Goal: Task Accomplishment & Management: Complete application form

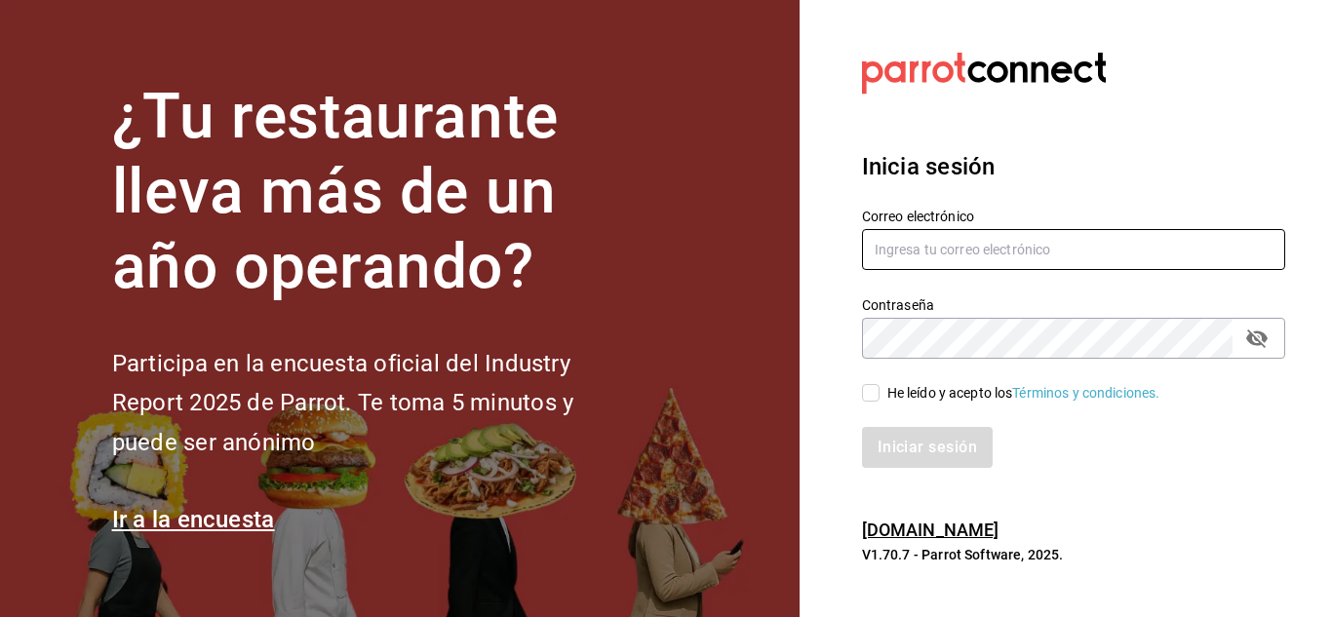
type input "[EMAIL_ADDRESS][DOMAIN_NAME]"
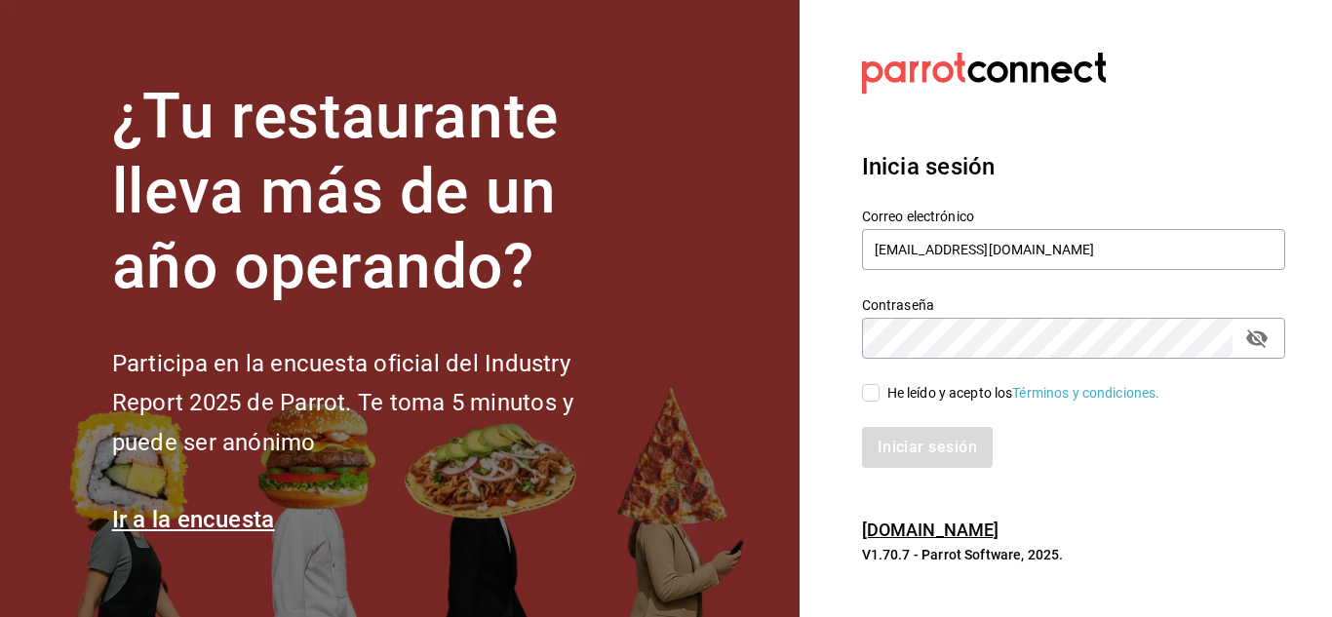
click at [869, 398] on input "He leído y acepto los Términos y condiciones." at bounding box center [871, 393] width 18 height 18
checkbox input "true"
click at [876, 437] on button "Iniciar sesión" at bounding box center [928, 447] width 133 height 41
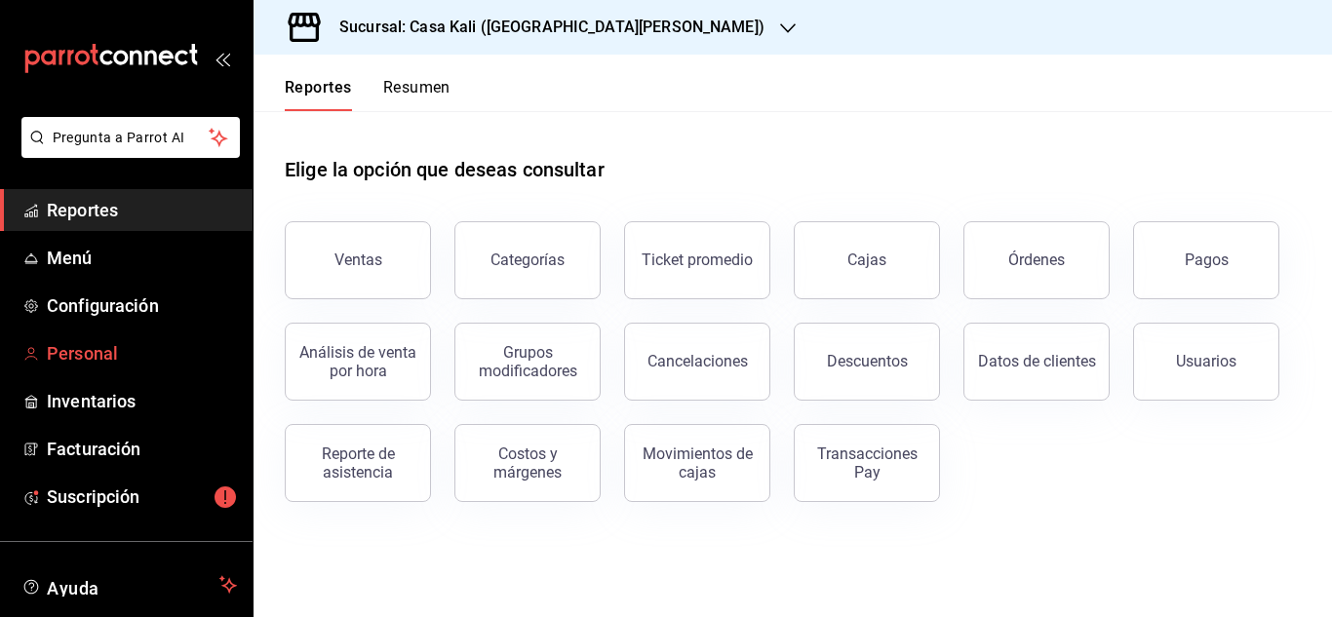
click at [54, 360] on span "Personal" at bounding box center [142, 353] width 190 height 26
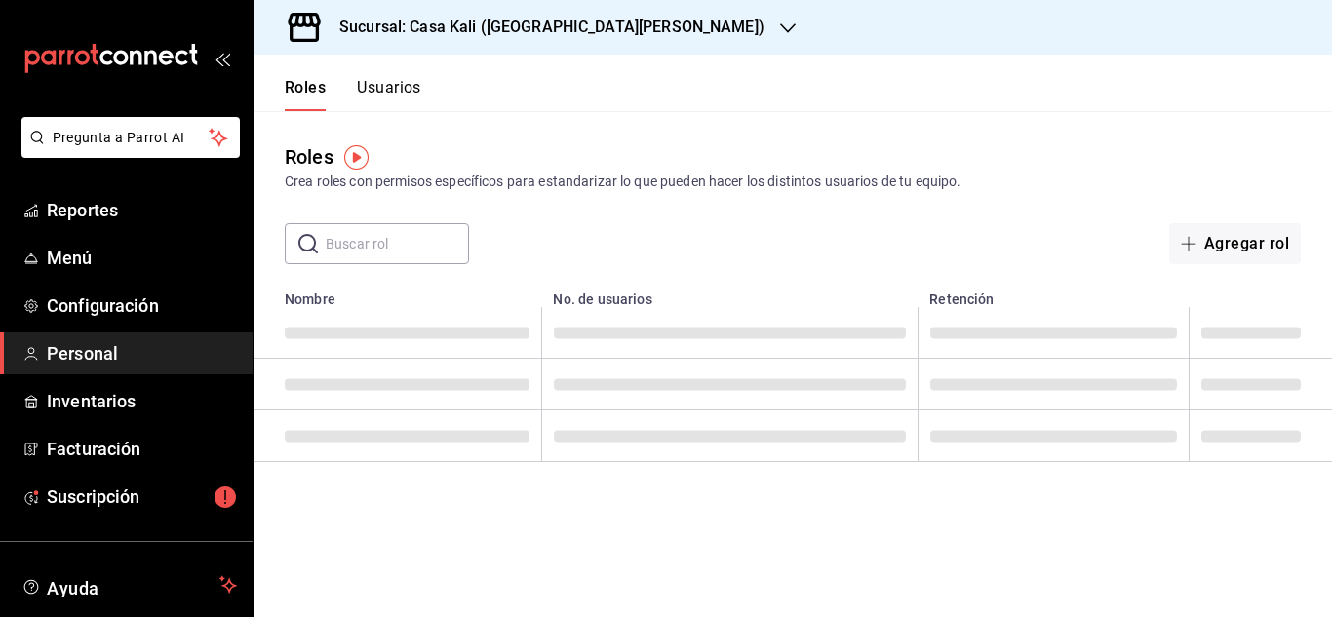
click at [889, 142] on div "Roles Crea roles con permisos específicos para estandarizar lo que pueden hacer…" at bounding box center [792, 167] width 1078 height 50
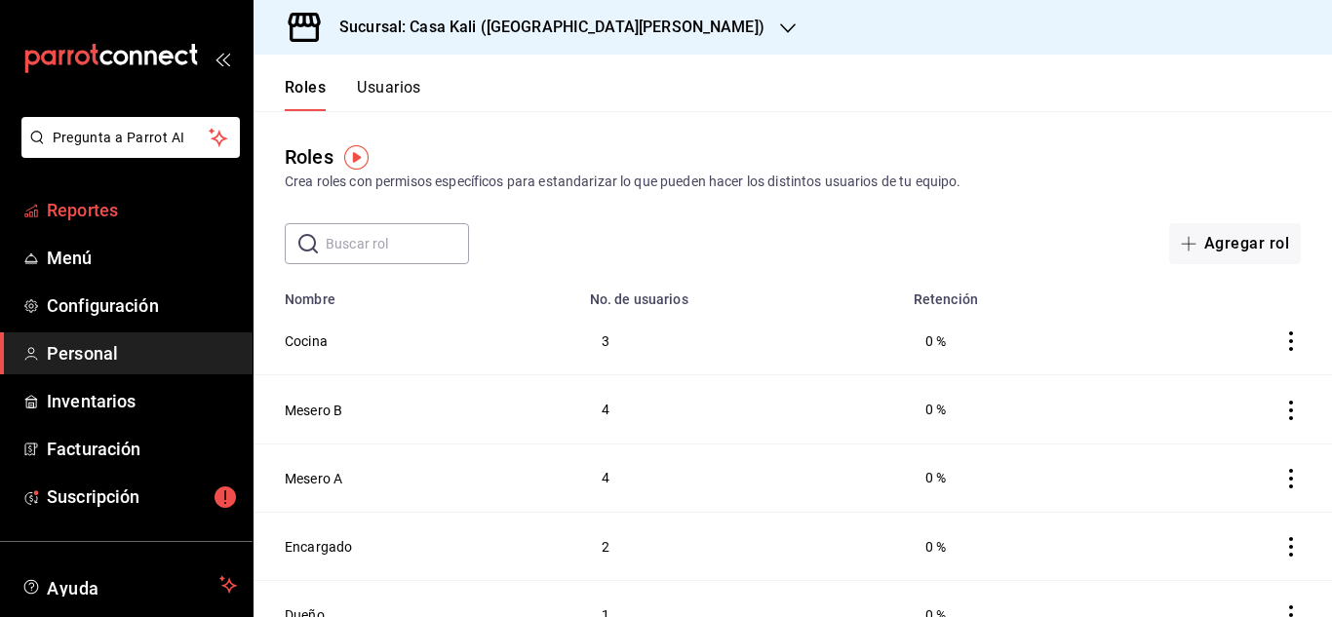
click at [123, 220] on span "Reportes" at bounding box center [142, 210] width 190 height 26
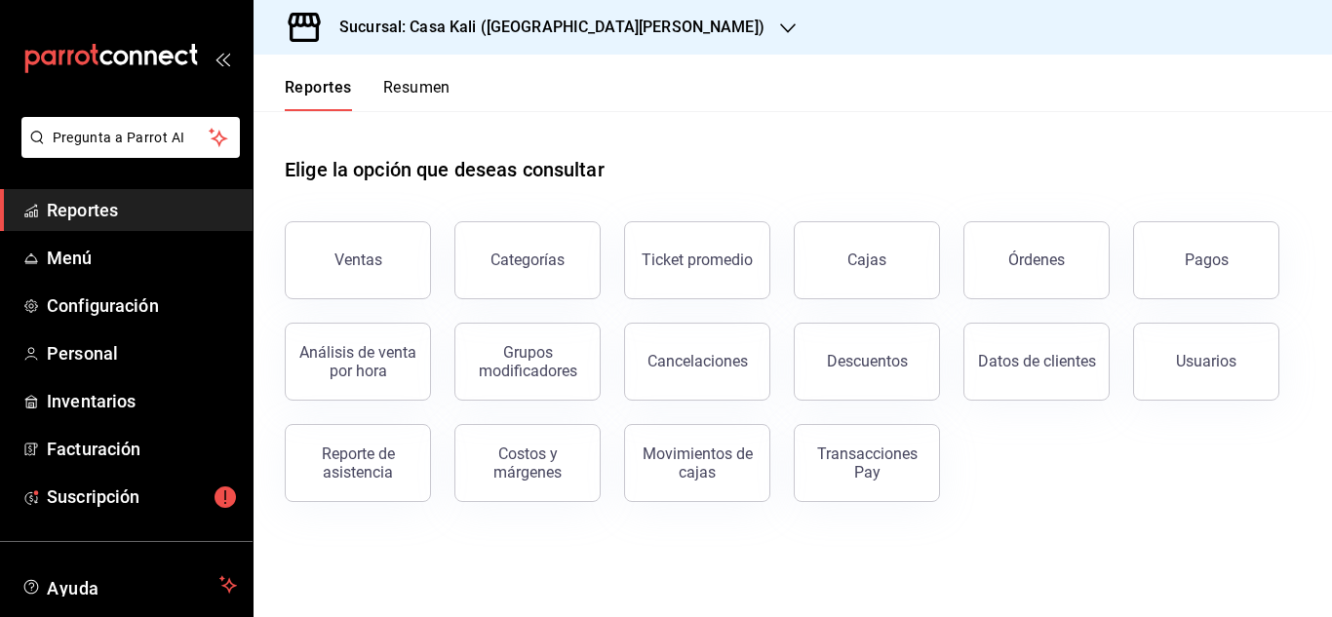
click at [405, 475] on div "Reporte de asistencia" at bounding box center [357, 463] width 121 height 37
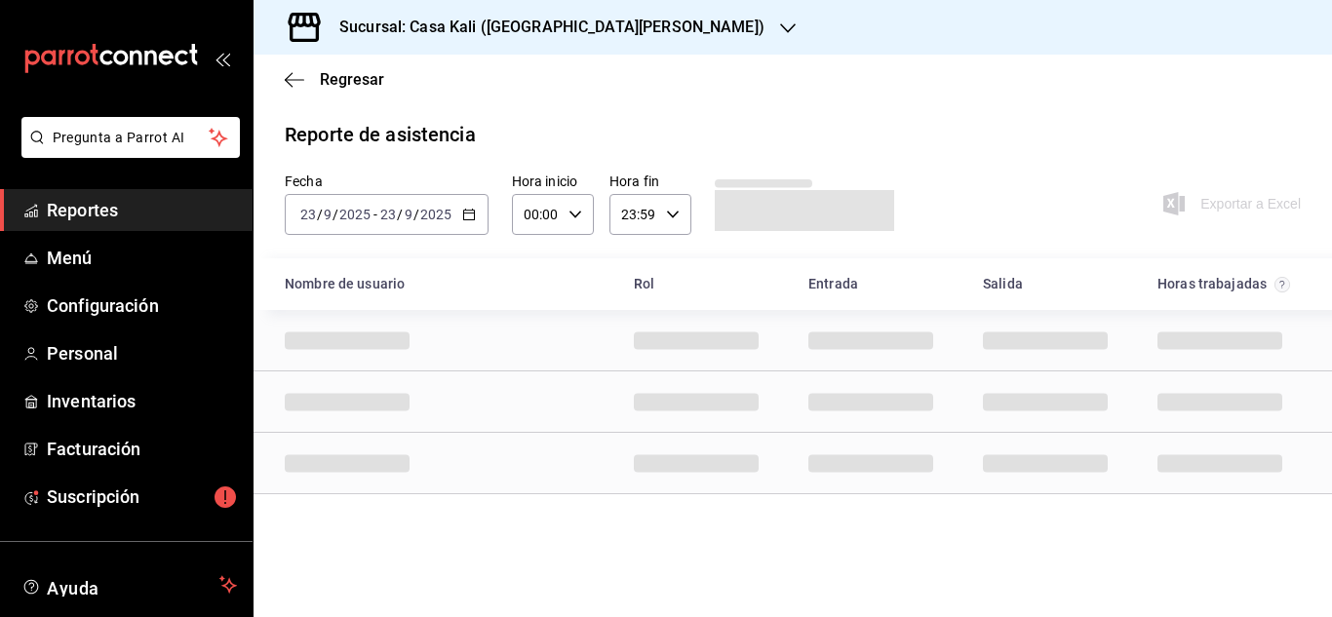
click at [531, 41] on div "Sucursal: Casa Kali ([GEOGRAPHIC_DATA][PERSON_NAME])" at bounding box center [536, 27] width 534 height 55
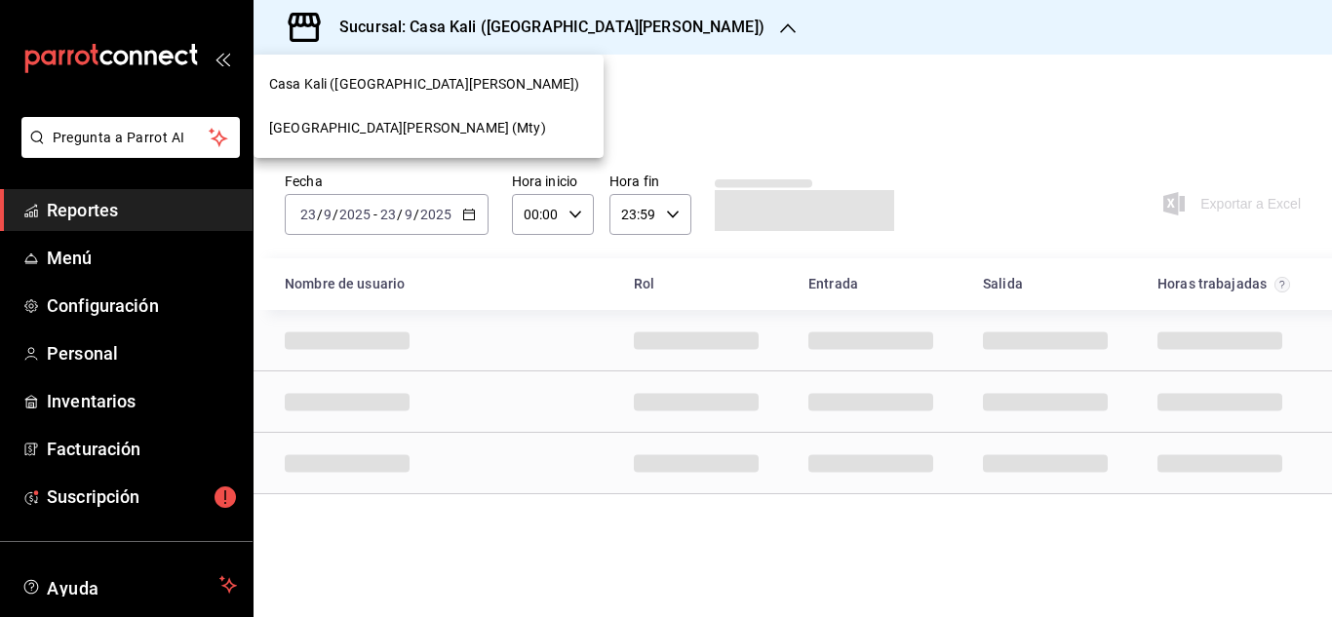
click at [412, 122] on span "[GEOGRAPHIC_DATA][PERSON_NAME] (Mty)" at bounding box center [407, 128] width 277 height 20
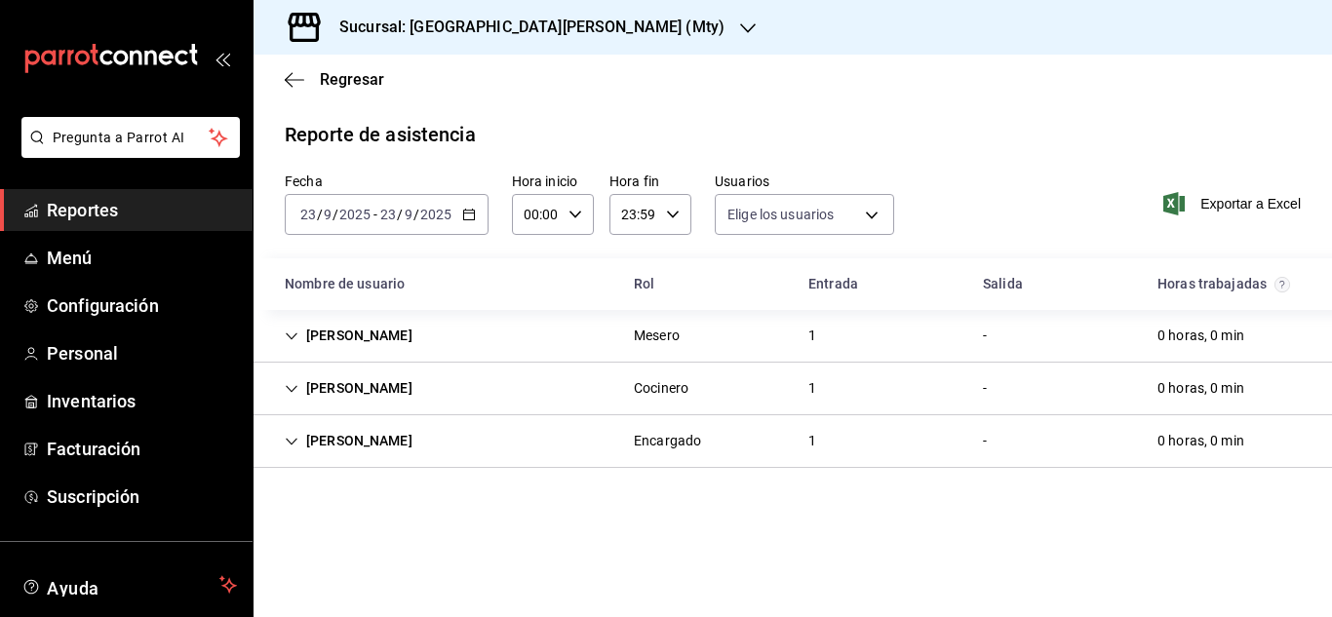
type input "bb5fbd91-e873-4e10-8e2c-6fdfc31fb980,108659a8-b815-43a8-9149-5b8f1a98fa49,f7737…"
click at [440, 223] on div "[DATE] [DATE] - [DATE] [DATE]" at bounding box center [387, 214] width 204 height 41
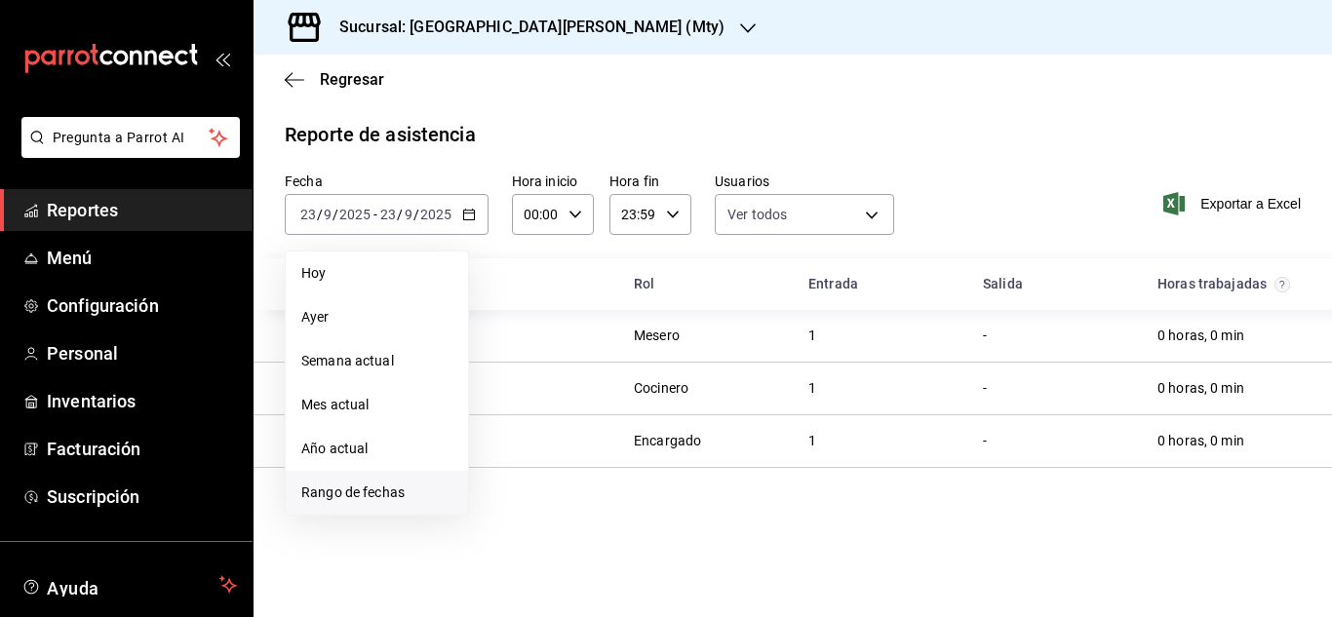
click at [407, 502] on span "Rango de fechas" at bounding box center [376, 493] width 151 height 20
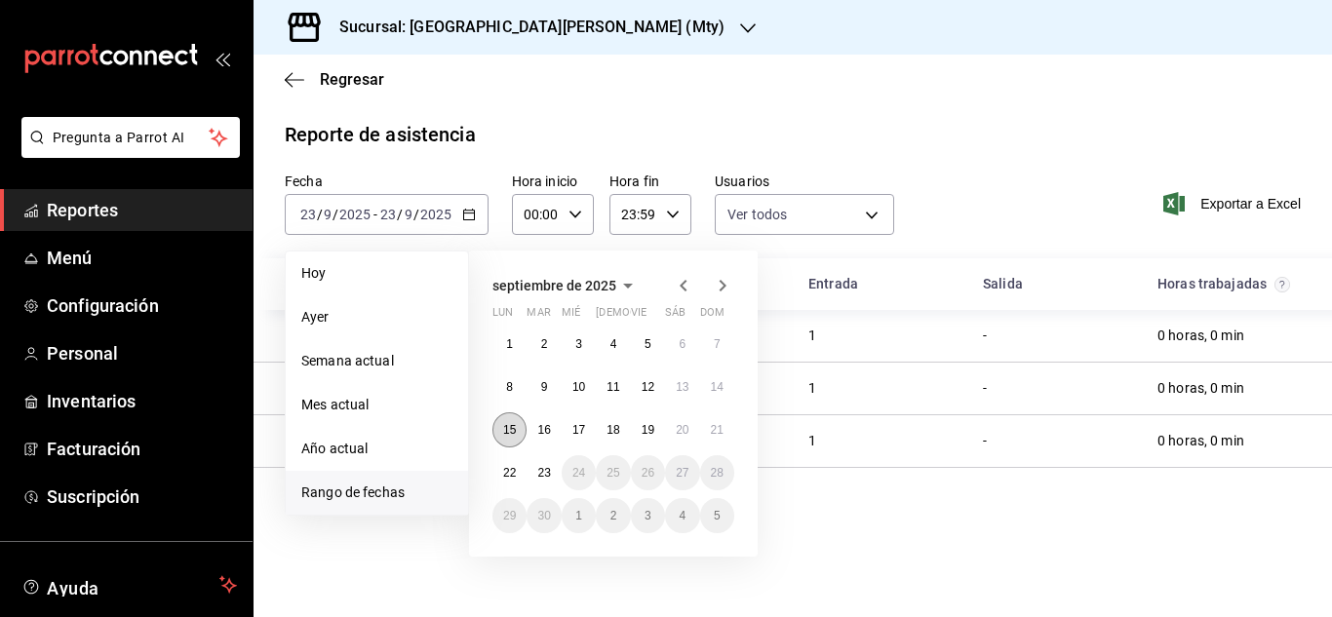
click at [509, 426] on abbr "15" at bounding box center [509, 430] width 13 height 14
click at [640, 441] on button "19" at bounding box center [648, 429] width 34 height 35
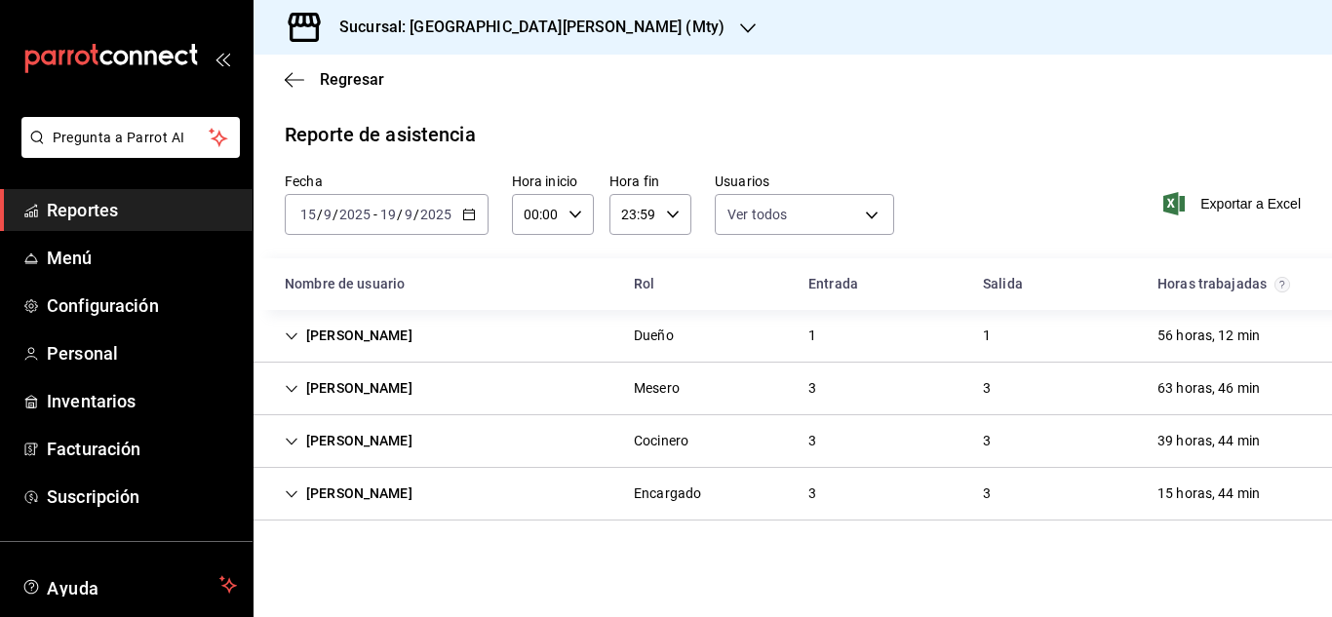
click at [397, 217] on span "/" at bounding box center [400, 215] width 6 height 16
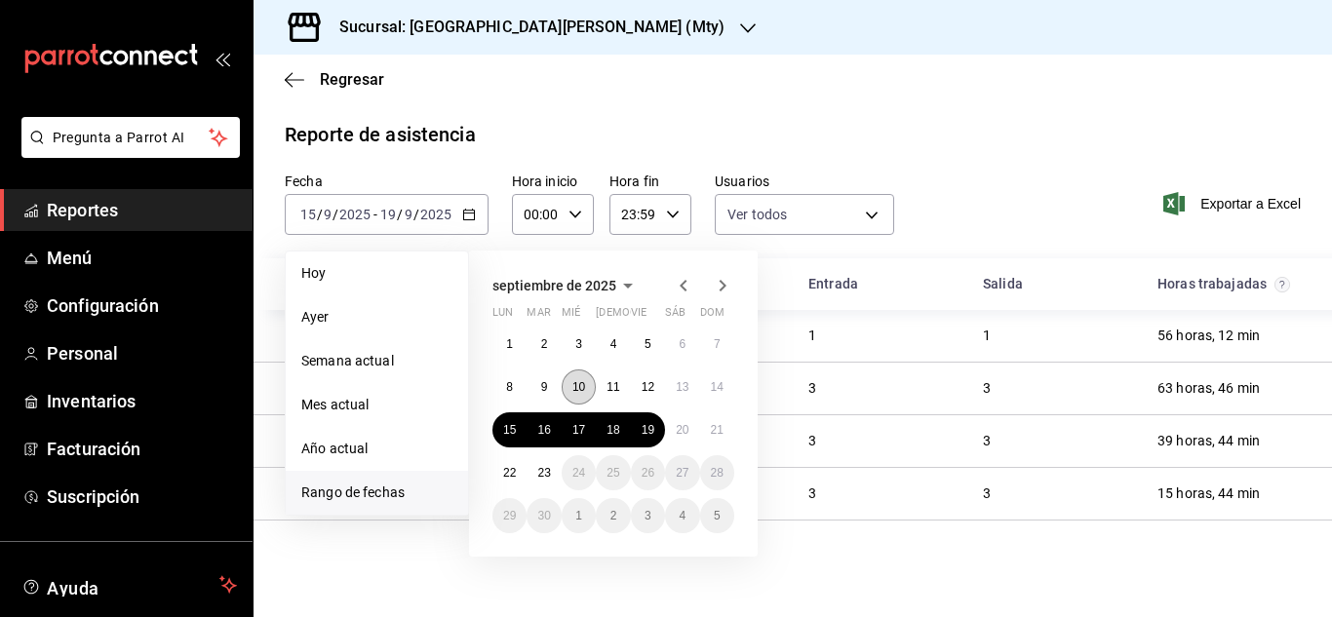
click at [586, 385] on button "10" at bounding box center [579, 387] width 34 height 35
click at [549, 423] on abbr "16" at bounding box center [543, 430] width 13 height 14
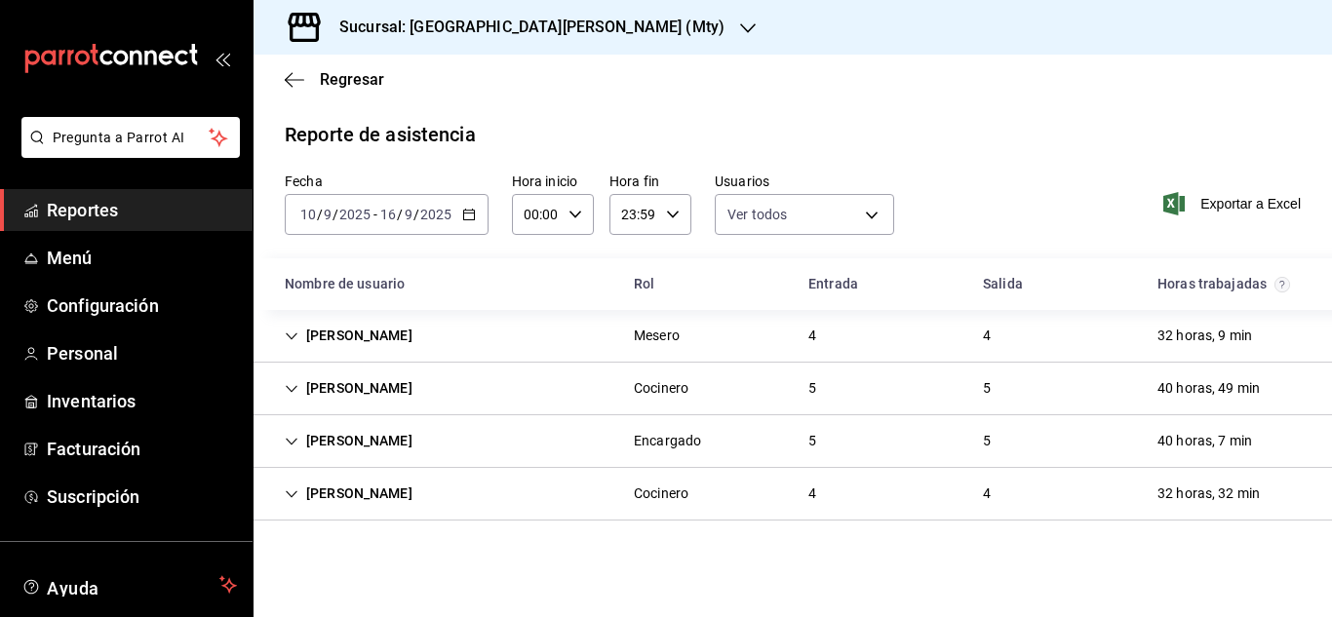
click at [295, 336] on icon "Cell" at bounding box center [292, 337] width 14 height 14
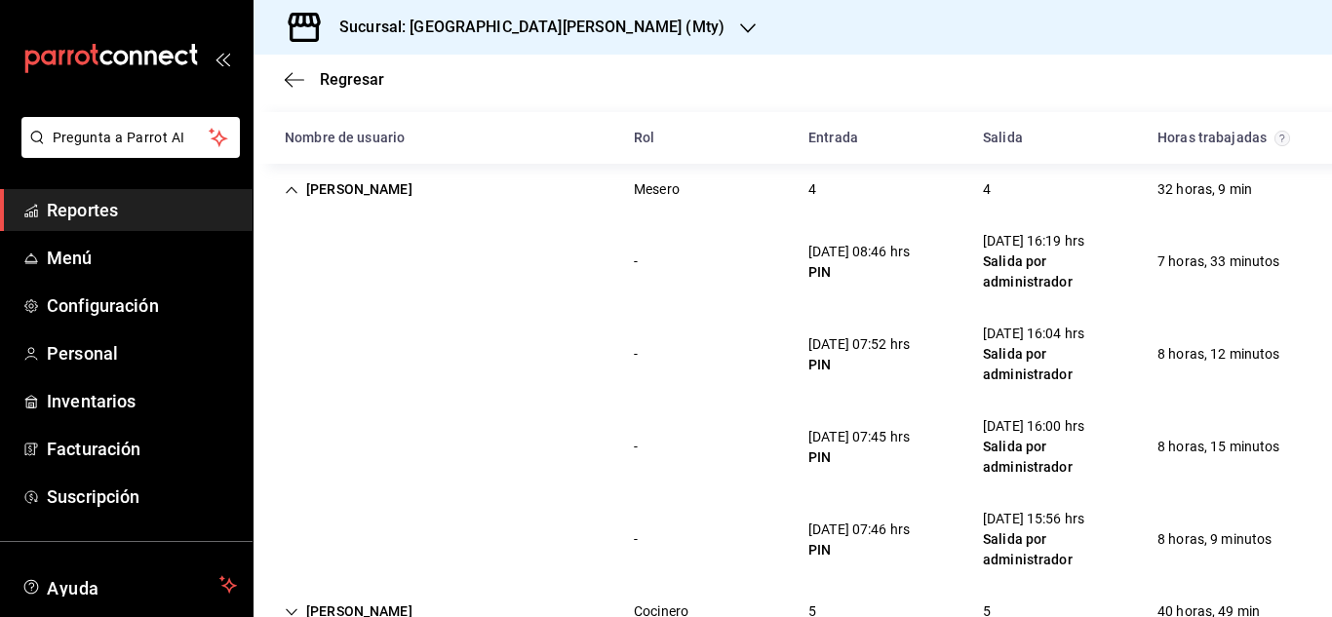
scroll to position [304, 0]
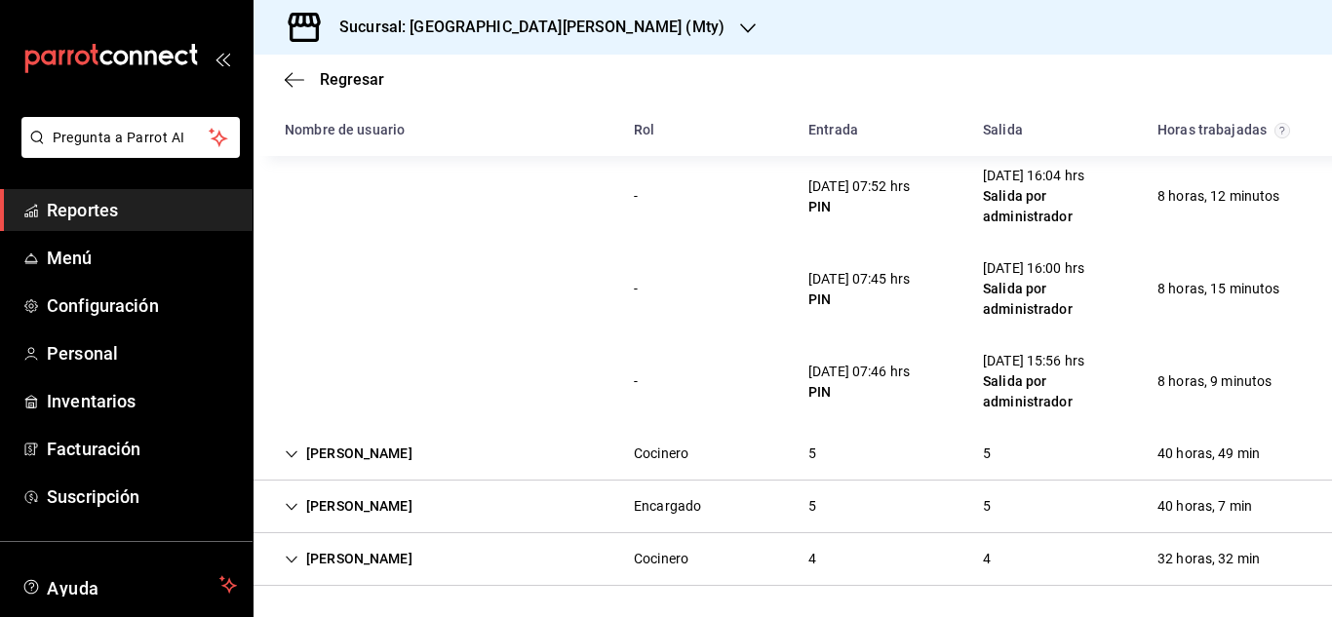
click at [292, 450] on icon "Cell" at bounding box center [292, 455] width 14 height 14
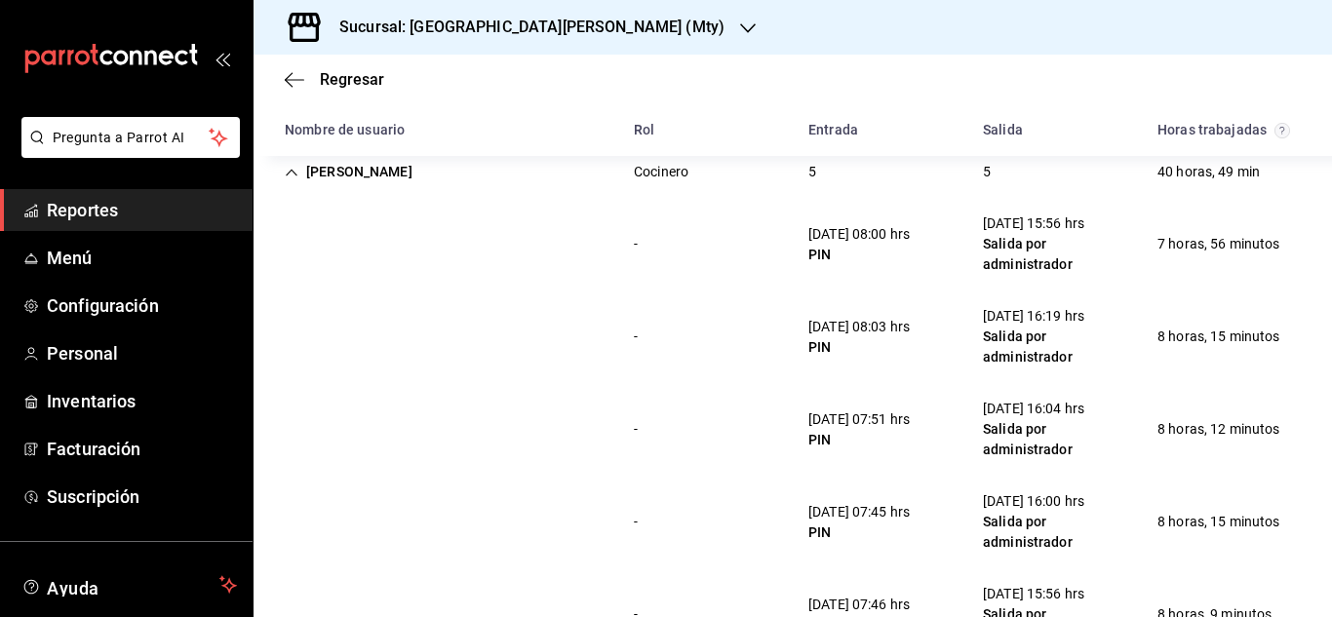
scroll to position [353, 0]
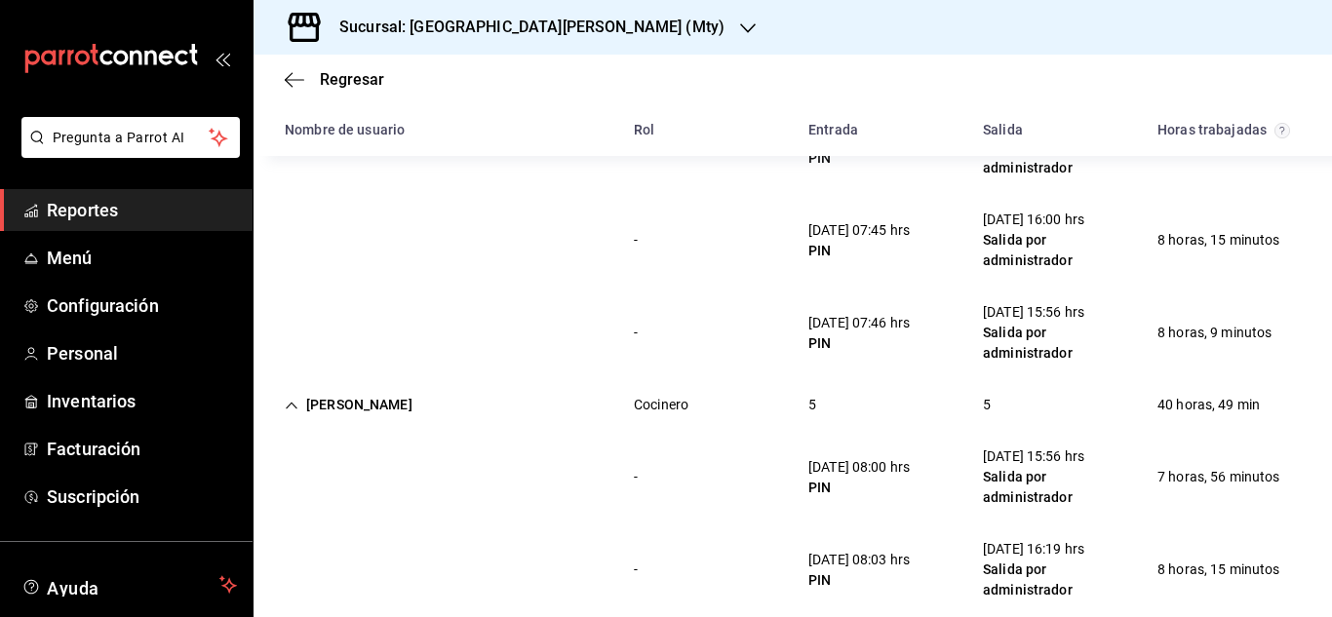
click at [290, 411] on icon "Cell" at bounding box center [292, 406] width 14 height 14
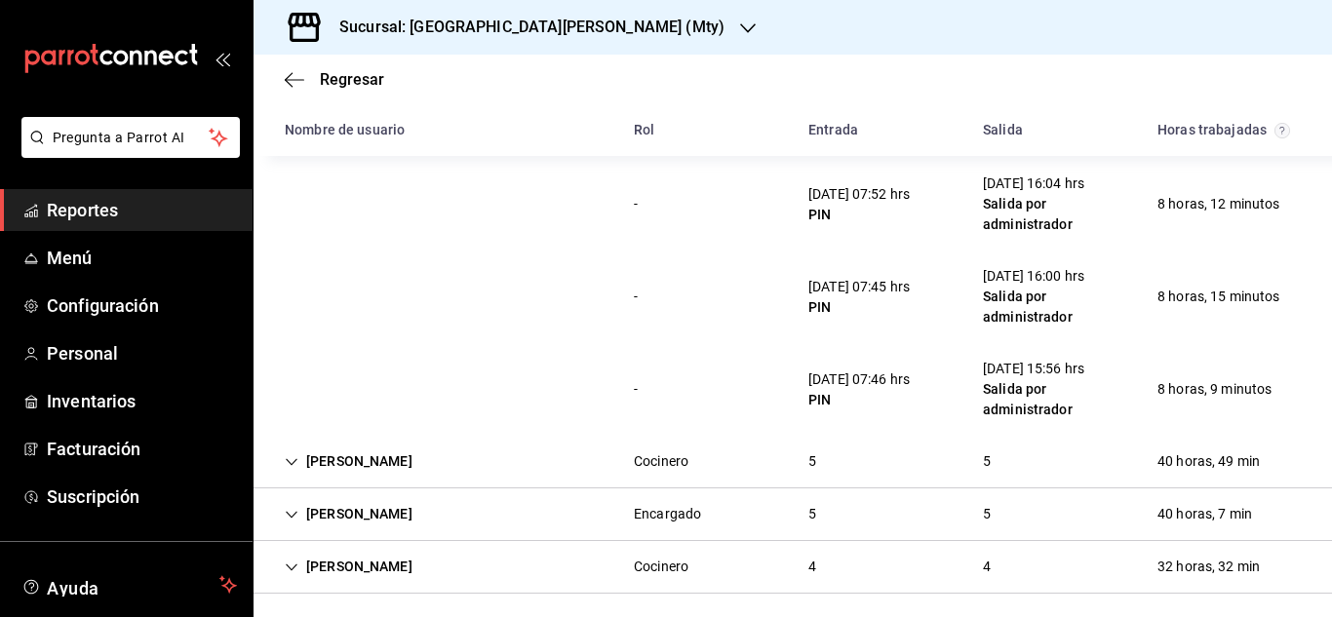
scroll to position [294, 0]
click at [293, 510] on icon "Cell" at bounding box center [292, 517] width 14 height 14
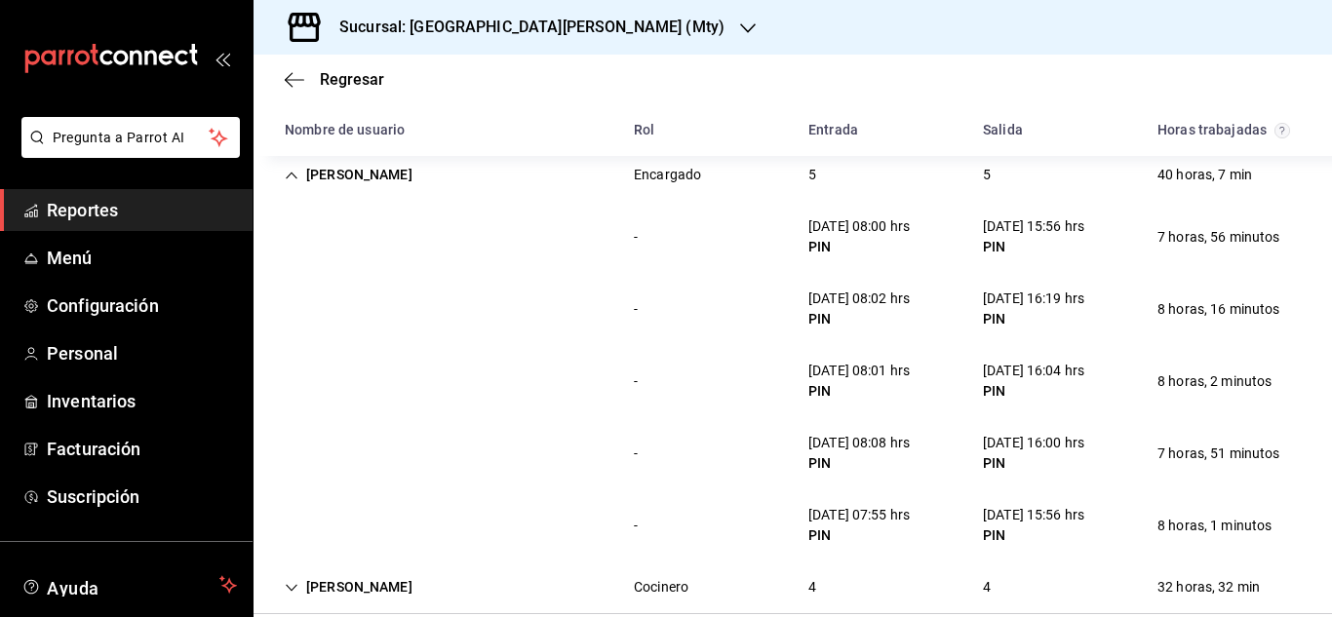
scroll to position [634, 0]
click at [75, 365] on span "Personal" at bounding box center [142, 353] width 190 height 26
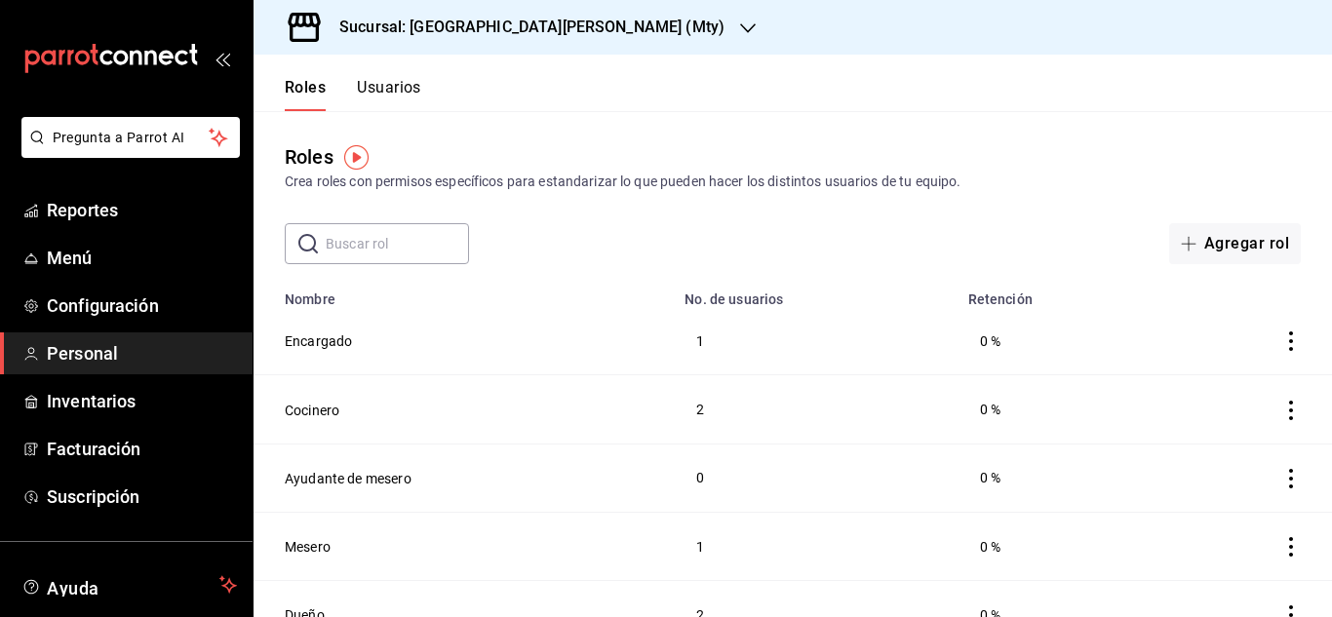
click at [409, 89] on button "Usuarios" at bounding box center [389, 94] width 64 height 33
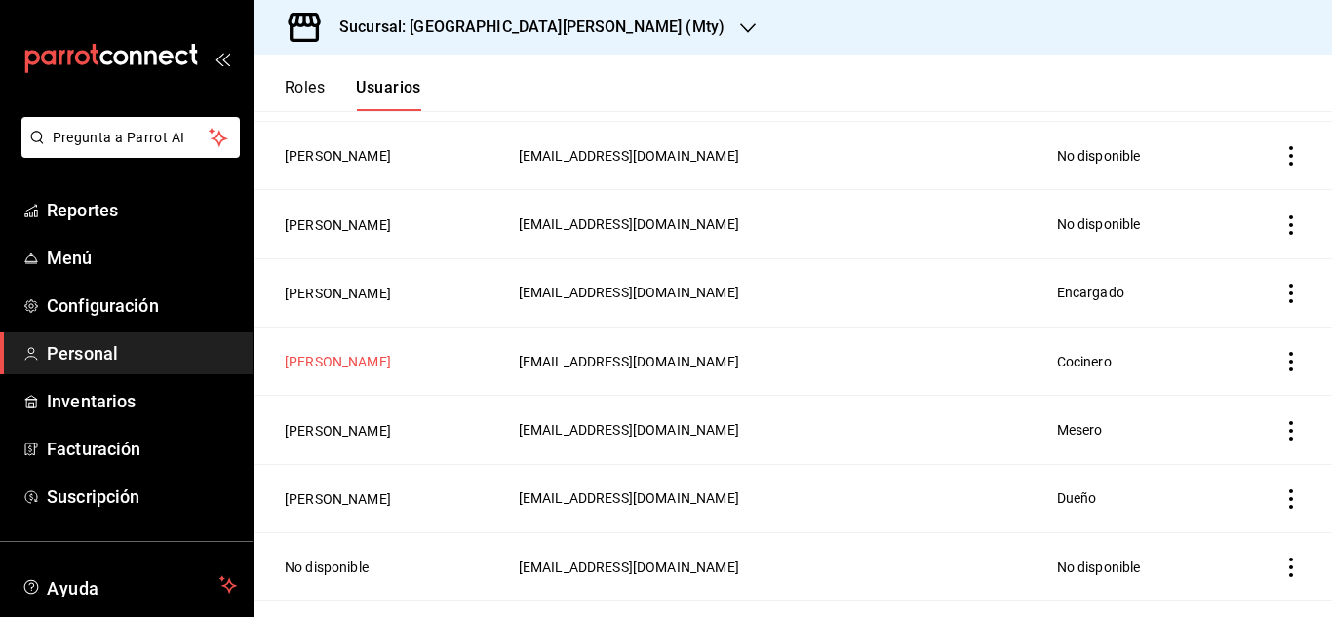
scroll to position [674, 0]
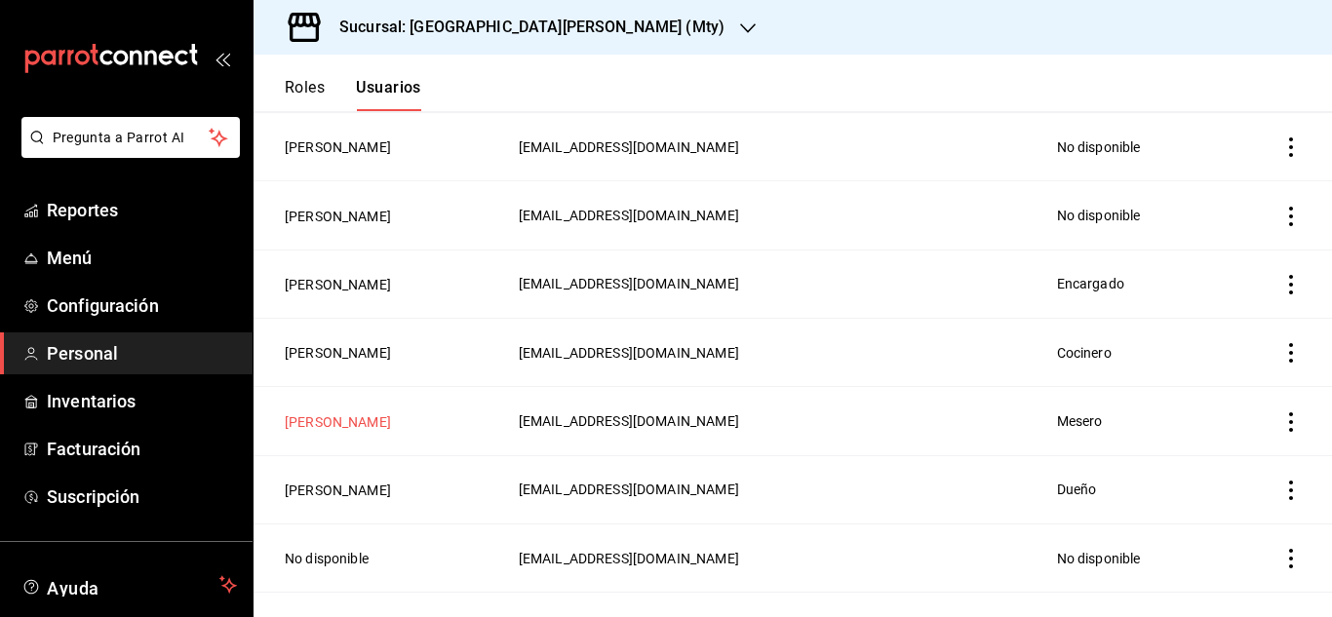
click at [386, 428] on button "[PERSON_NAME]" at bounding box center [338, 421] width 106 height 19
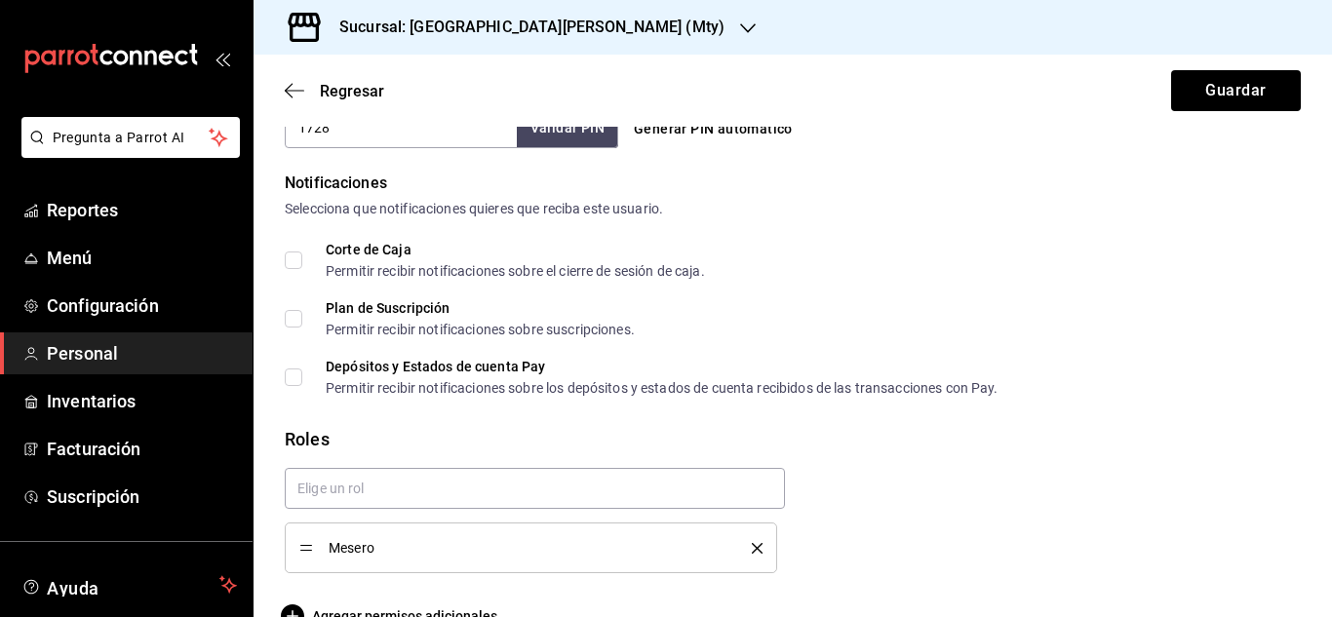
scroll to position [1005, 0]
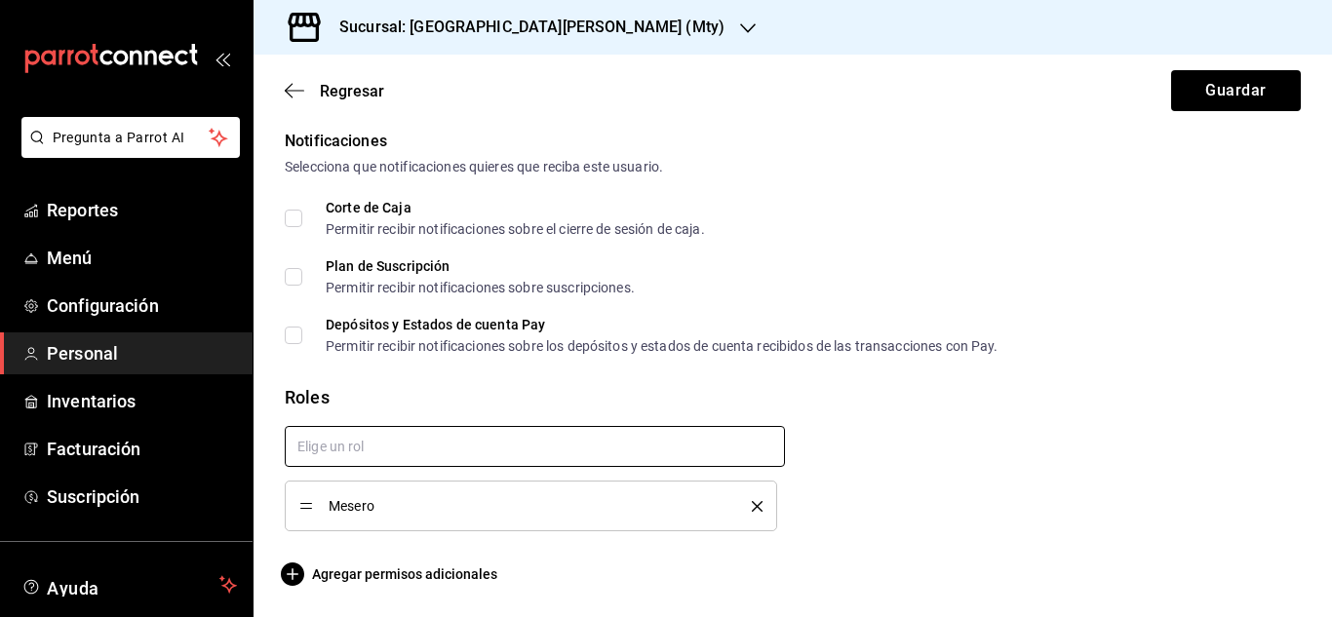
click at [416, 438] on input "text" at bounding box center [535, 446] width 500 height 41
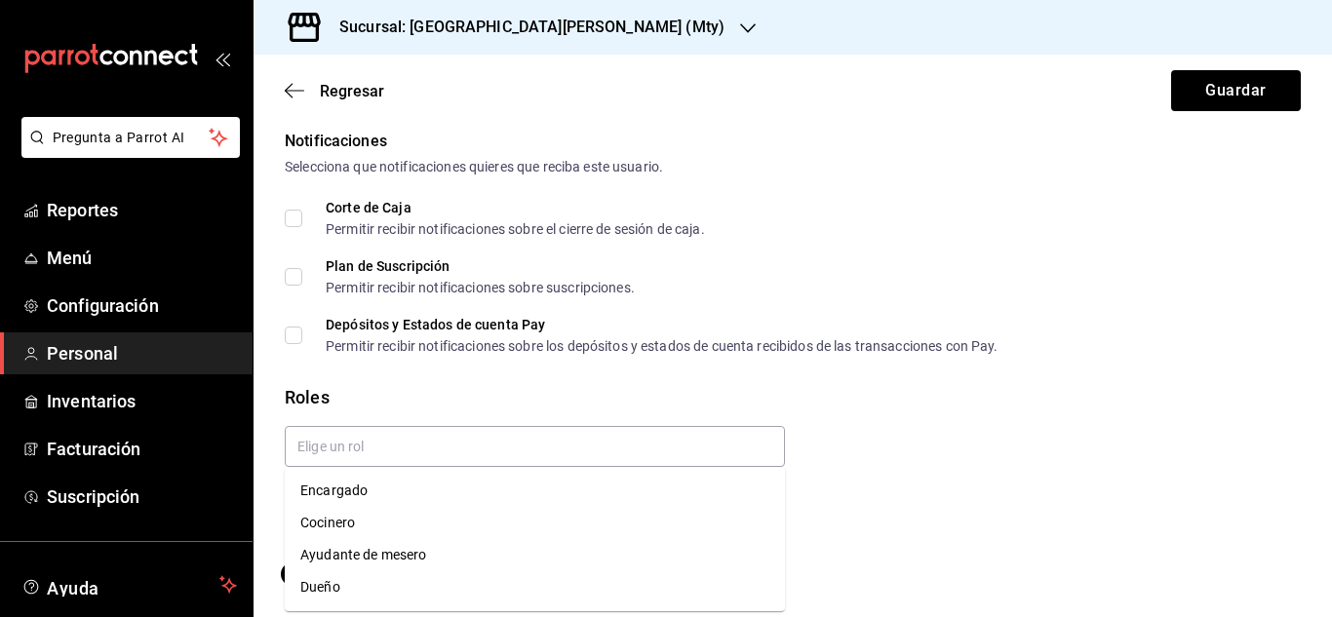
click at [458, 389] on div "Roles" at bounding box center [793, 397] width 1016 height 26
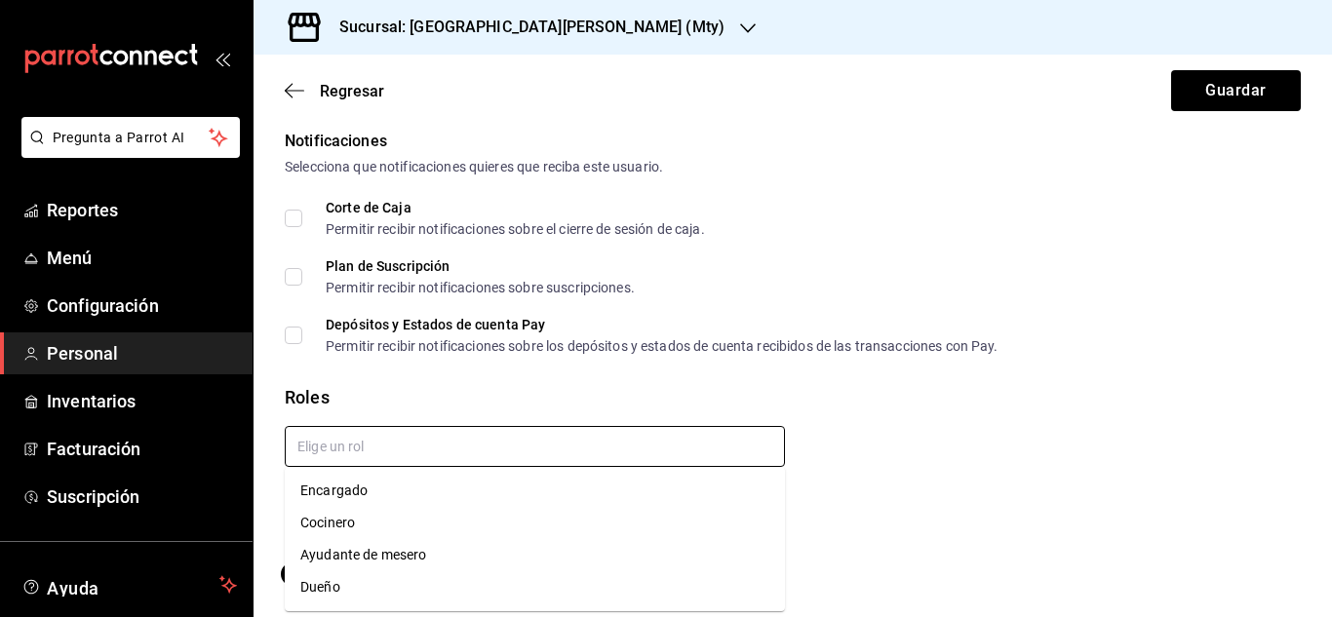
click at [442, 448] on input "text" at bounding box center [535, 446] width 500 height 41
click at [402, 492] on li "Encargado" at bounding box center [535, 491] width 500 height 32
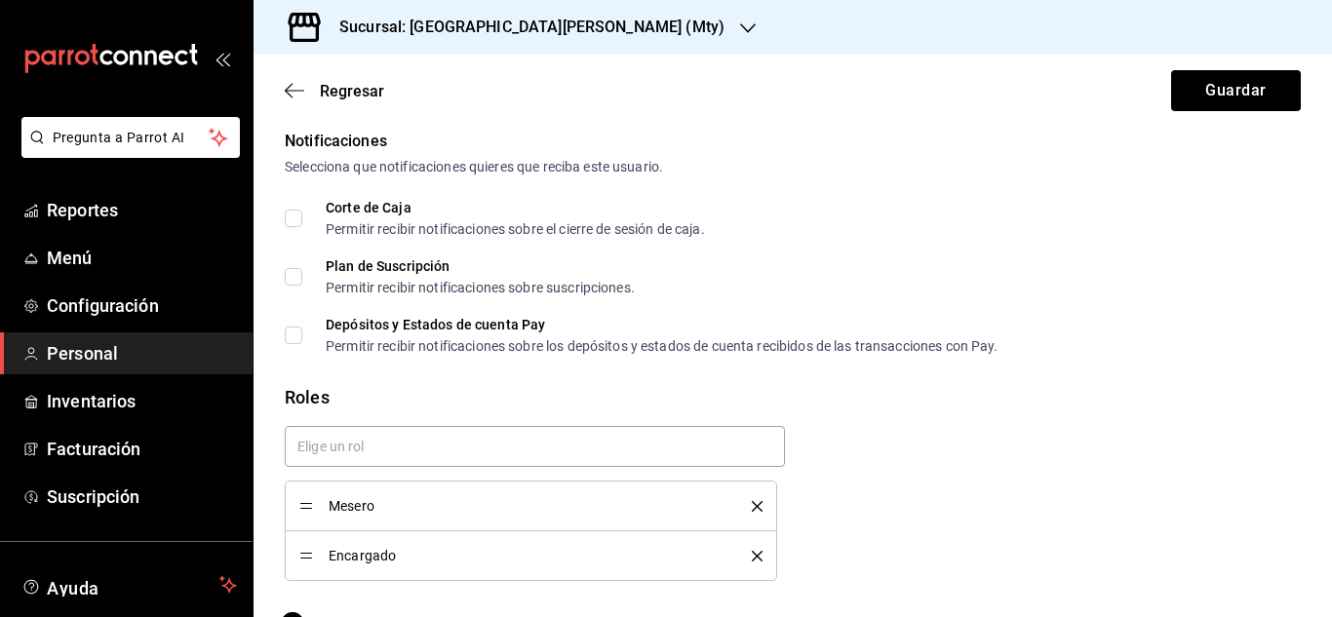
click at [860, 454] on div "Mesero Encargado" at bounding box center [785, 495] width 1032 height 171
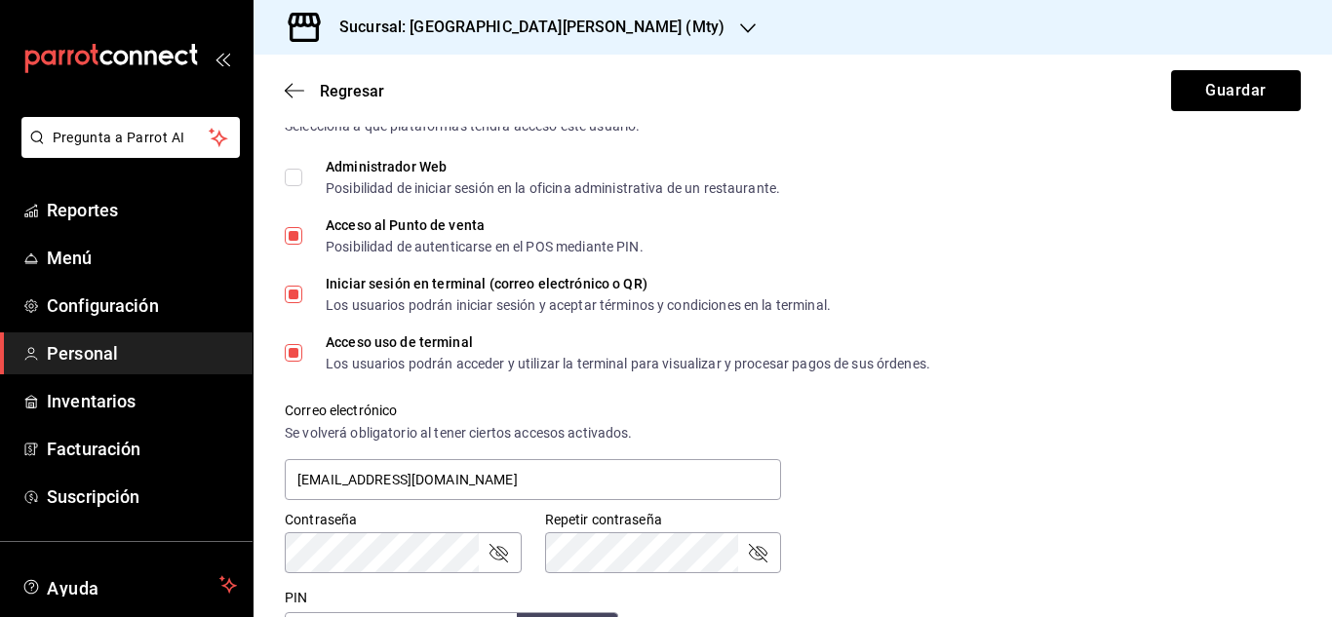
scroll to position [426, 0]
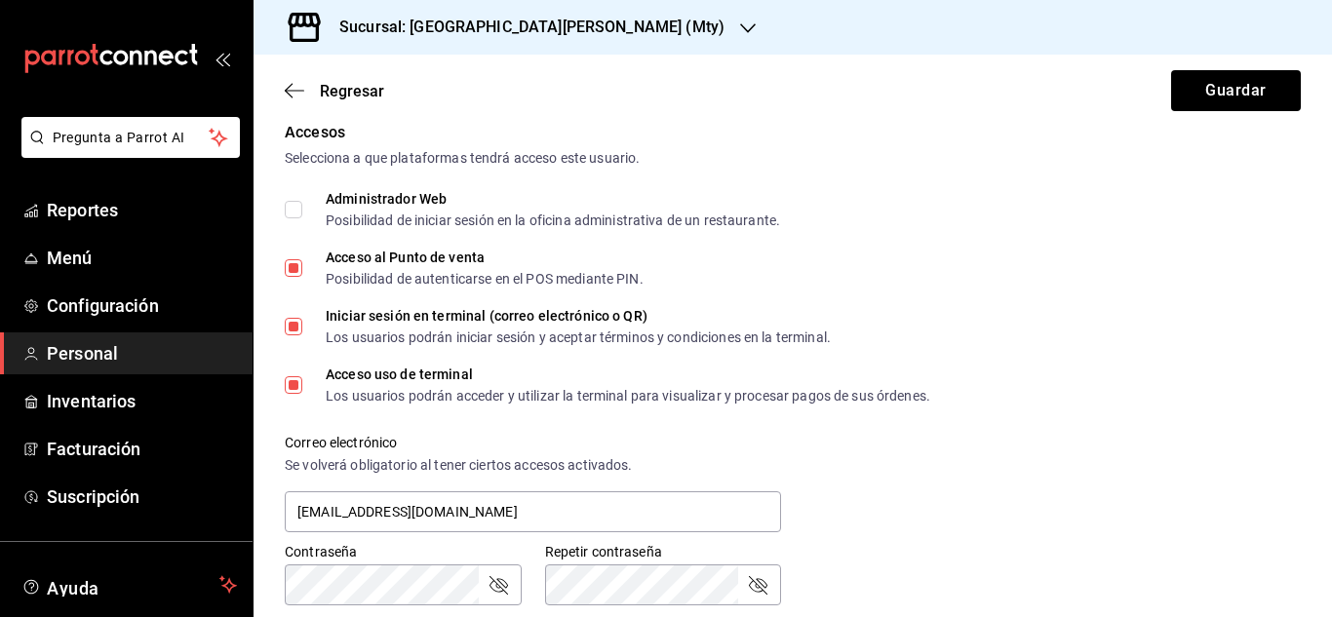
click at [295, 330] on input "Iniciar sesión en terminal (correo electrónico o QR) Los usuarios podrán inicia…" at bounding box center [294, 327] width 18 height 18
drag, startPoint x: 1236, startPoint y: 92, endPoint x: 1035, endPoint y: 230, distance: 243.9
click at [1236, 92] on button "Guardar" at bounding box center [1236, 90] width 130 height 41
checkbox input "true"
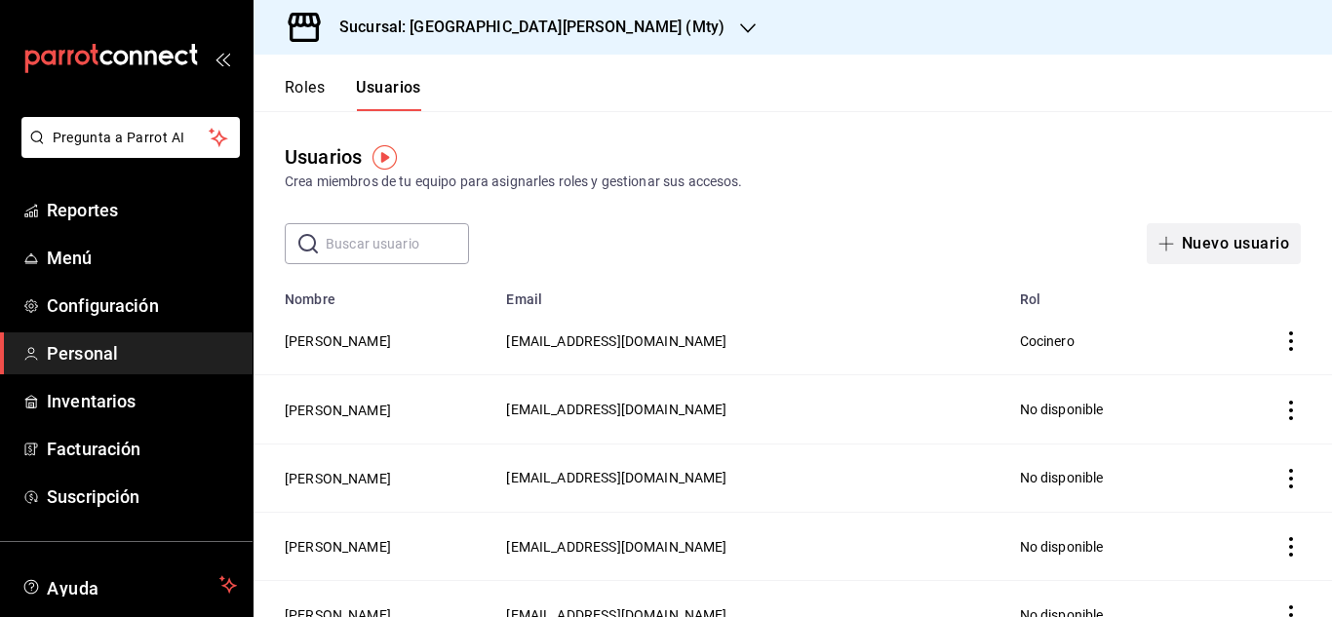
click at [1227, 254] on button "Nuevo usuario" at bounding box center [1224, 243] width 154 height 41
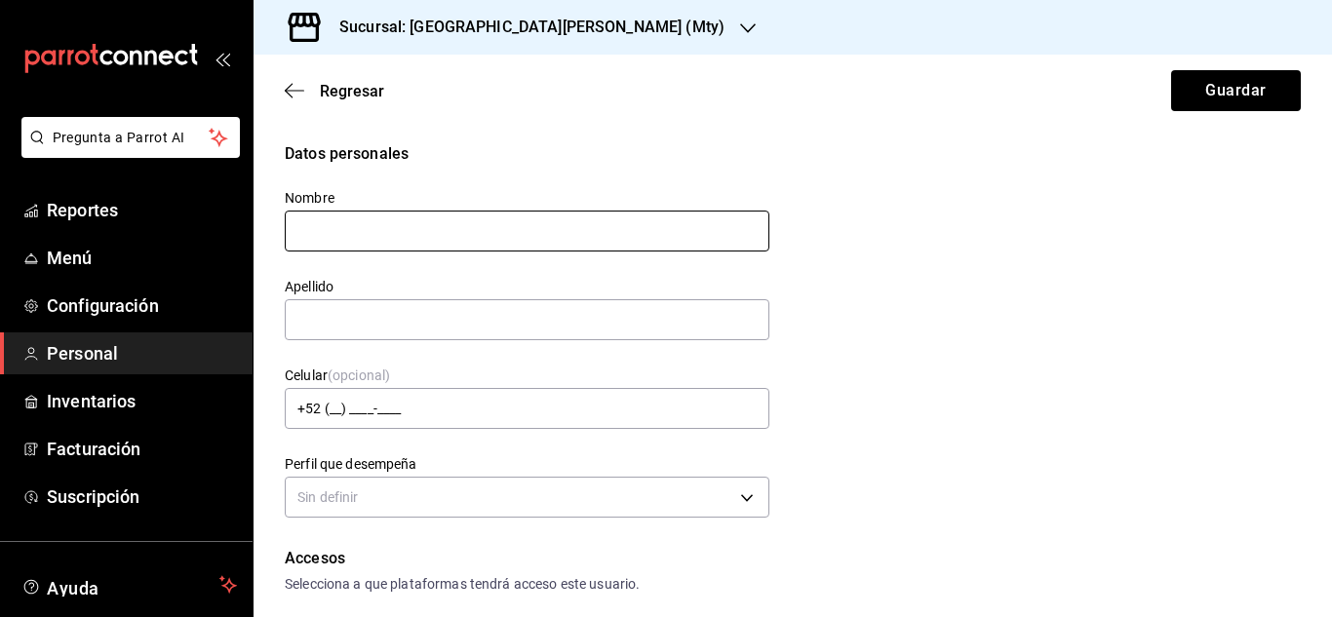
click at [657, 221] on input "text" at bounding box center [527, 231] width 485 height 41
click at [505, 219] on input "text" at bounding box center [527, 231] width 485 height 41
click at [409, 231] on input "[PERSON_NAME]" at bounding box center [527, 231] width 485 height 41
type input "[PERSON_NAME]"
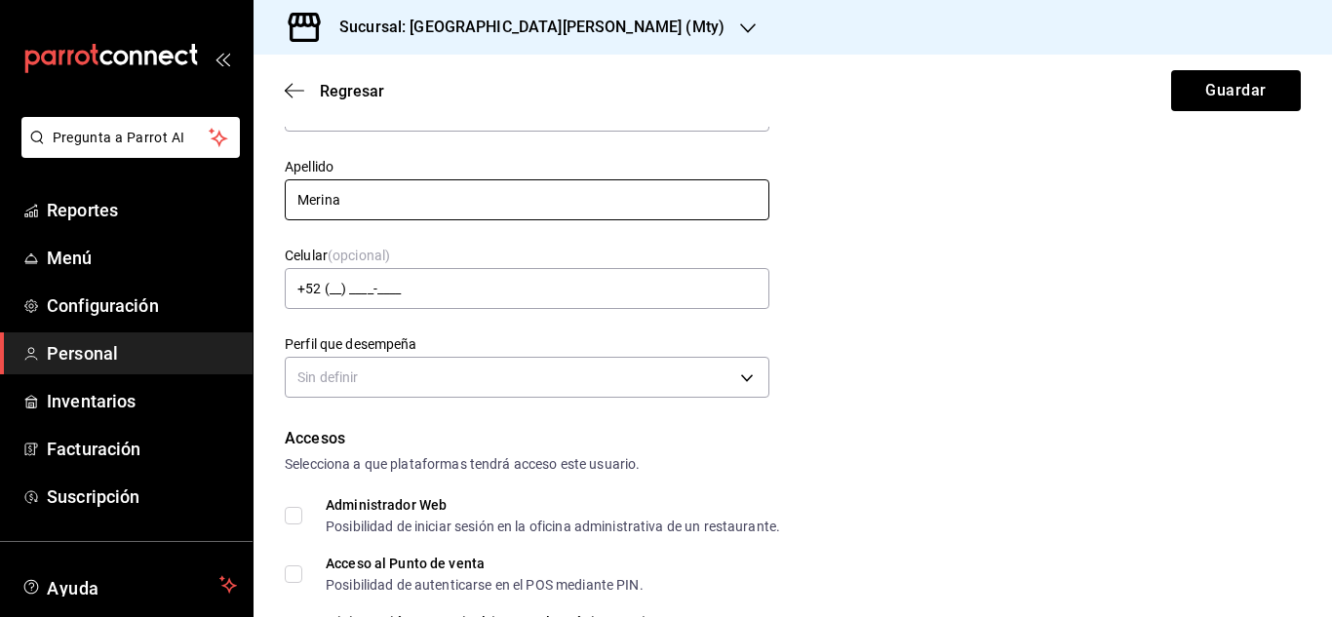
scroll to position [125, 0]
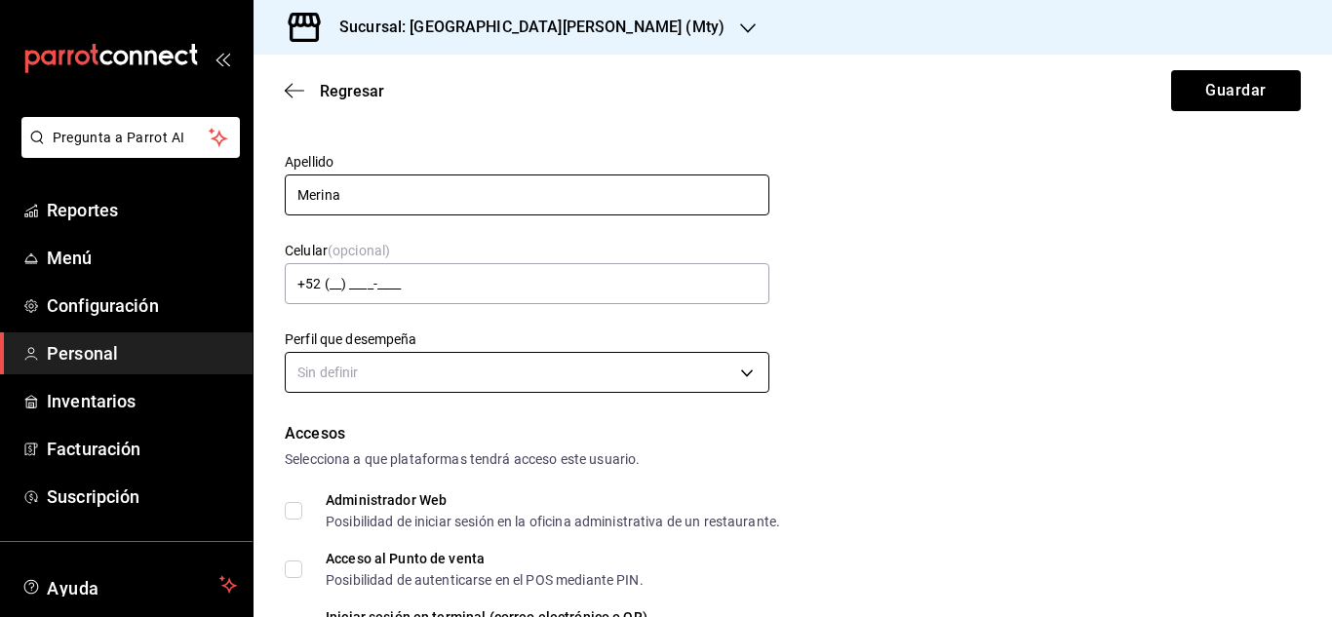
type input "Merina"
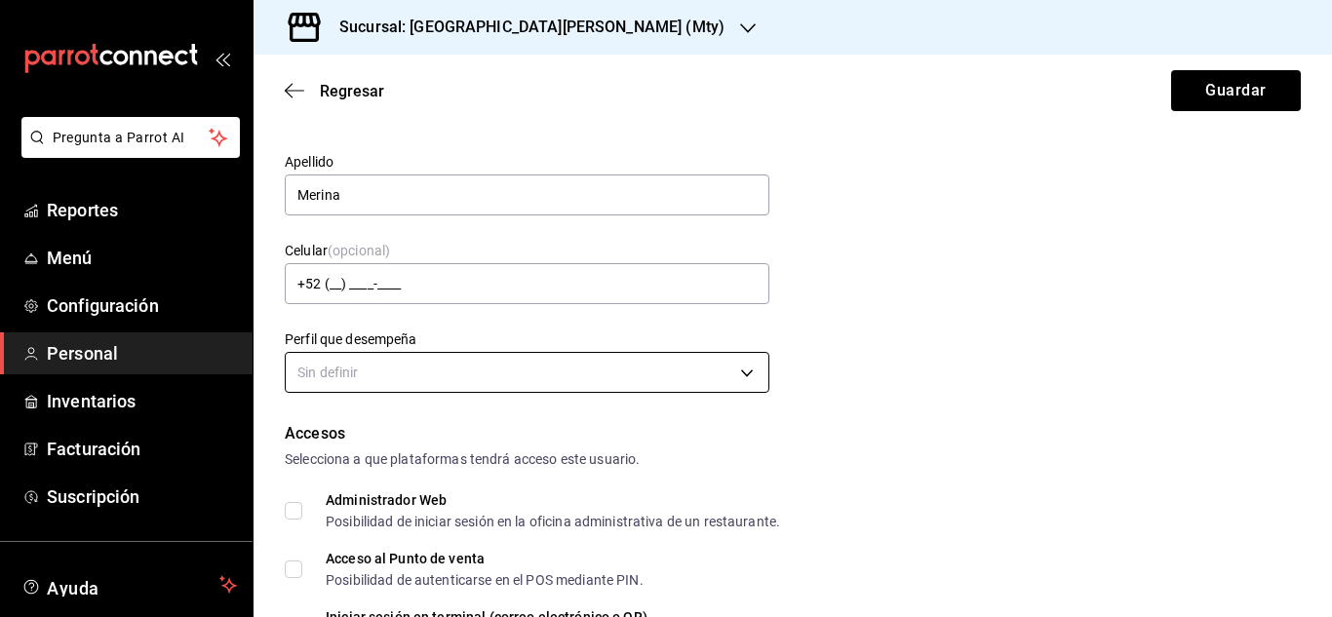
click at [441, 366] on body "Pregunta a Parrot AI Reportes Menú Configuración Personal Inventarios Facturaci…" at bounding box center [666, 308] width 1332 height 617
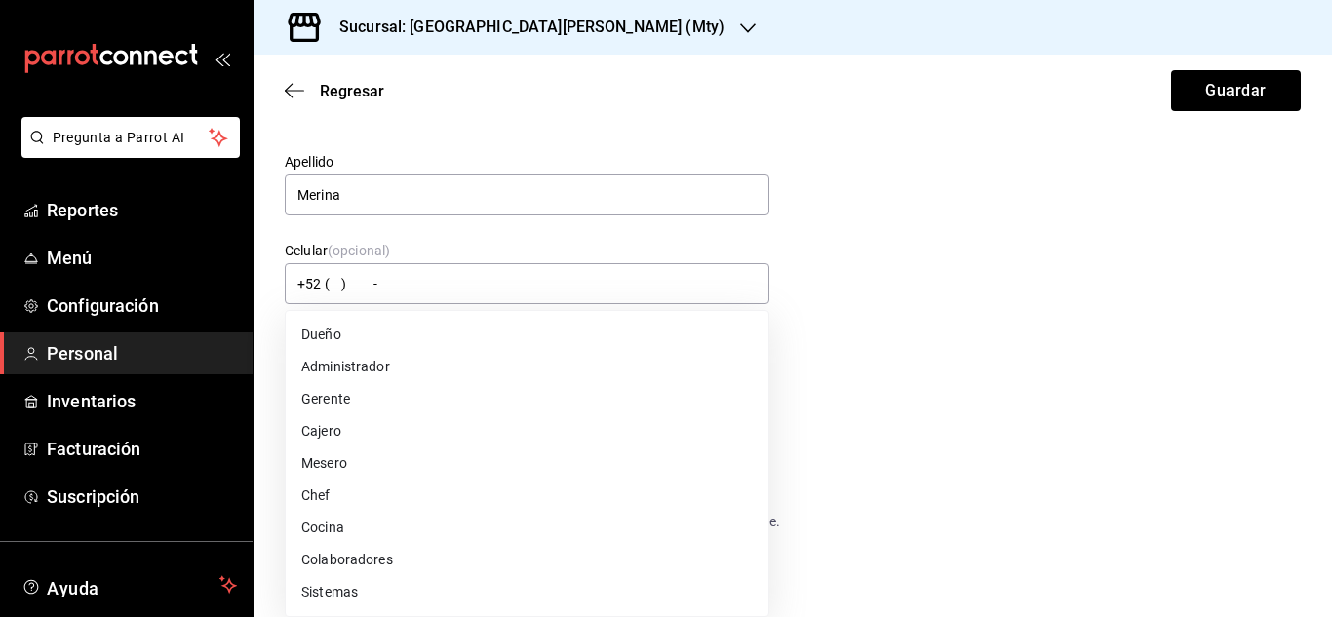
click at [365, 537] on li "Cocina" at bounding box center [527, 528] width 483 height 32
type input "KITCHEN"
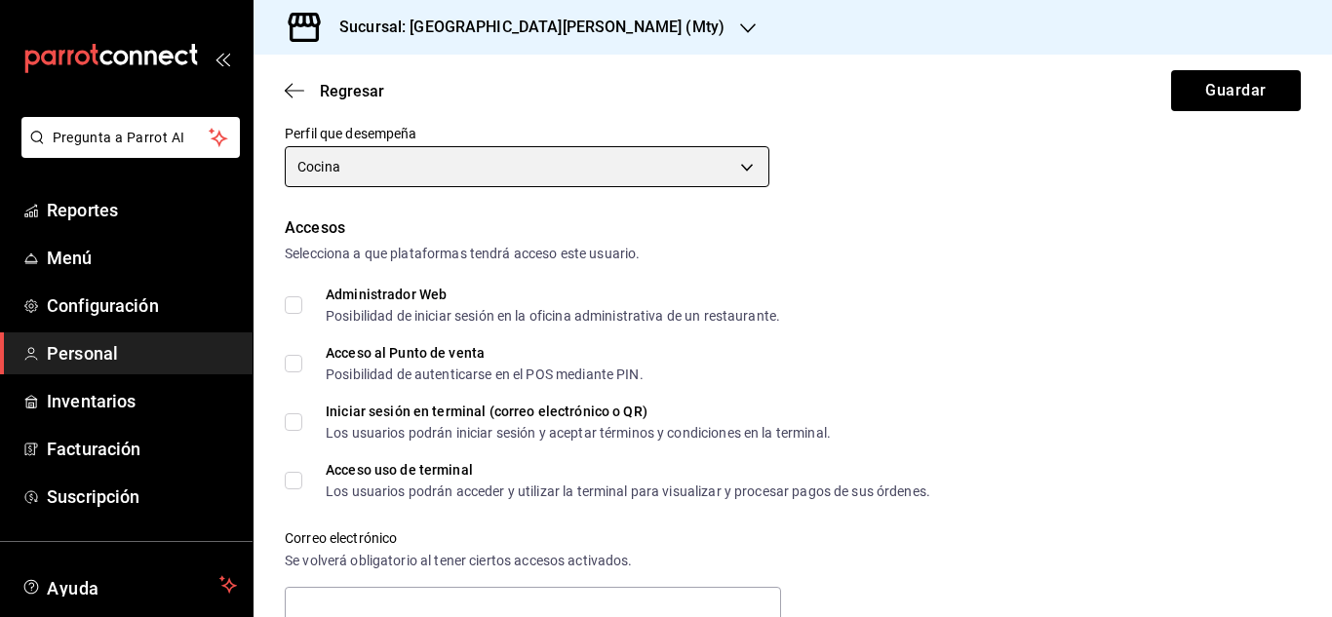
scroll to position [331, 0]
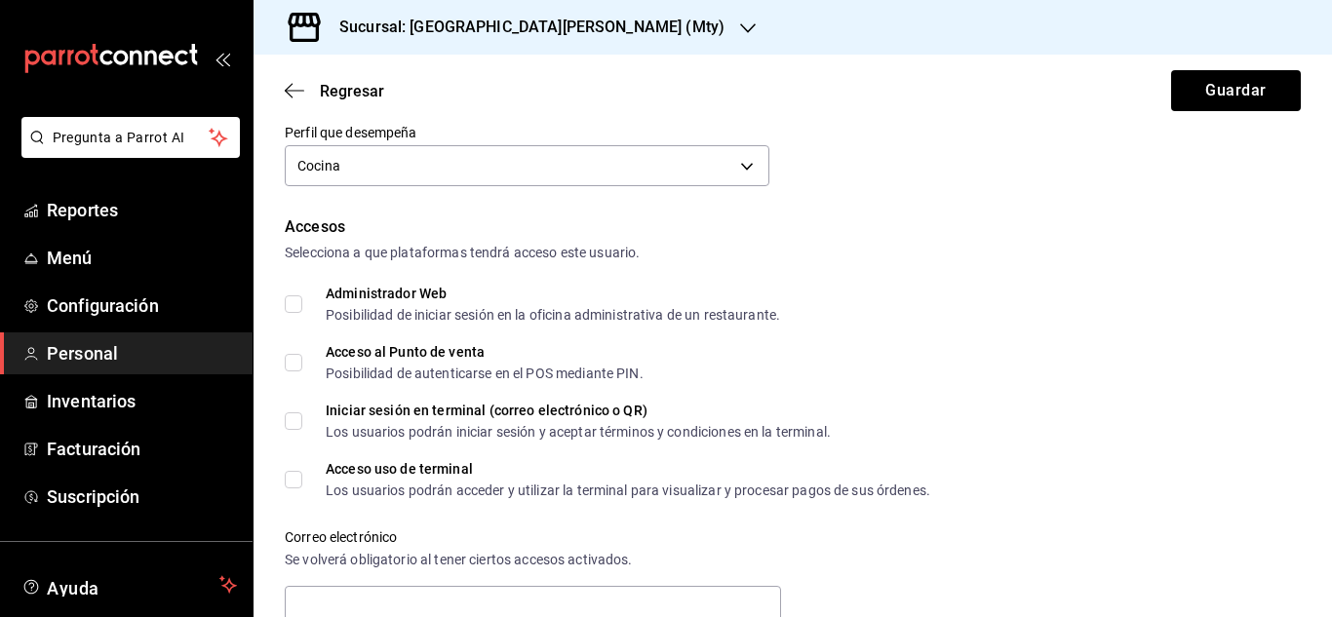
click at [305, 368] on span "Acceso al Punto de venta Posibilidad de autenticarse en el POS mediante PIN." at bounding box center [472, 362] width 341 height 35
click at [302, 368] on input "Acceso al Punto de venta Posibilidad de autenticarse en el POS mediante PIN." at bounding box center [294, 363] width 18 height 18
checkbox input "true"
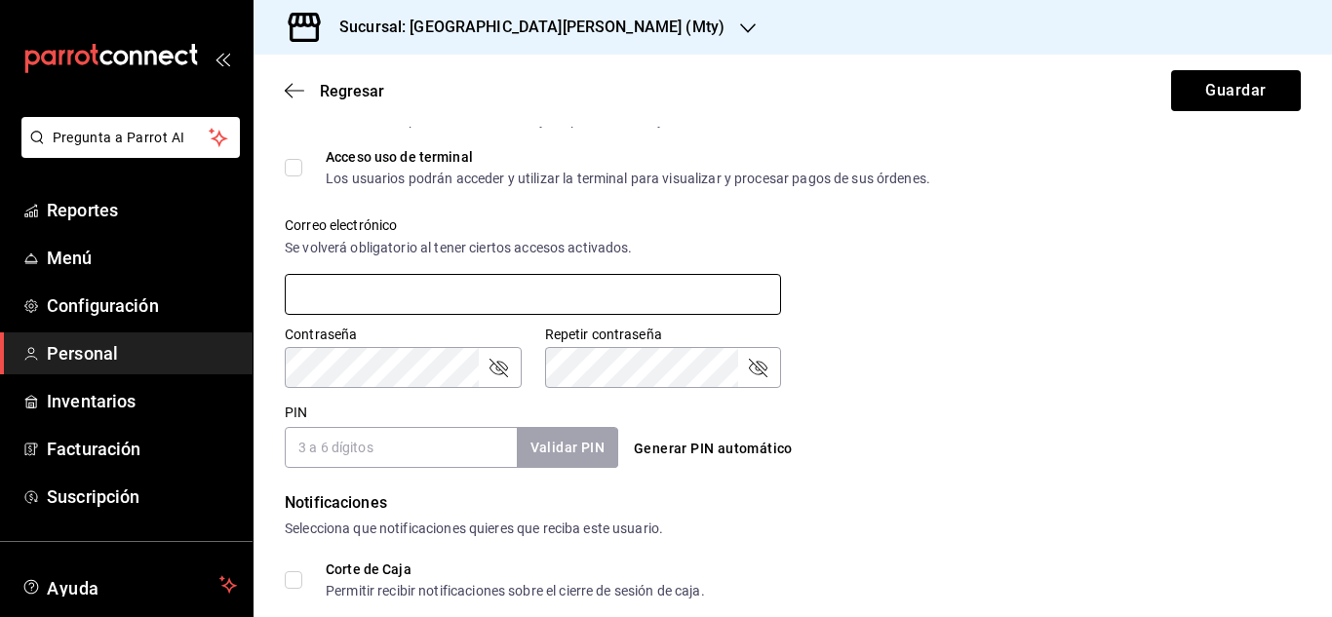
scroll to position [665, 0]
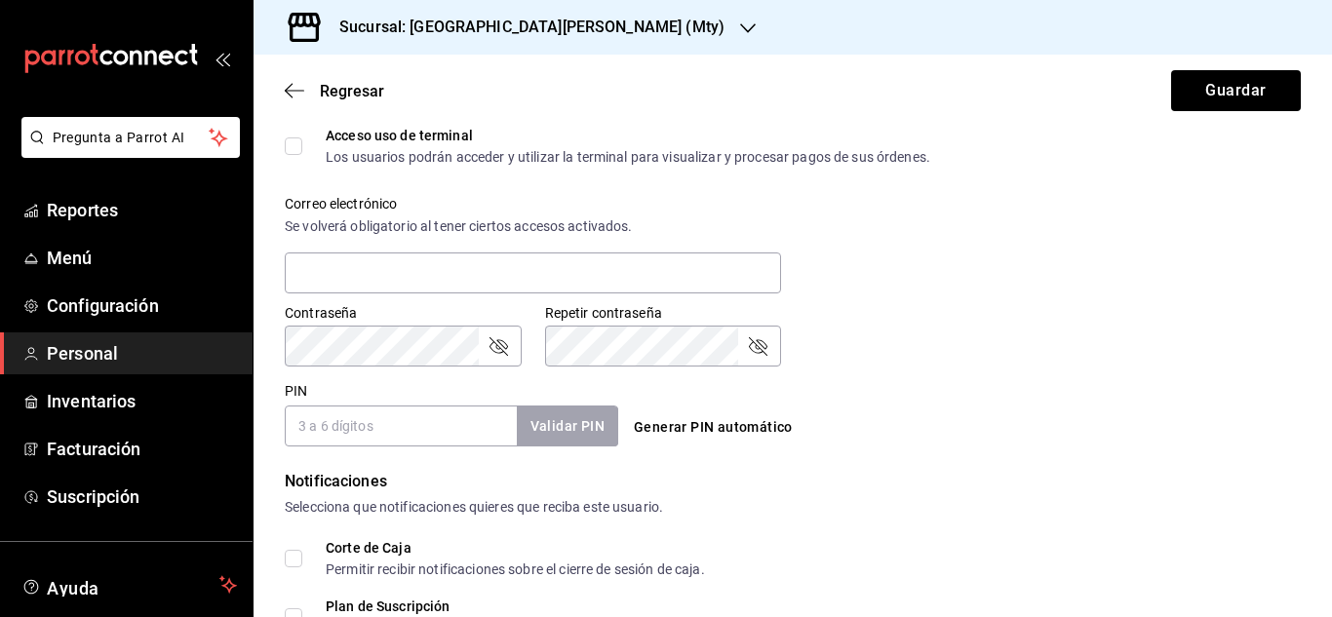
click at [373, 435] on input "PIN" at bounding box center [401, 426] width 232 height 41
type input "2004"
click at [798, 425] on div "Generar PIN automático" at bounding box center [792, 427] width 333 height 36
click at [604, 427] on button "Validar PIN" at bounding box center [566, 427] width 103 height 42
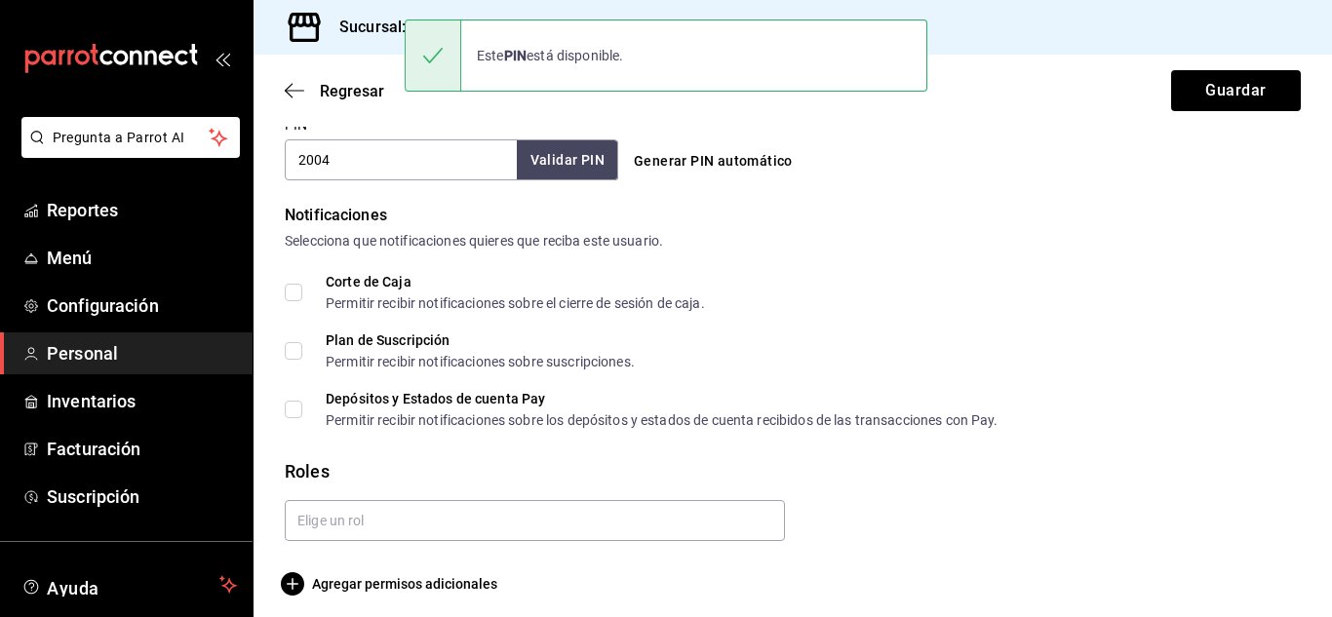
scroll to position [941, 0]
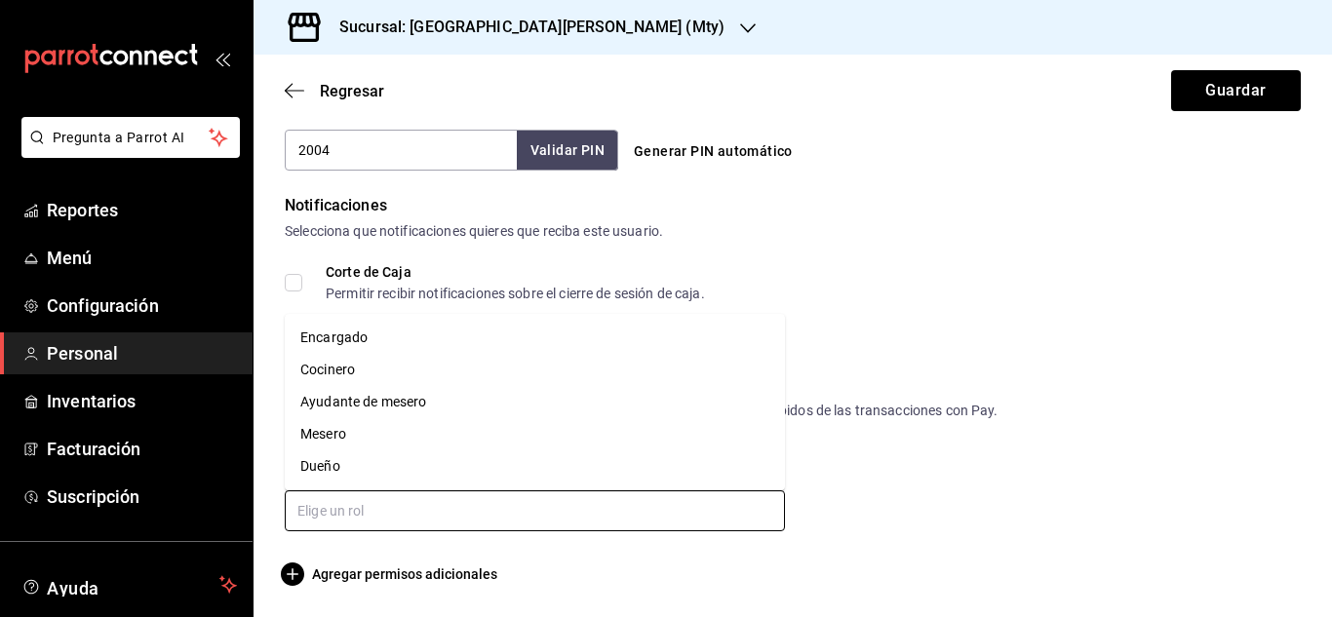
click at [530, 519] on input "text" at bounding box center [535, 510] width 500 height 41
click at [403, 372] on li "Cocinero" at bounding box center [535, 370] width 500 height 32
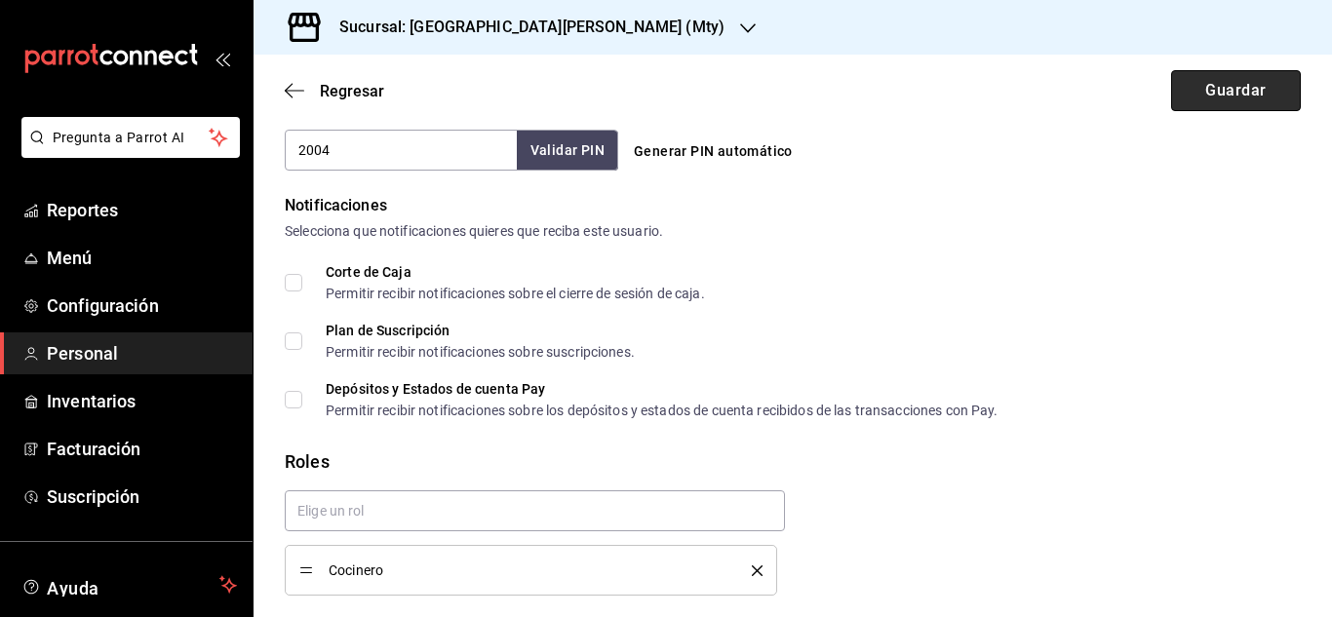
click at [1197, 97] on button "Guardar" at bounding box center [1236, 90] width 130 height 41
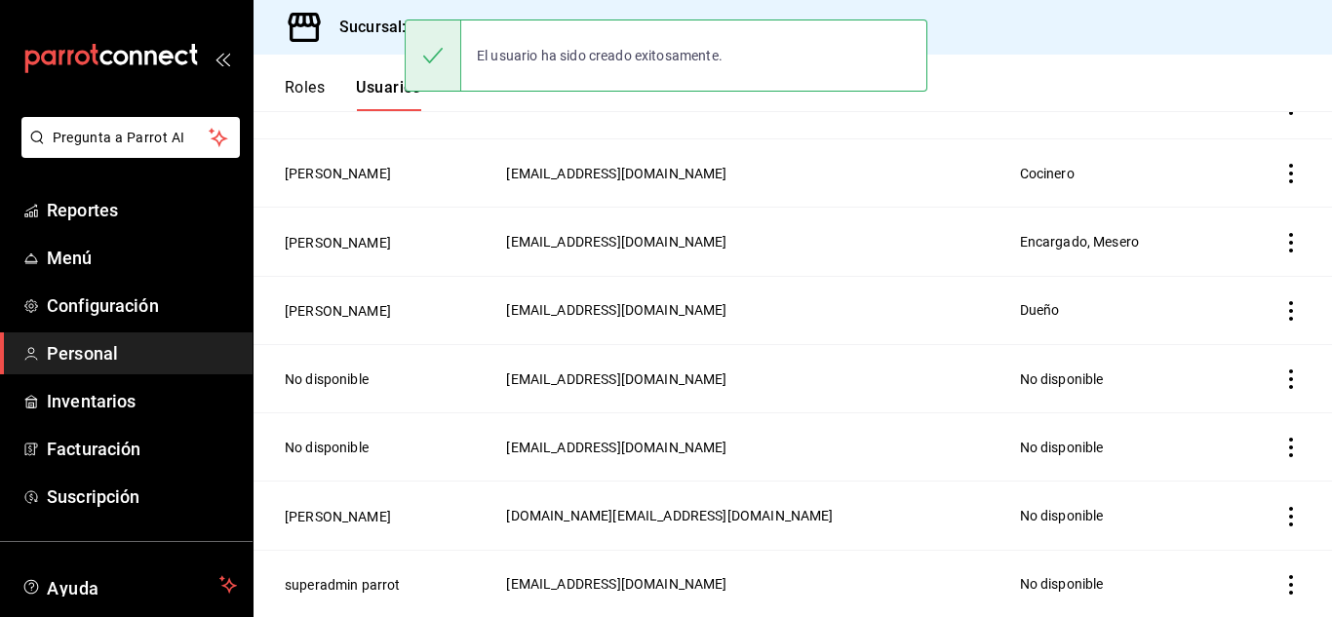
scroll to position [922, 0]
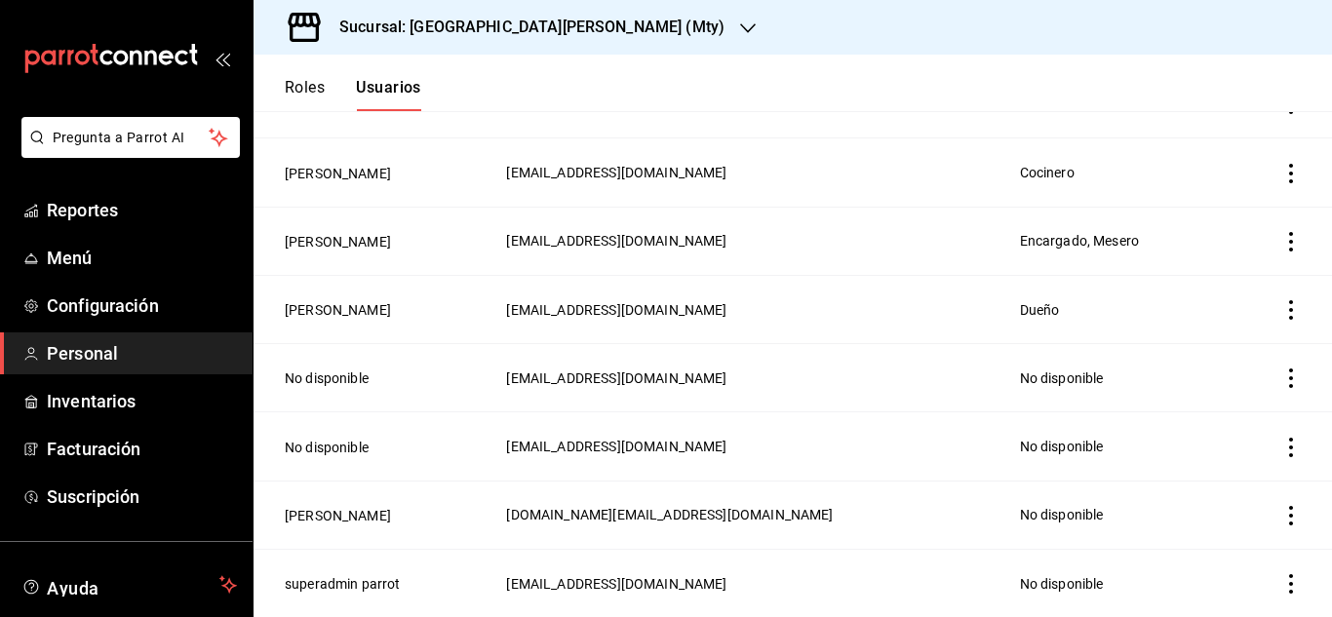
click at [471, 30] on h3 "Sucursal: [GEOGRAPHIC_DATA][PERSON_NAME] (Mty)" at bounding box center [524, 27] width 401 height 23
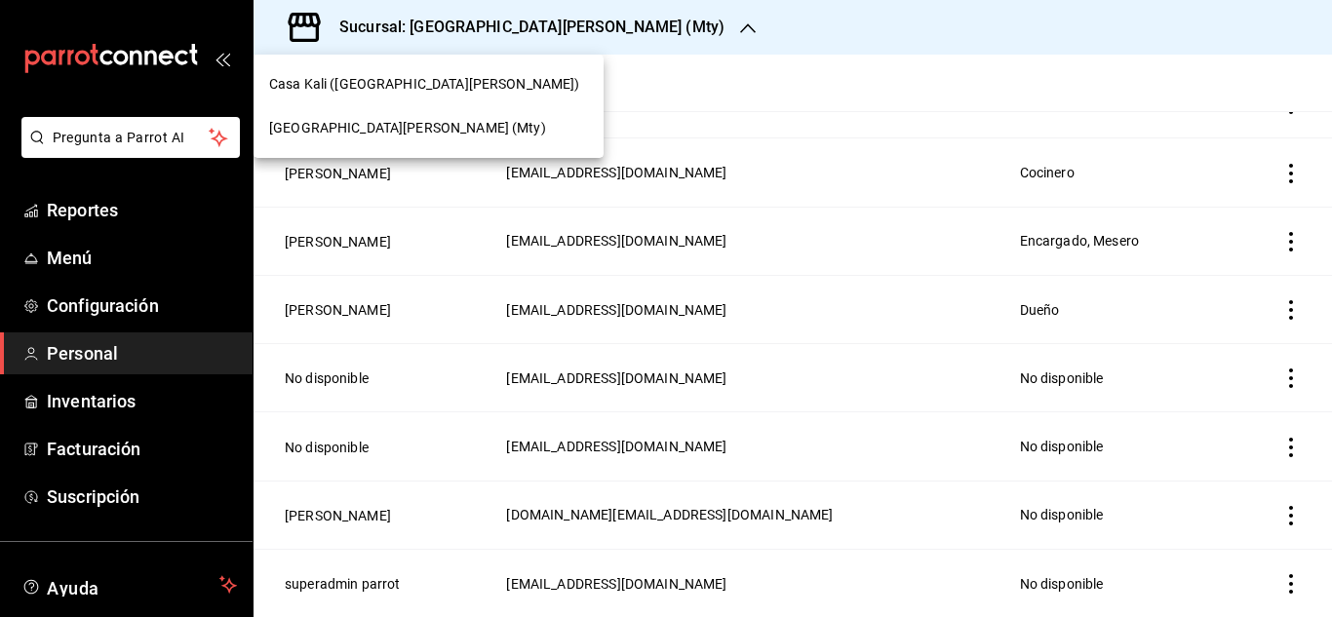
drag, startPoint x: 421, startPoint y: 225, endPoint x: 375, endPoint y: 252, distance: 52.8
click at [421, 226] on div at bounding box center [666, 308] width 1332 height 617
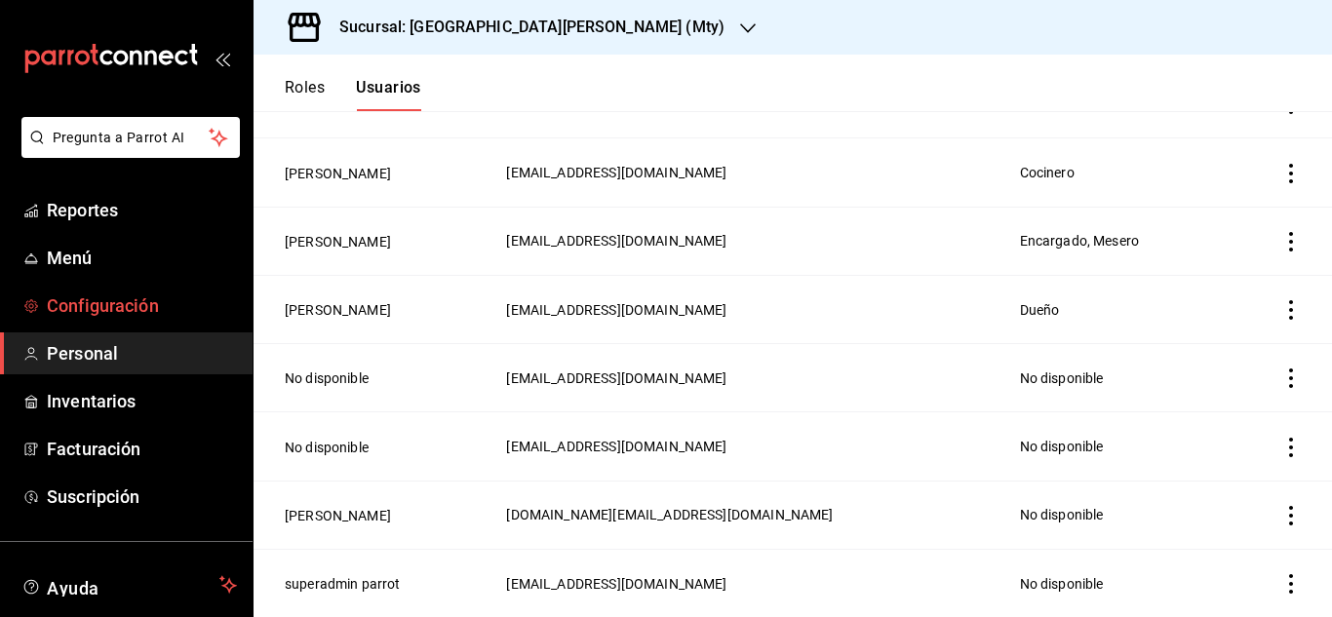
click at [106, 302] on span "Configuración" at bounding box center [142, 305] width 190 height 26
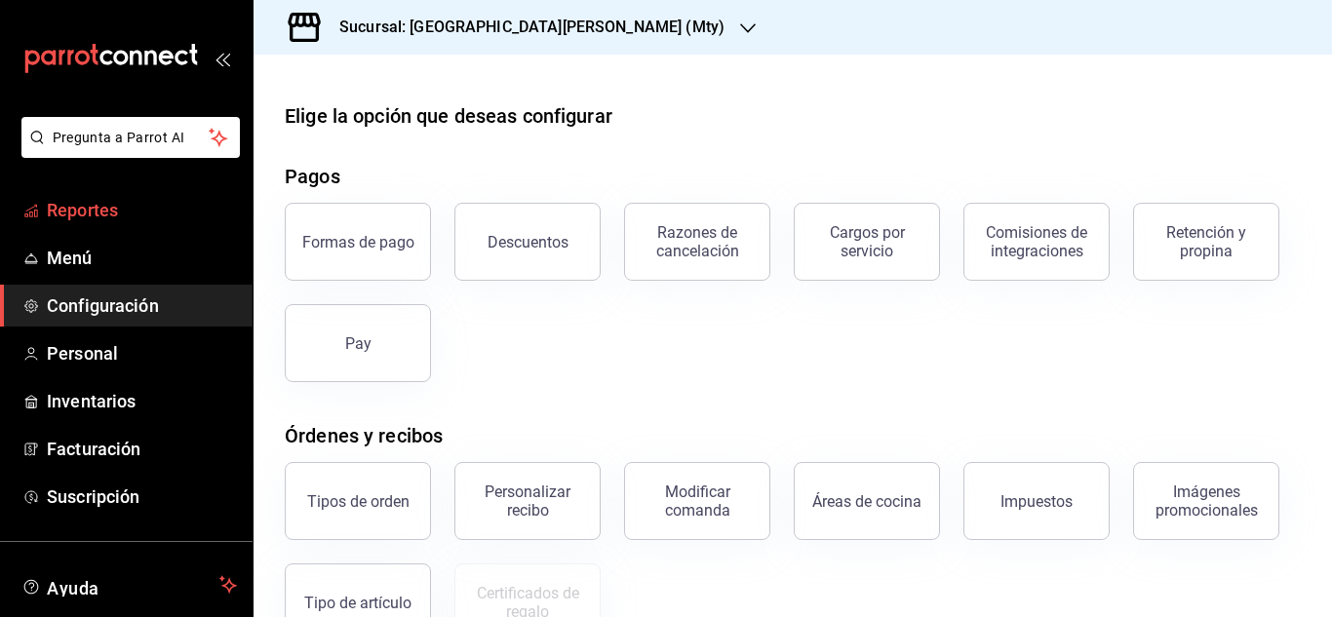
click at [83, 209] on span "Reportes" at bounding box center [142, 210] width 190 height 26
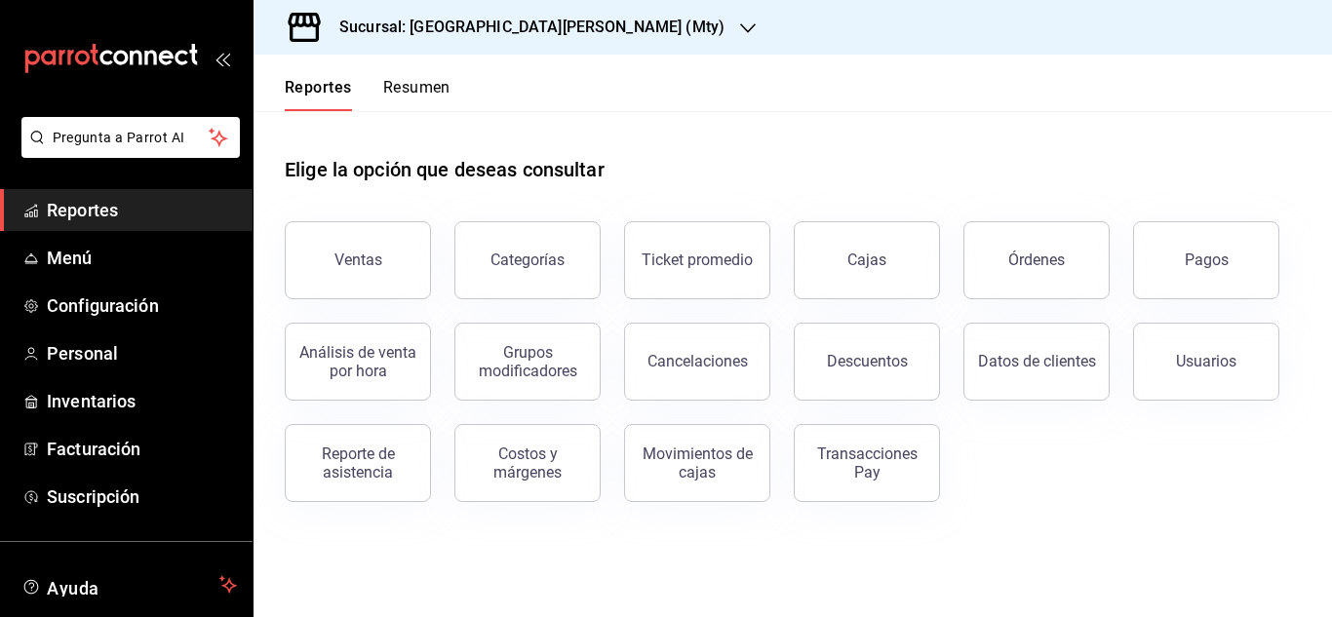
click at [487, 38] on h3 "Sucursal: [GEOGRAPHIC_DATA][PERSON_NAME] (Mty)" at bounding box center [524, 27] width 401 height 23
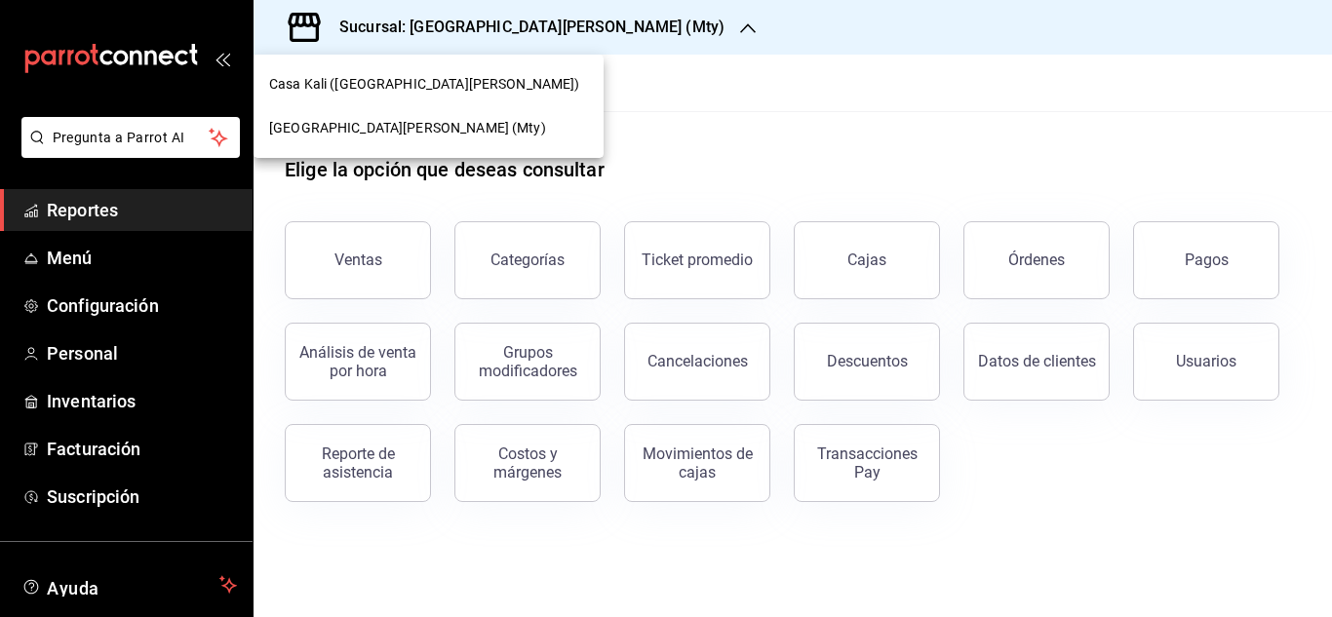
click at [448, 85] on div "Casa Kali ([GEOGRAPHIC_DATA][PERSON_NAME])" at bounding box center [428, 84] width 319 height 20
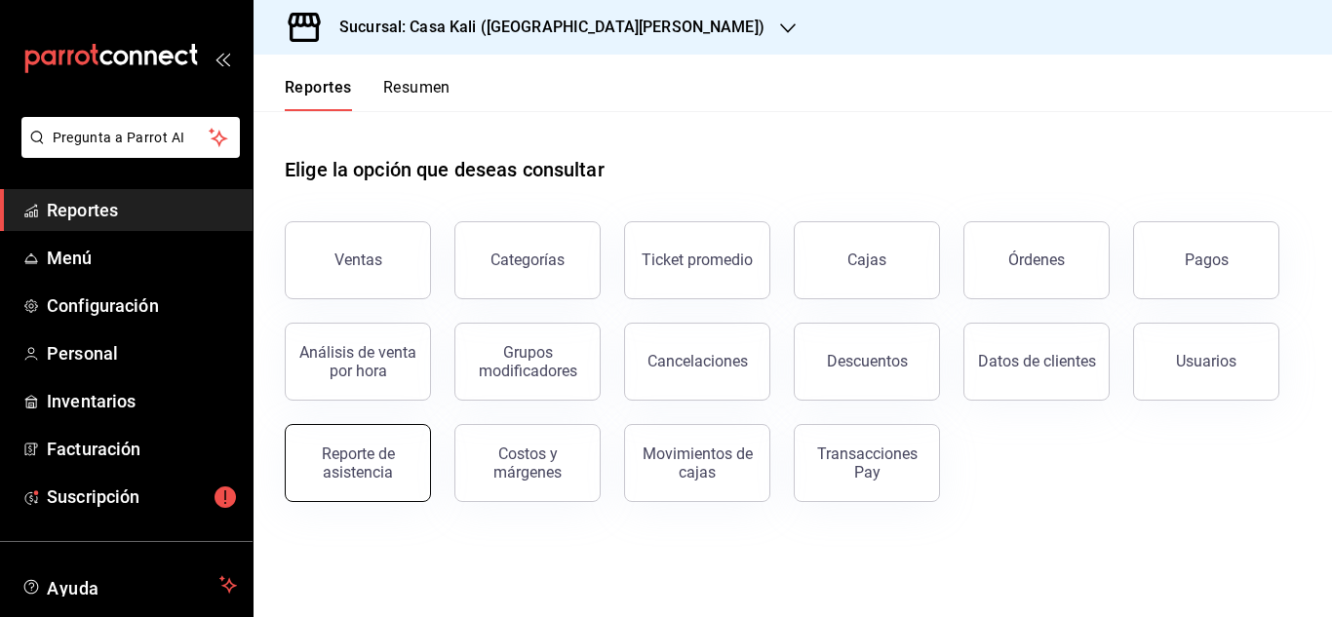
click at [398, 472] on div "Reporte de asistencia" at bounding box center [357, 463] width 121 height 37
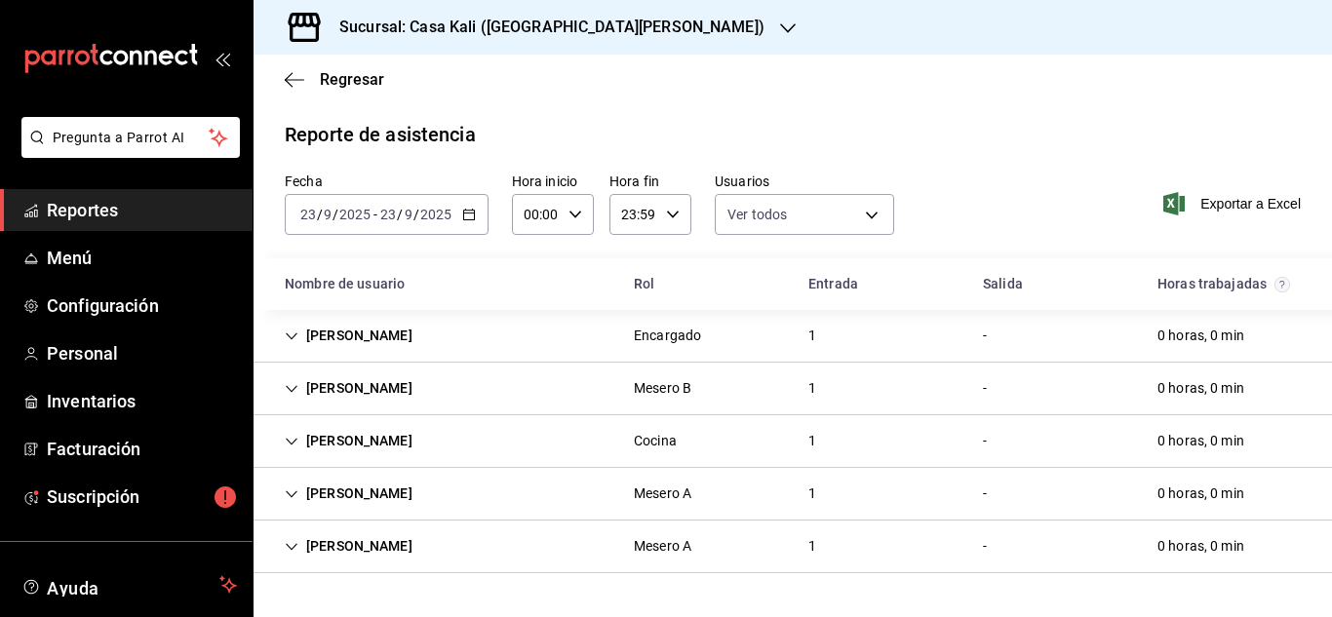
click at [419, 220] on input "2025" at bounding box center [435, 215] width 33 height 16
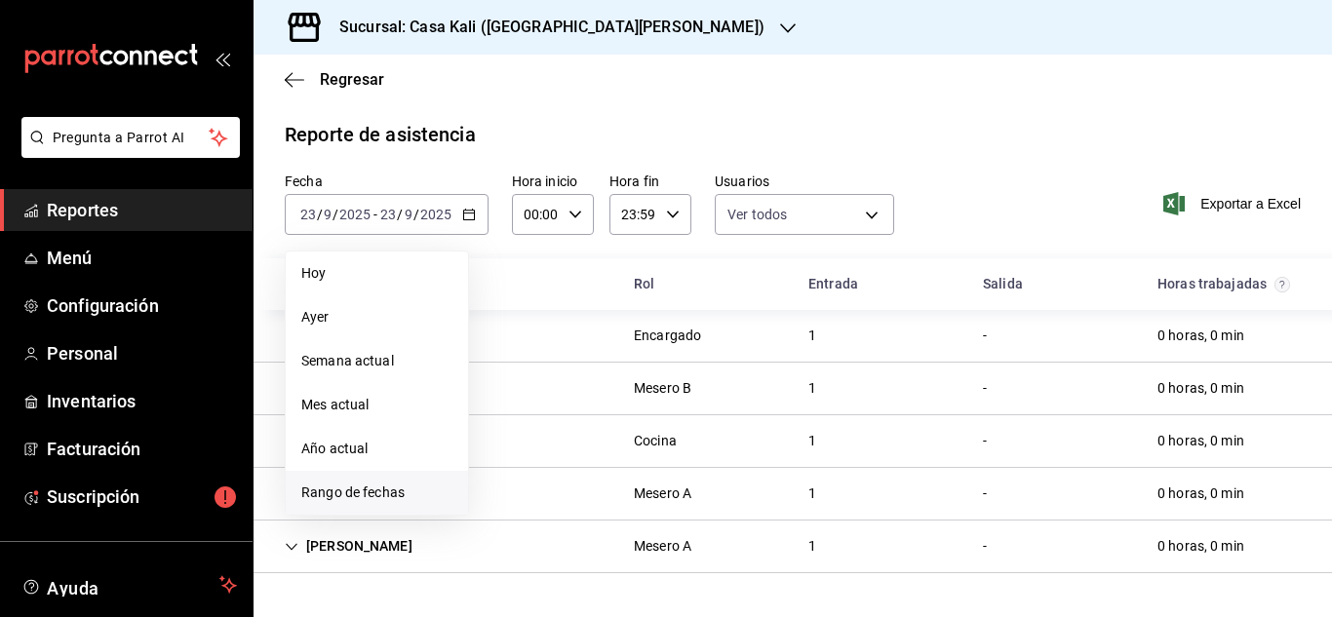
click at [381, 497] on span "Rango de fechas" at bounding box center [376, 493] width 151 height 20
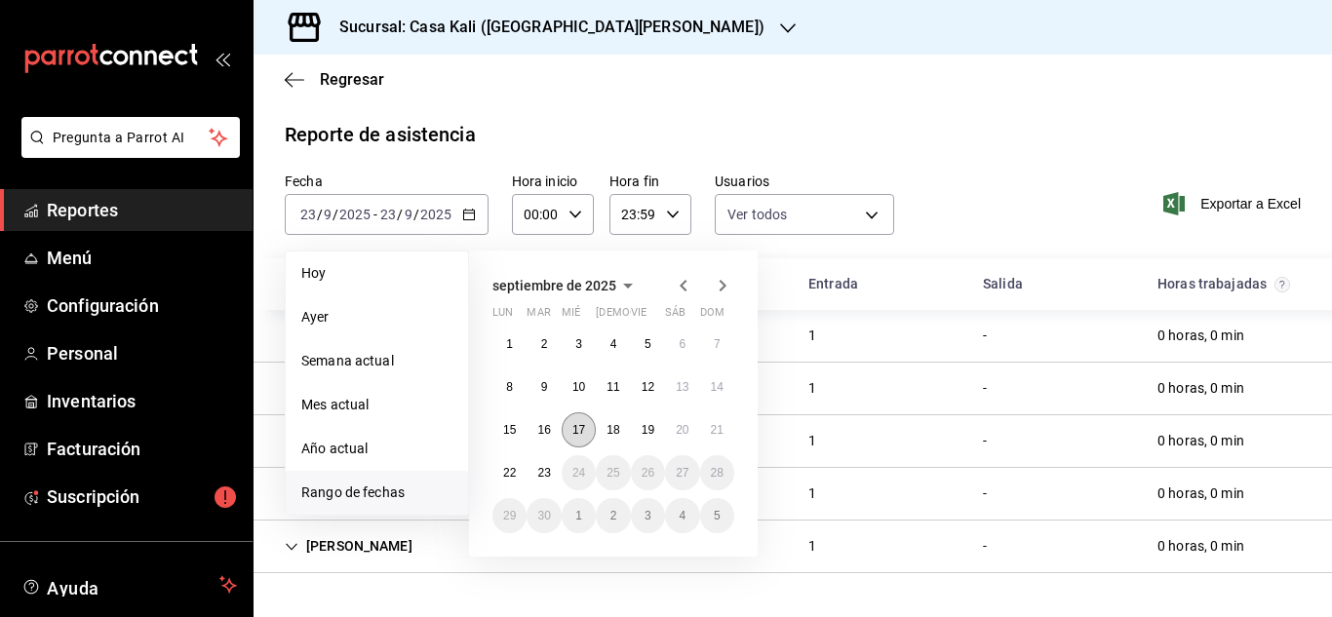
click at [585, 437] on abbr "17" at bounding box center [578, 430] width 13 height 14
click at [545, 476] on abbr "23" at bounding box center [543, 473] width 13 height 14
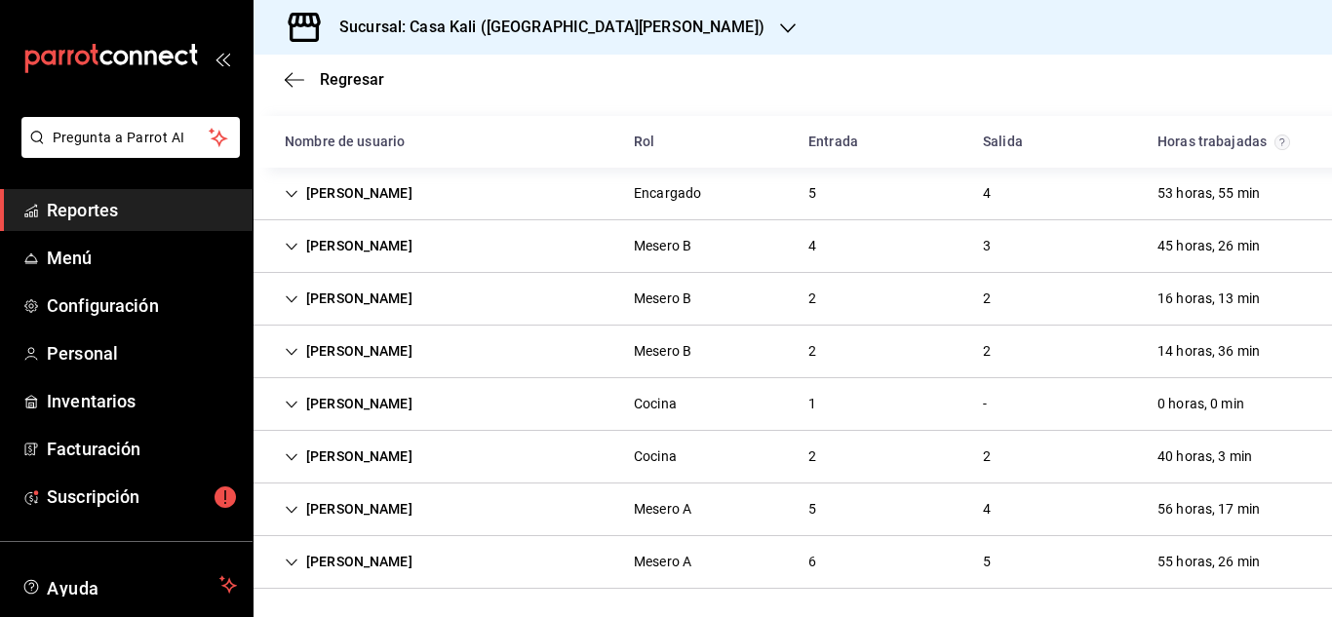
scroll to position [145, 0]
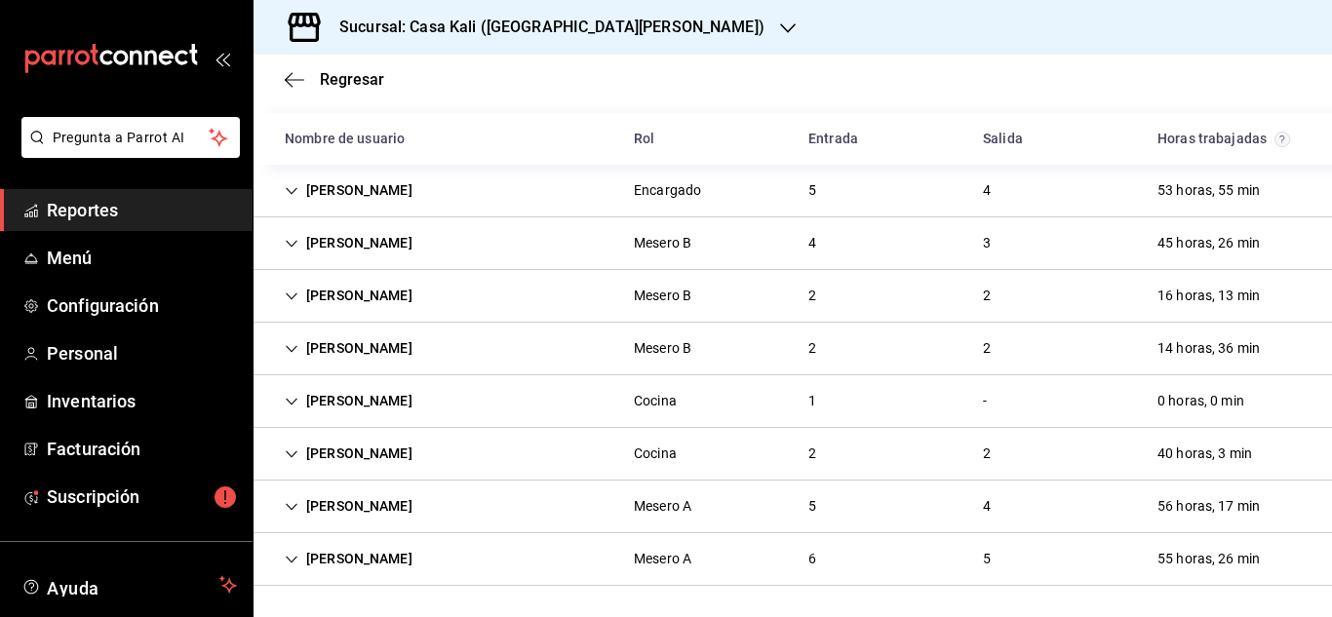
click at [287, 356] on div "[PERSON_NAME]" at bounding box center [348, 349] width 159 height 36
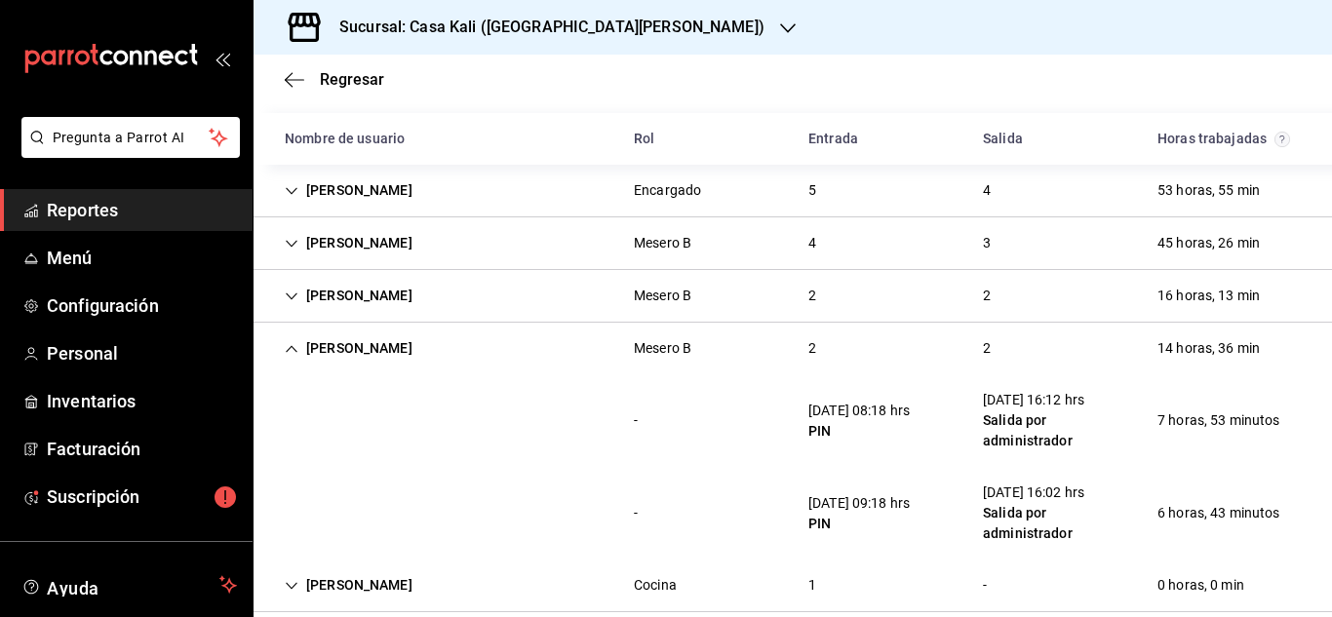
click at [292, 189] on icon "Cell" at bounding box center [292, 191] width 14 height 14
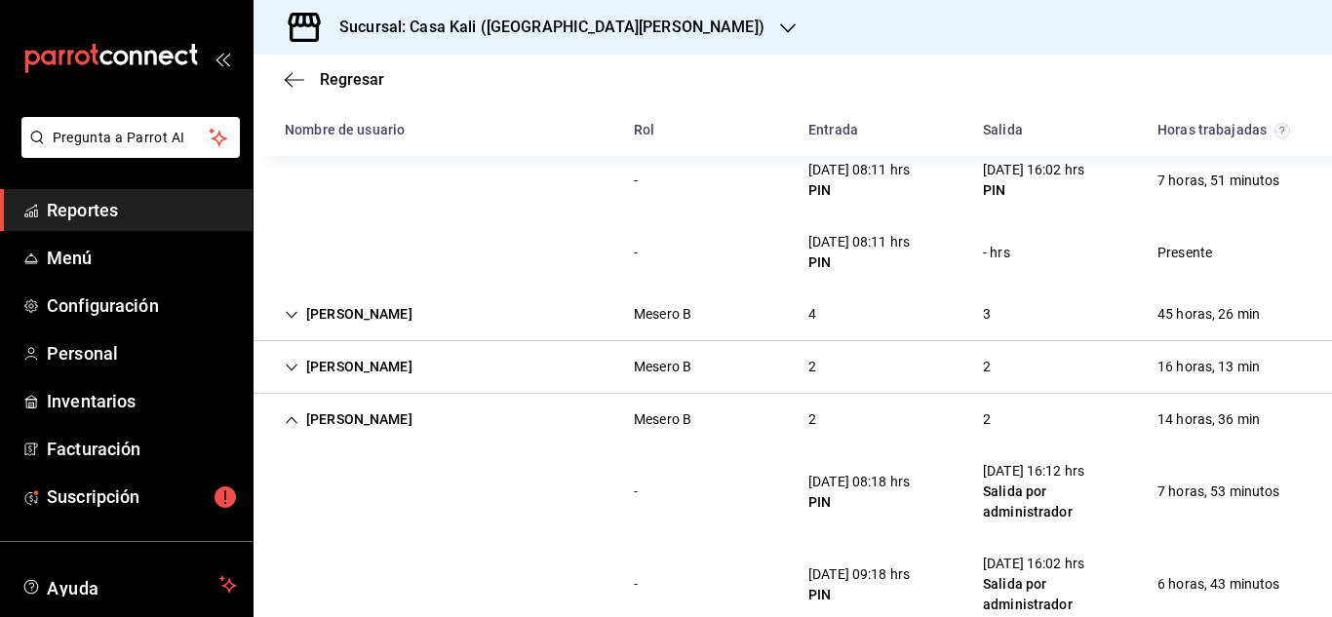
scroll to position [437, 0]
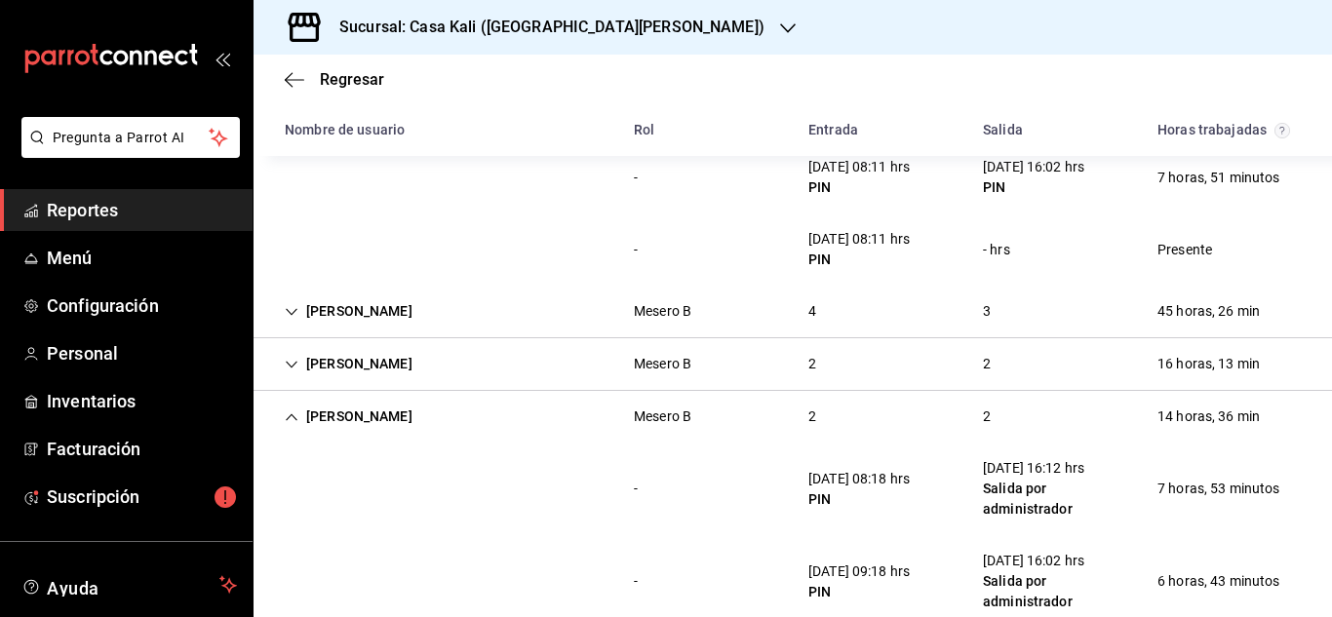
click at [295, 412] on icon "Cell" at bounding box center [292, 417] width 14 height 14
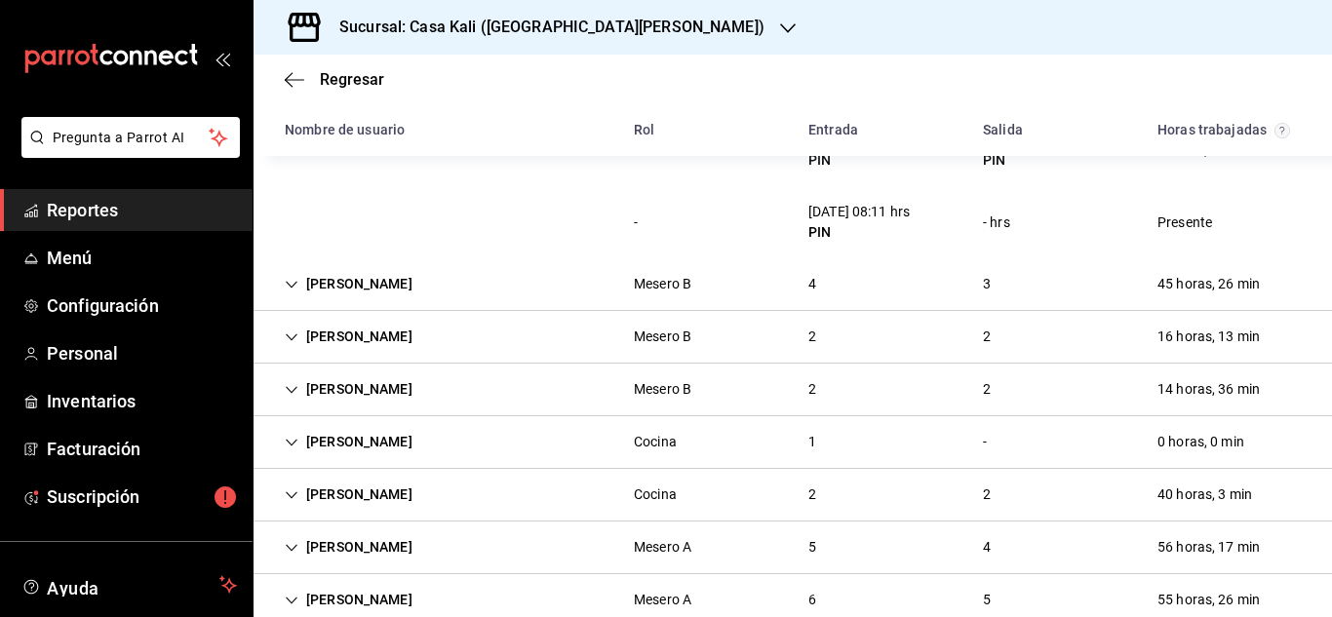
scroll to position [469, 0]
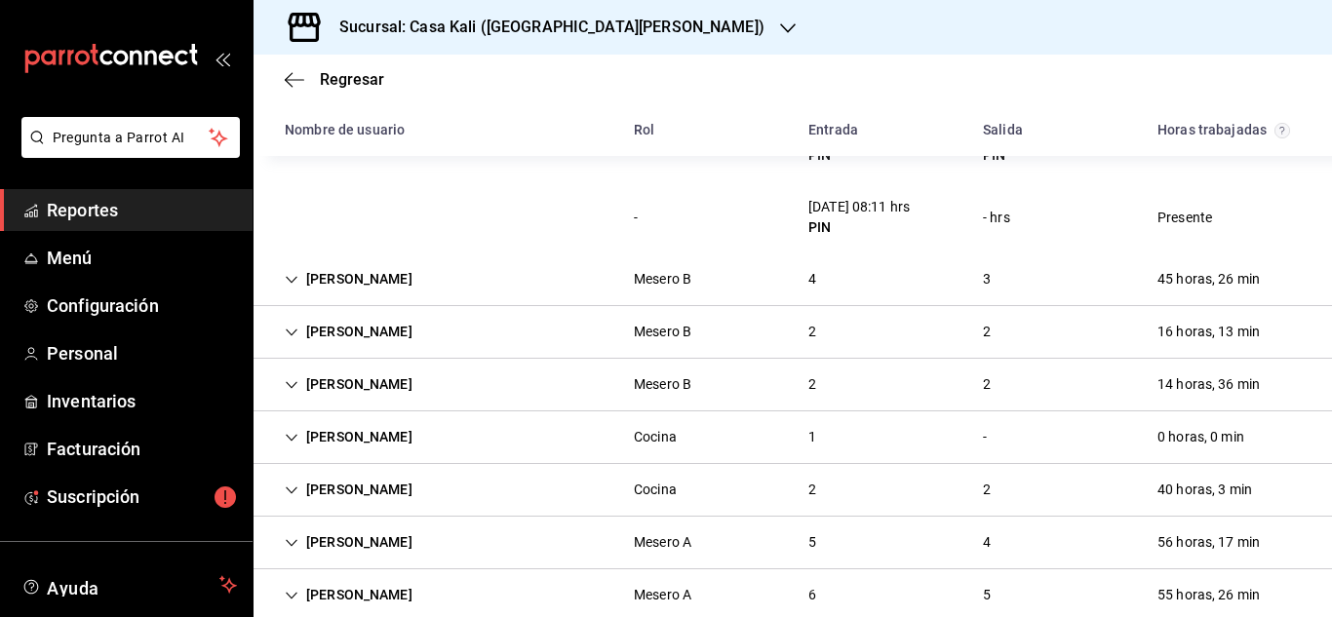
click at [297, 487] on icon "Cell" at bounding box center [292, 491] width 14 height 14
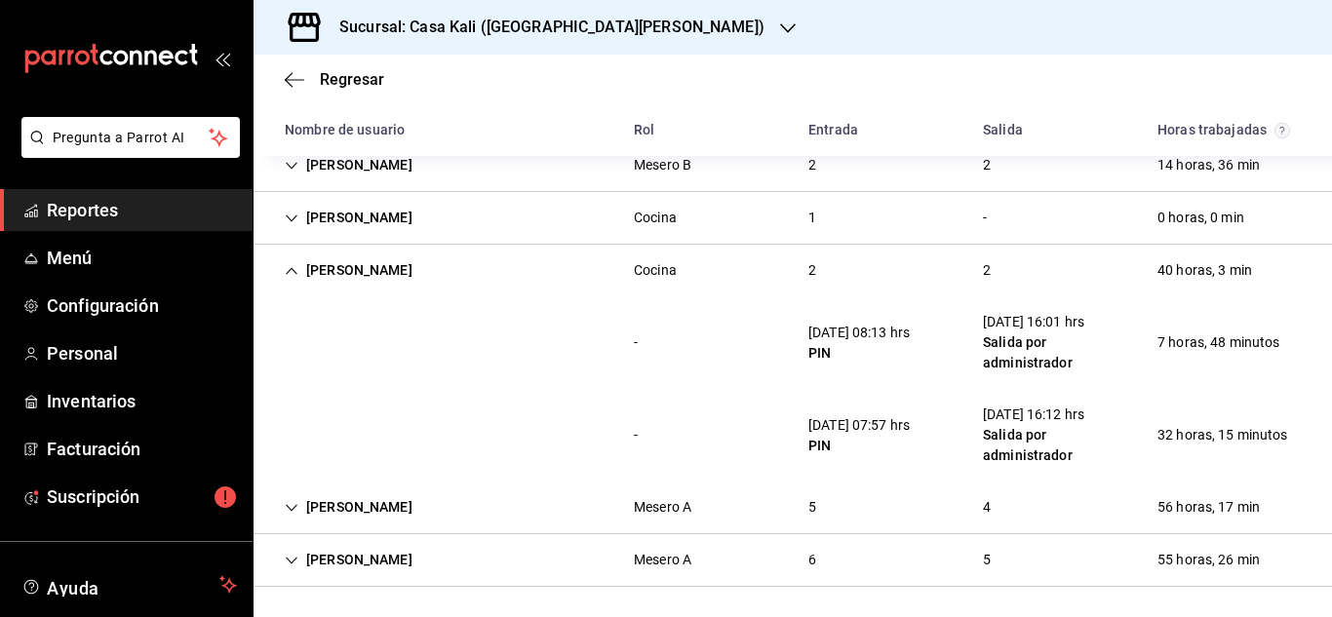
scroll to position [689, 0]
click at [294, 267] on icon "Cell" at bounding box center [292, 270] width 14 height 14
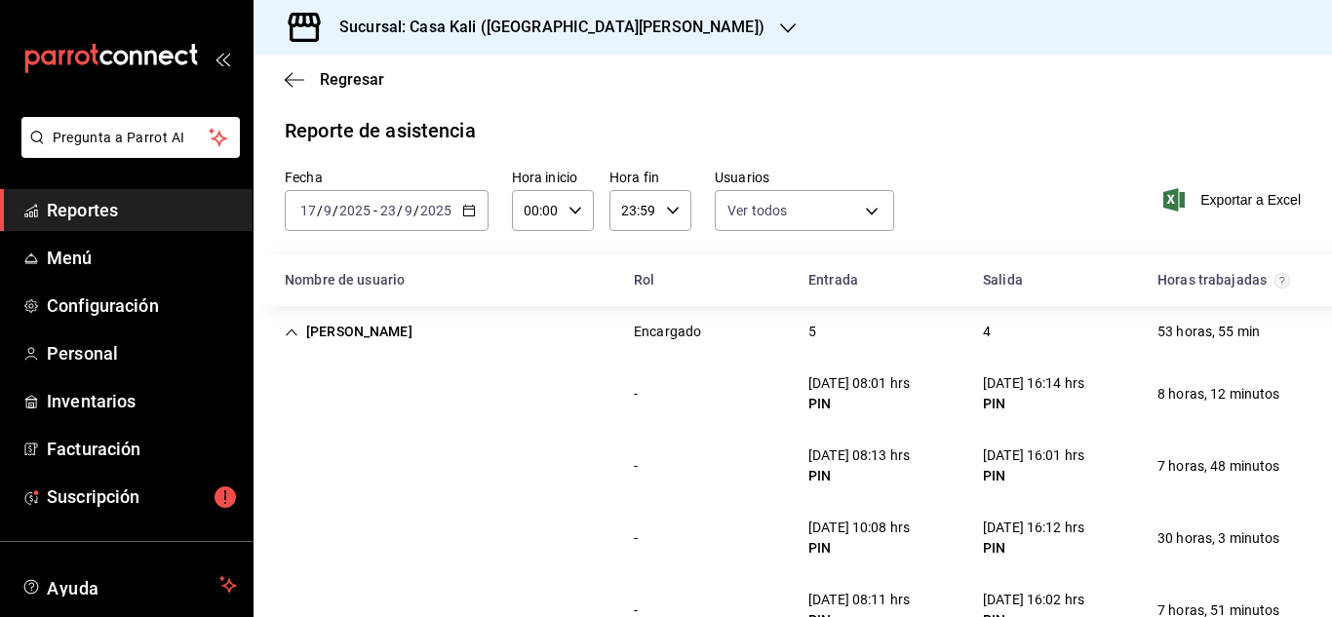
scroll to position [0, 0]
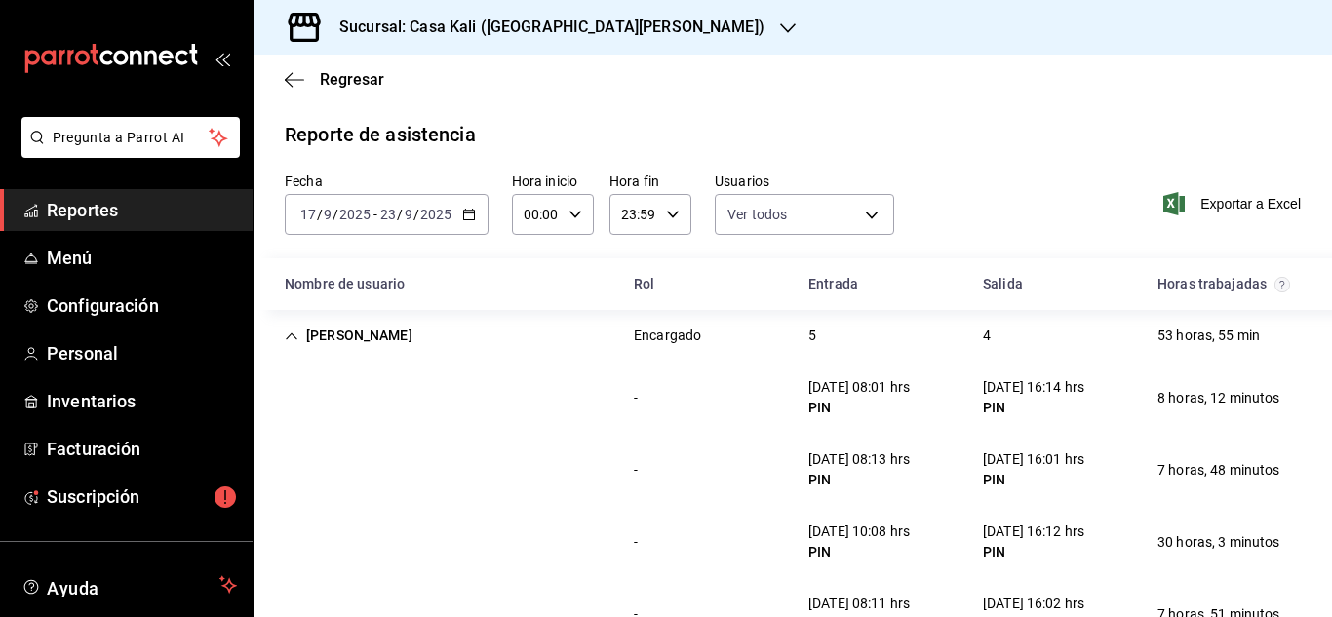
click at [297, 331] on icon "Cell" at bounding box center [292, 337] width 14 height 14
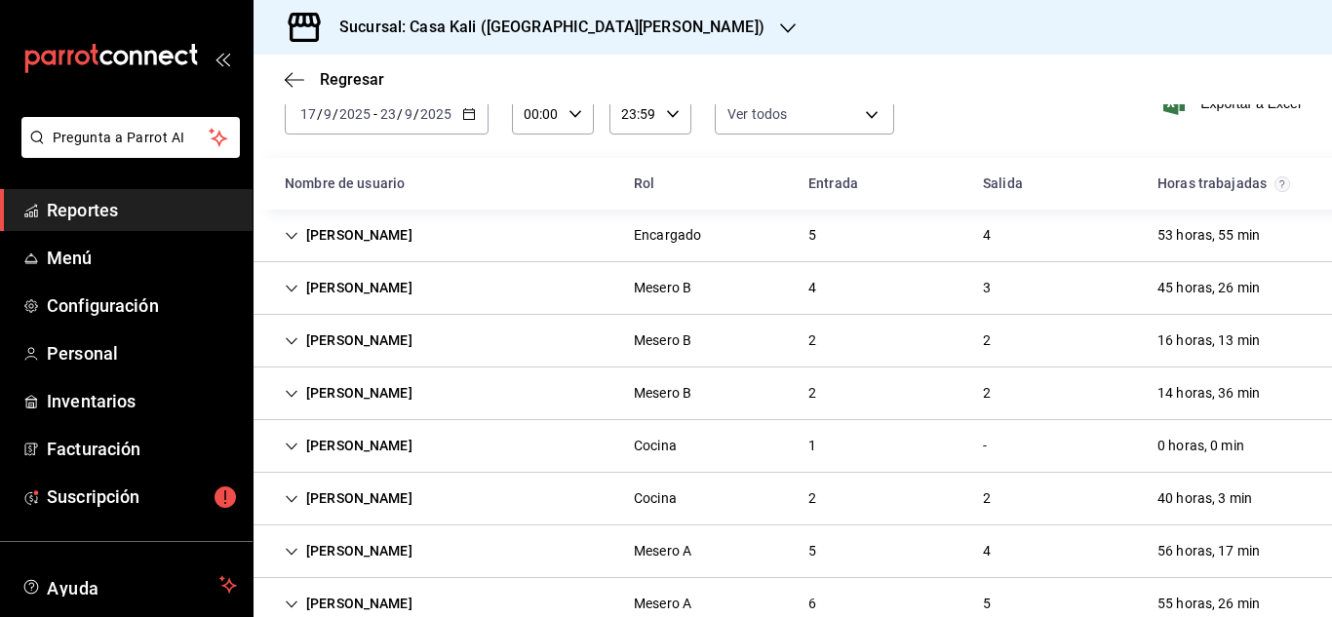
scroll to position [145, 0]
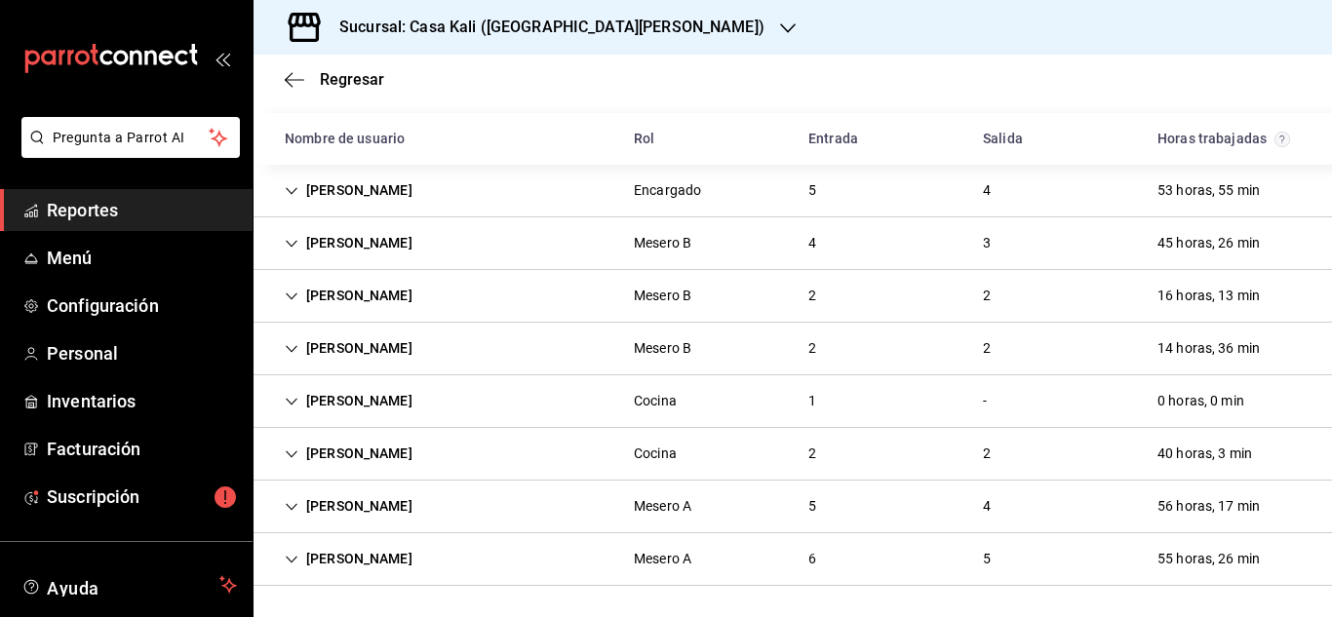
click at [285, 510] on icon "Cell" at bounding box center [292, 507] width 14 height 14
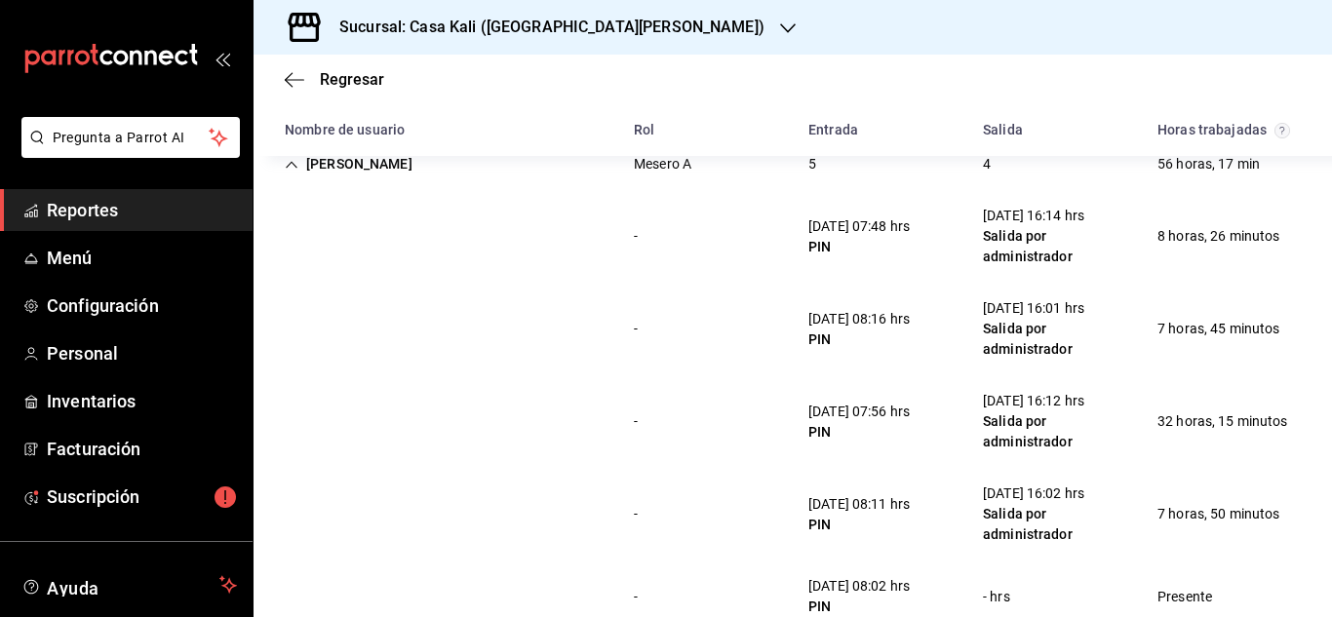
scroll to position [462, 0]
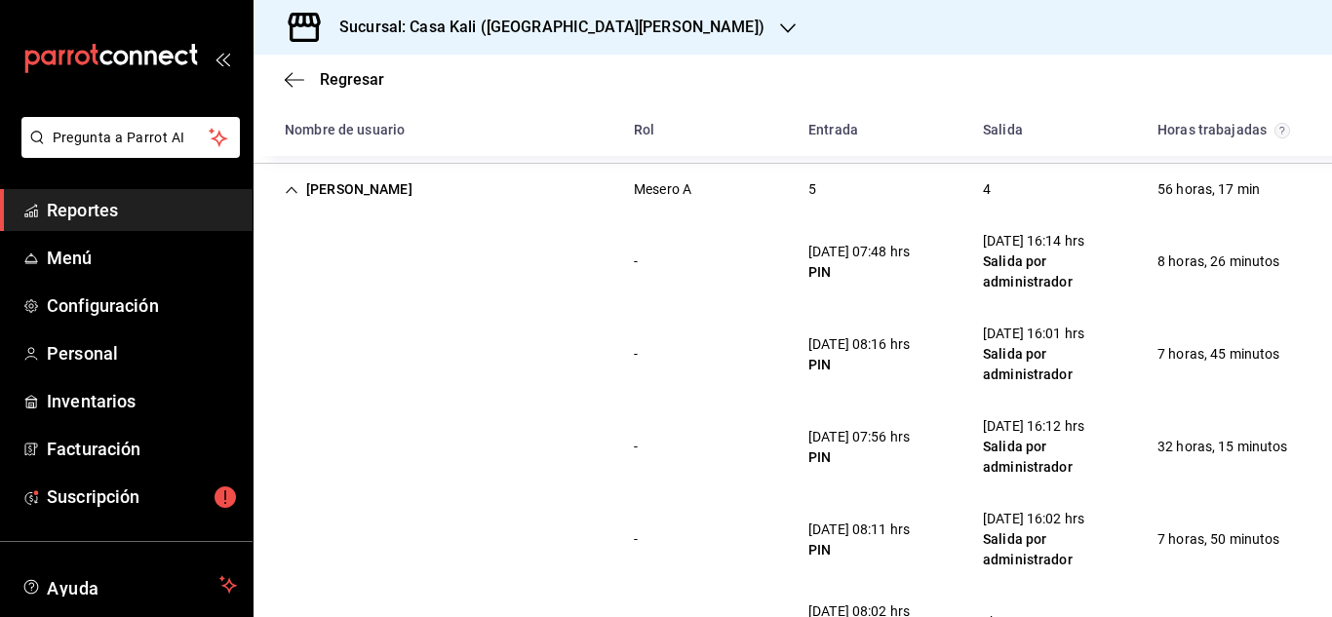
click at [296, 185] on icon "Cell" at bounding box center [292, 190] width 14 height 14
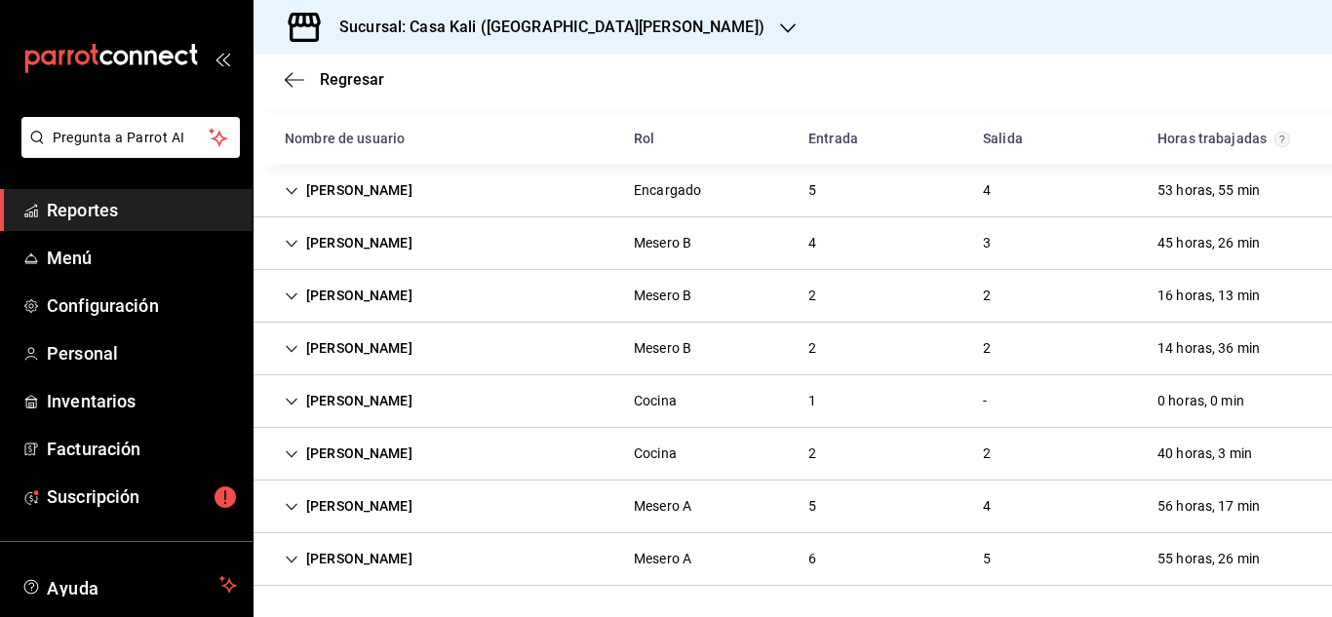
scroll to position [145, 0]
click at [294, 189] on icon "Cell" at bounding box center [292, 190] width 12 height 7
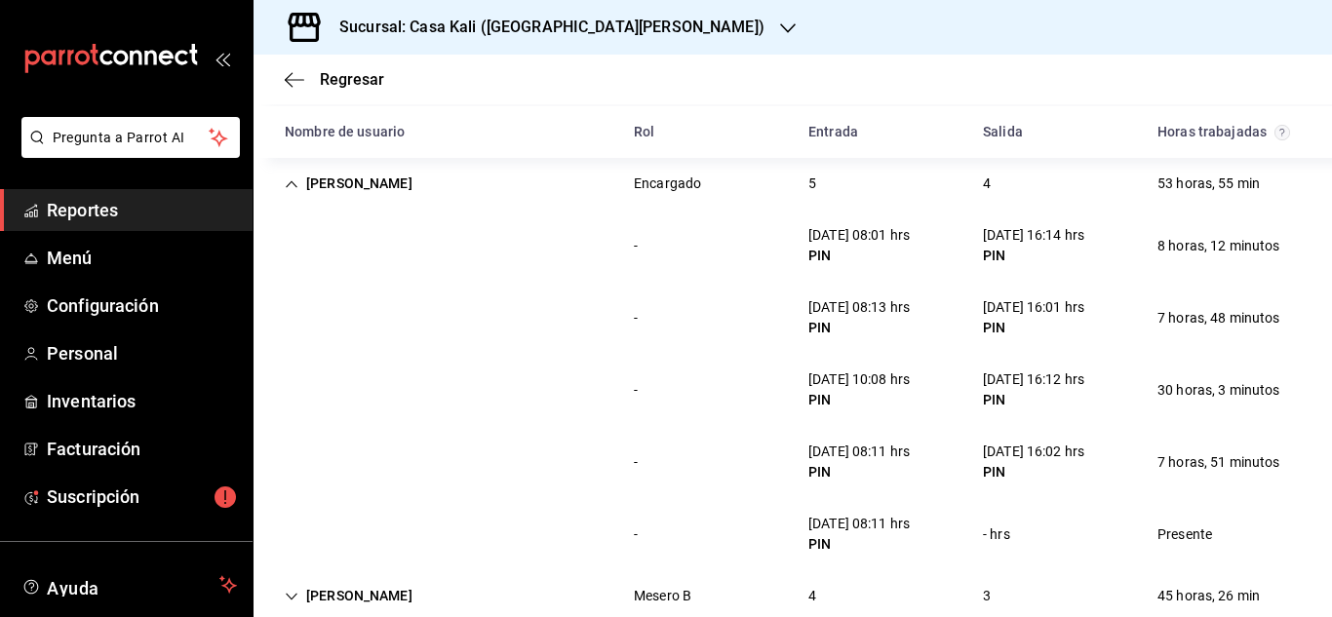
scroll to position [171, 0]
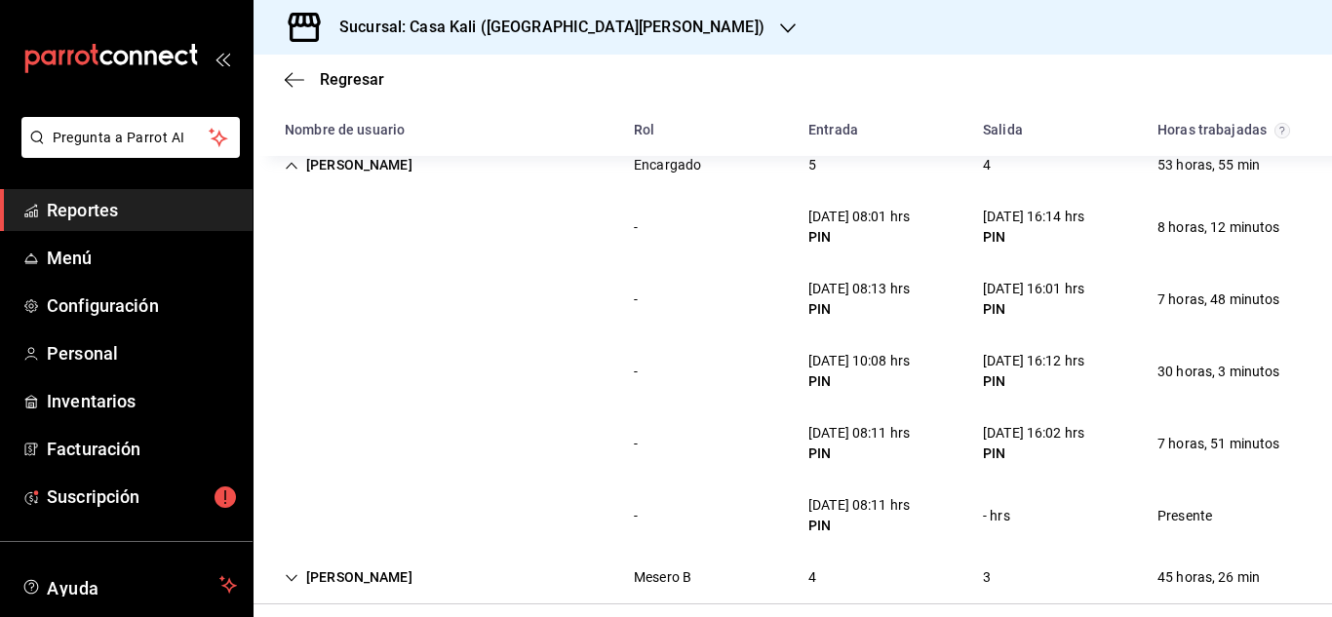
click at [293, 168] on icon "Cell" at bounding box center [292, 166] width 14 height 14
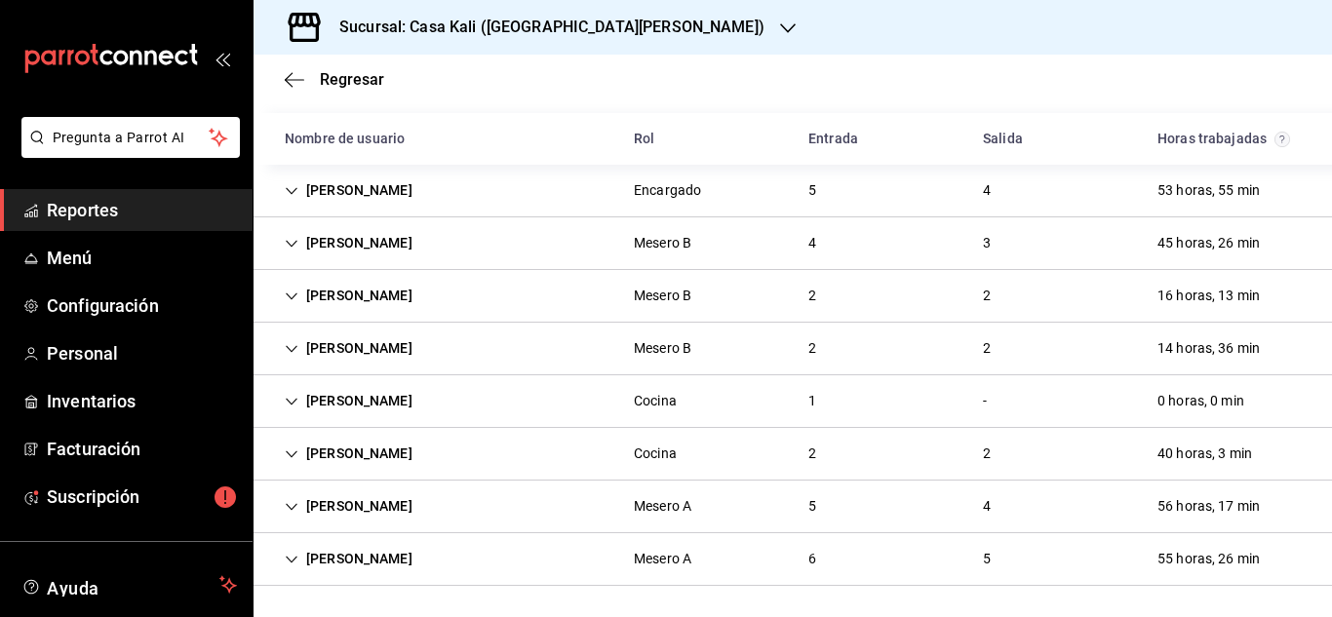
scroll to position [145, 0]
click at [296, 565] on icon "Cell" at bounding box center [292, 560] width 14 height 14
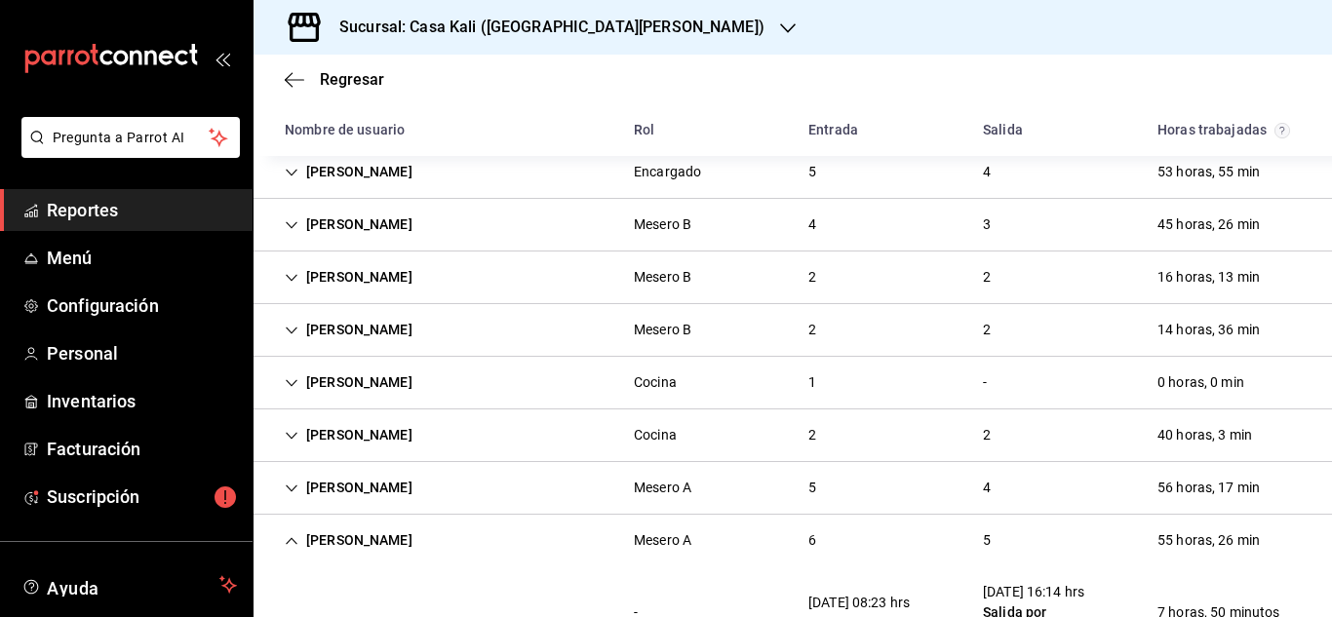
scroll to position [0, 0]
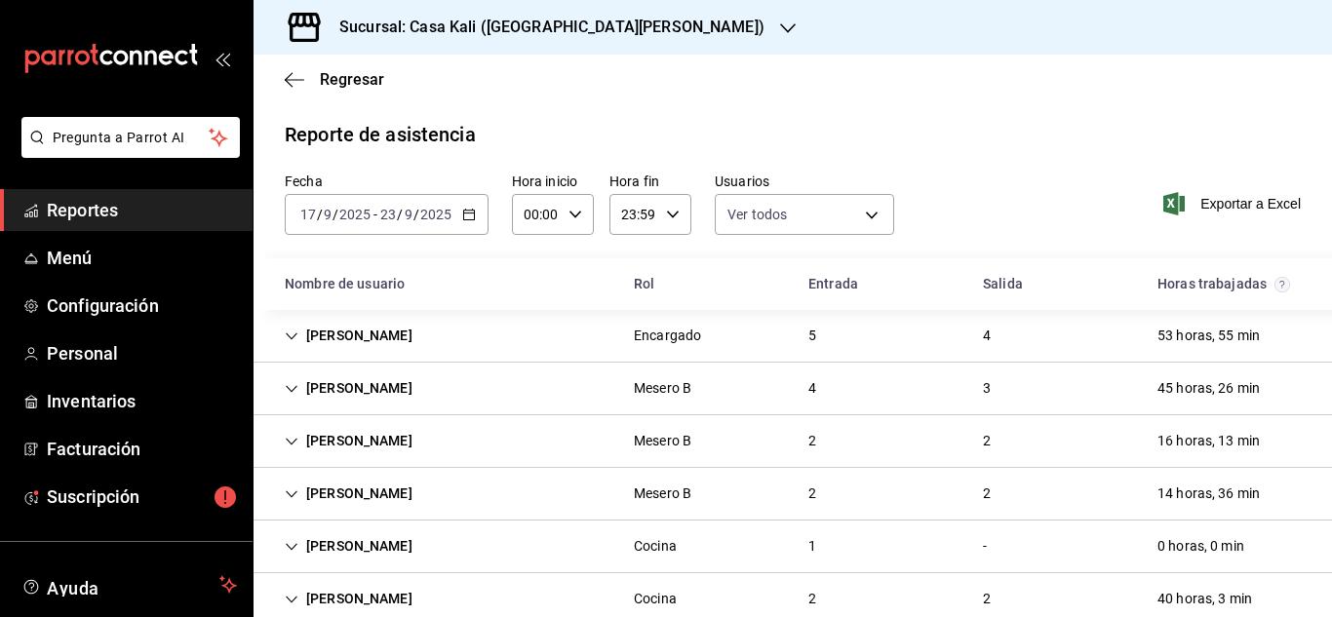
click at [295, 344] on div "[PERSON_NAME]" at bounding box center [348, 336] width 159 height 36
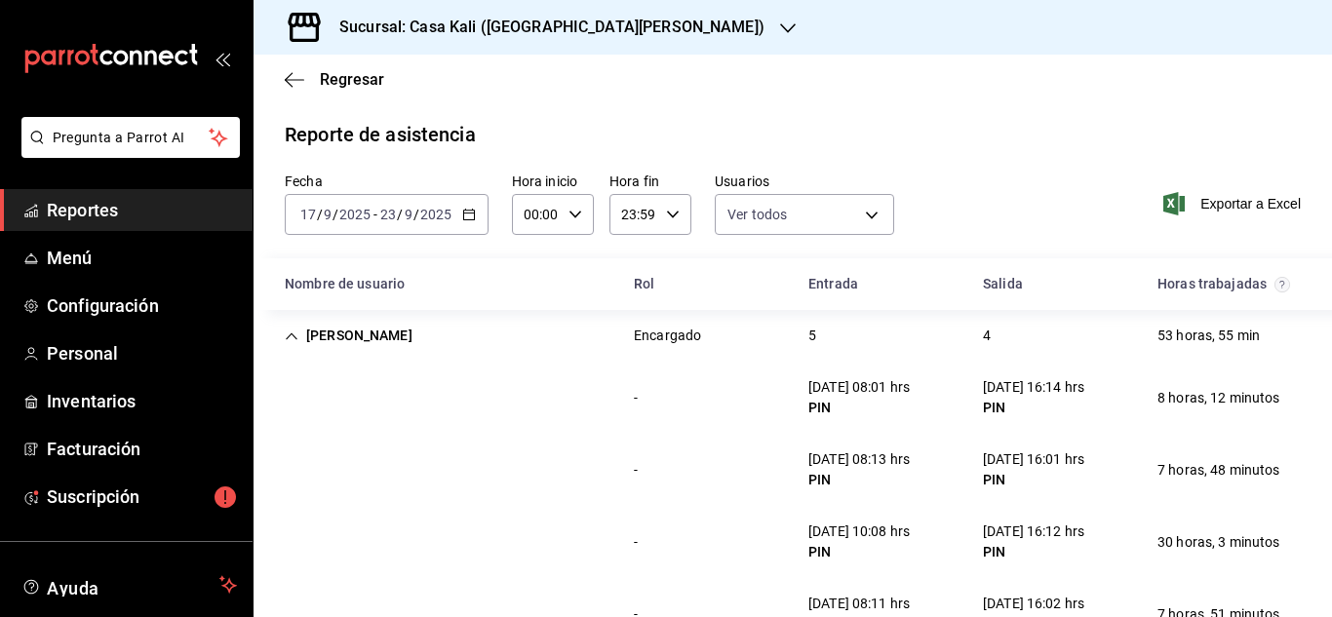
click at [393, 215] on input "23" at bounding box center [388, 215] width 18 height 16
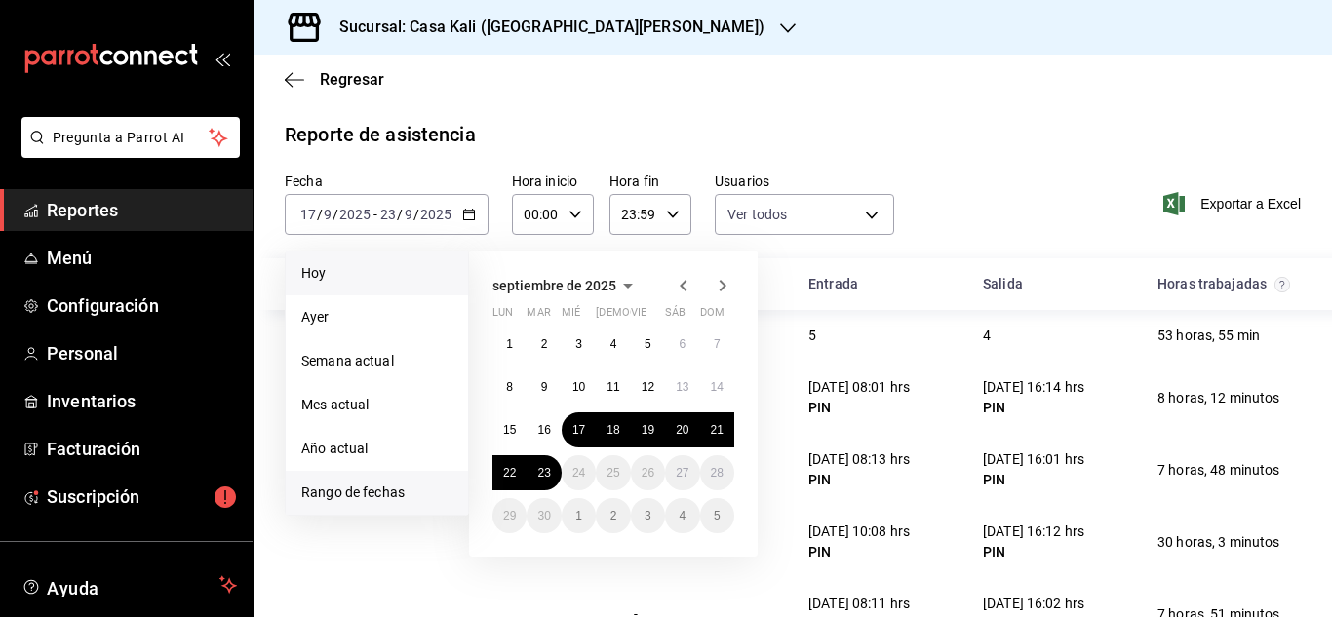
click at [392, 270] on span "Hoy" at bounding box center [376, 273] width 151 height 20
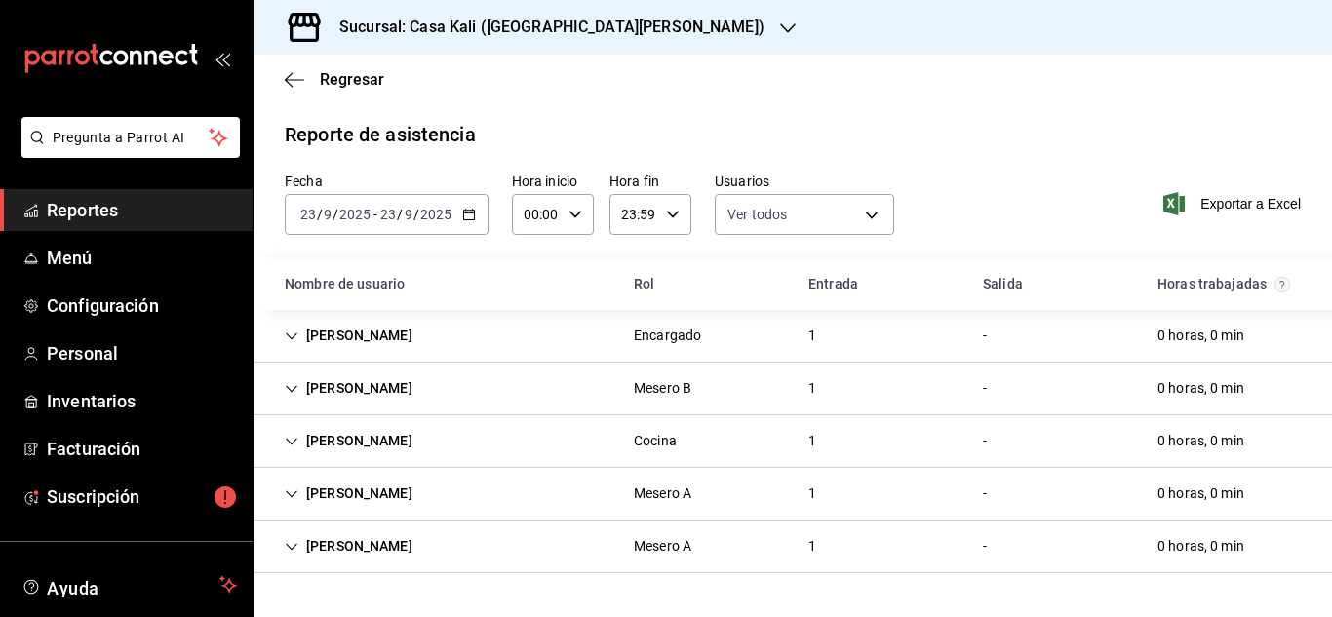
click at [293, 331] on icon "Cell" at bounding box center [292, 337] width 14 height 14
click at [292, 337] on icon "Cell" at bounding box center [292, 337] width 14 height 14
click at [294, 340] on icon "Cell" at bounding box center [292, 337] width 14 height 14
click at [293, 391] on icon "Cell" at bounding box center [292, 389] width 14 height 14
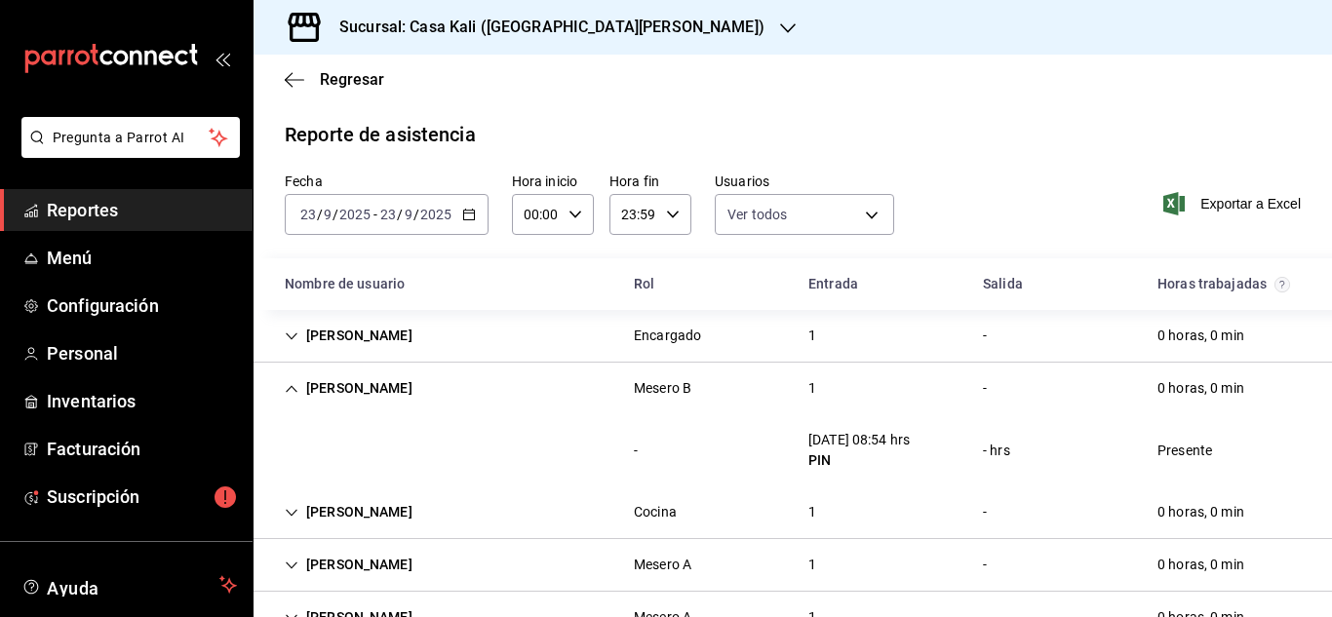
click at [293, 391] on icon "Cell" at bounding box center [292, 389] width 14 height 14
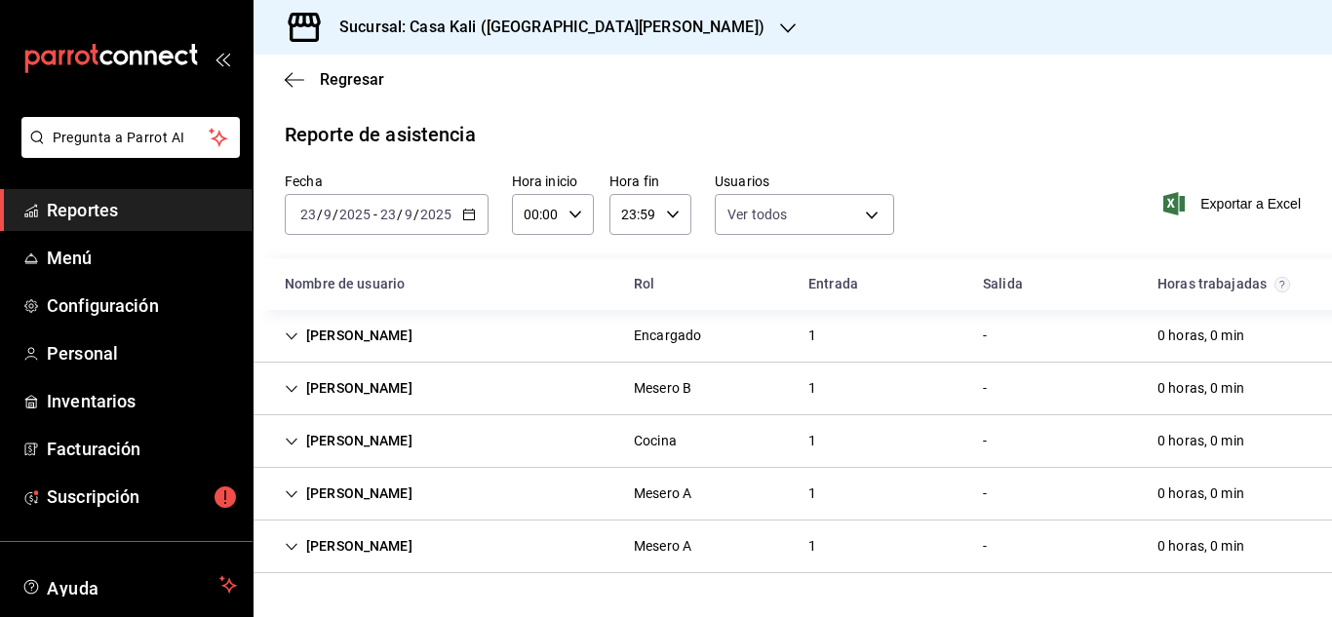
click at [291, 503] on div "[PERSON_NAME]" at bounding box center [348, 494] width 159 height 36
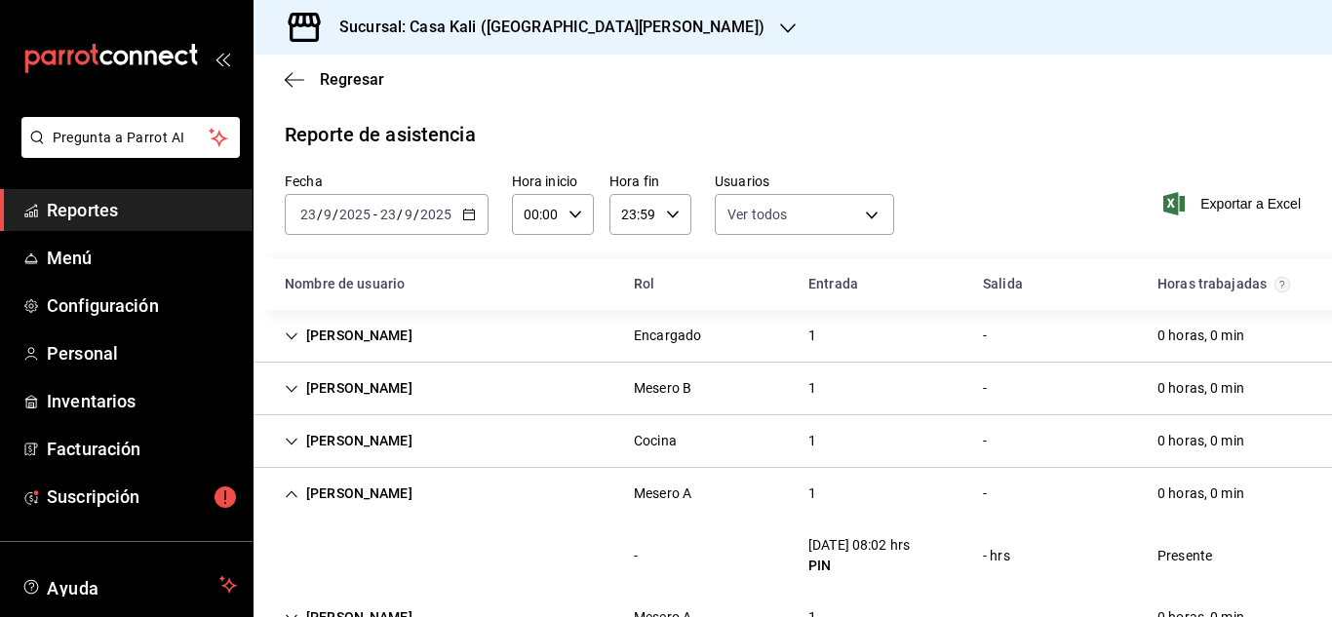
click at [298, 440] on div "[PERSON_NAME]" at bounding box center [348, 441] width 159 height 36
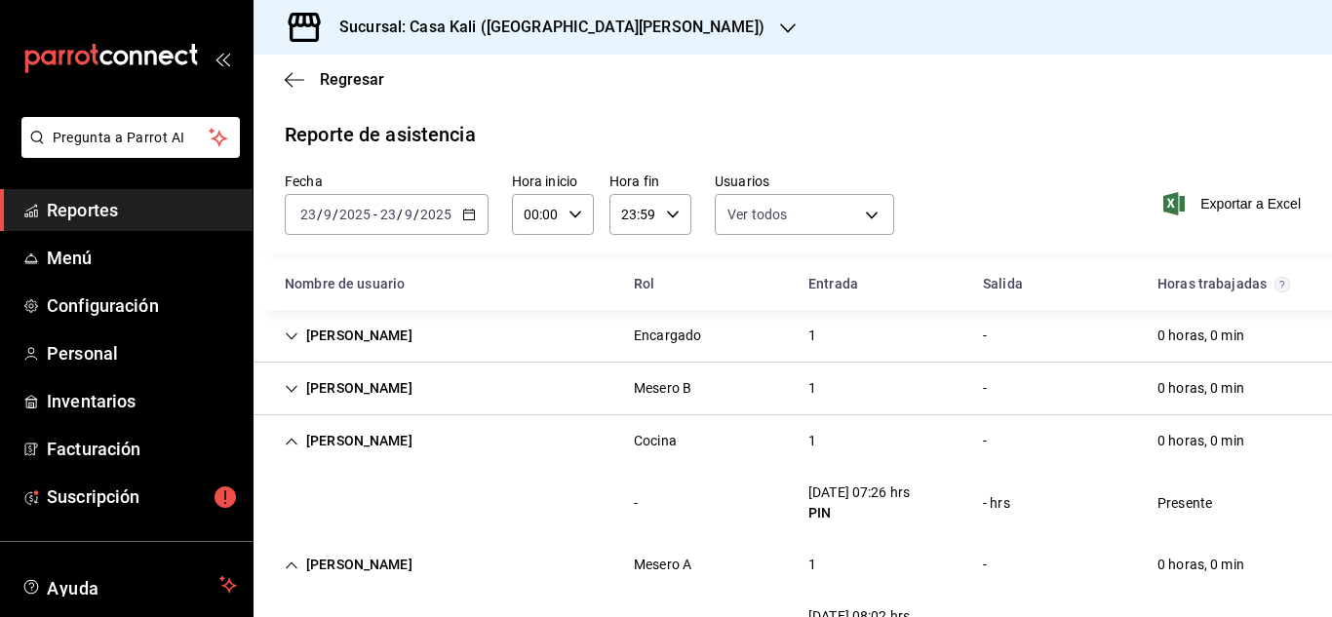
click at [290, 392] on icon "Cell" at bounding box center [292, 389] width 14 height 14
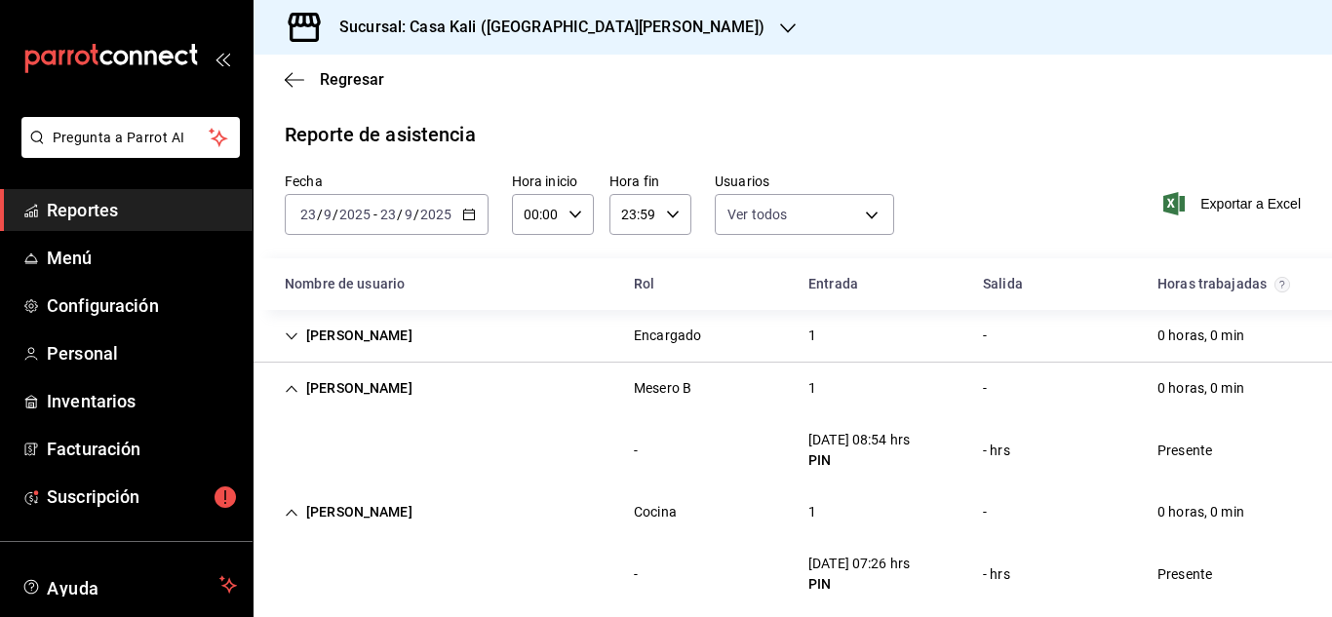
click at [287, 335] on icon "Cell" at bounding box center [292, 337] width 14 height 14
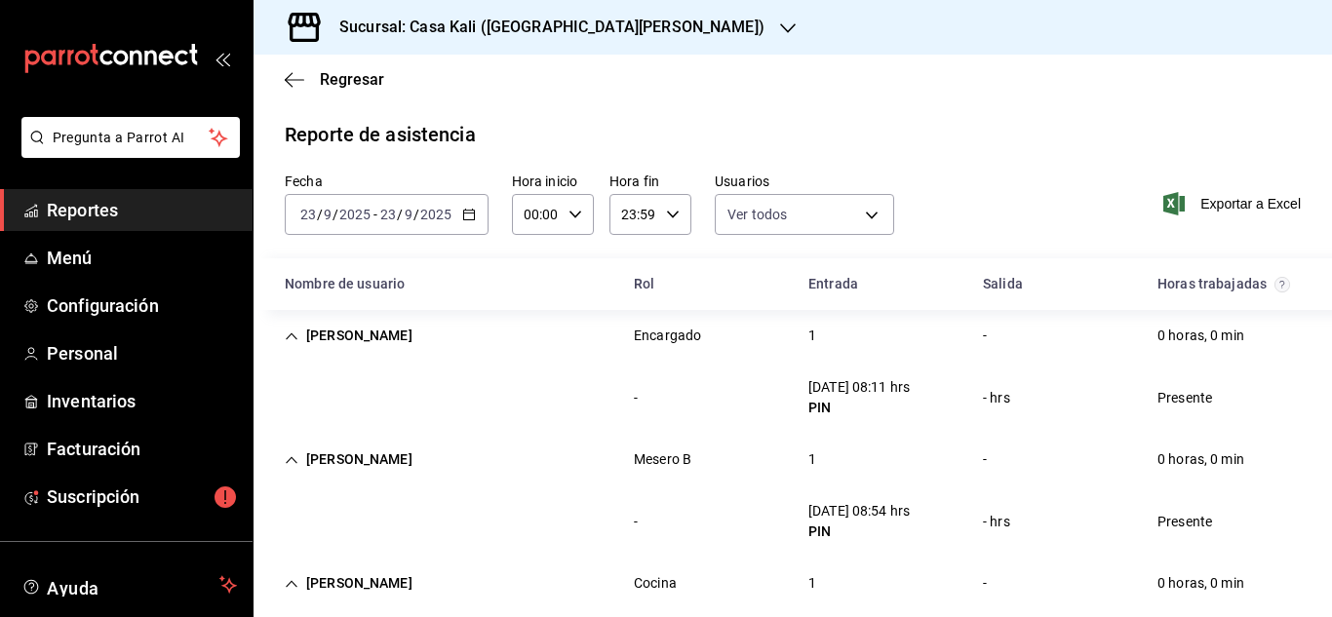
click at [287, 334] on icon "Cell" at bounding box center [292, 337] width 14 height 14
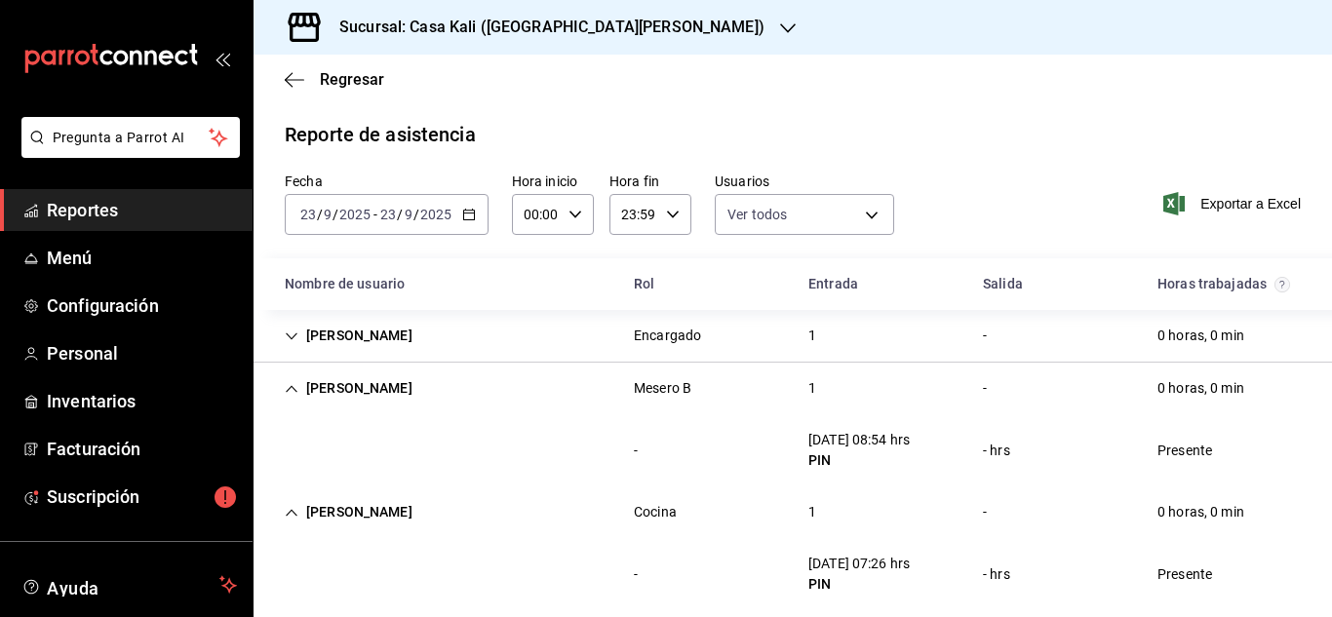
click at [287, 336] on icon "Cell" at bounding box center [292, 337] width 14 height 14
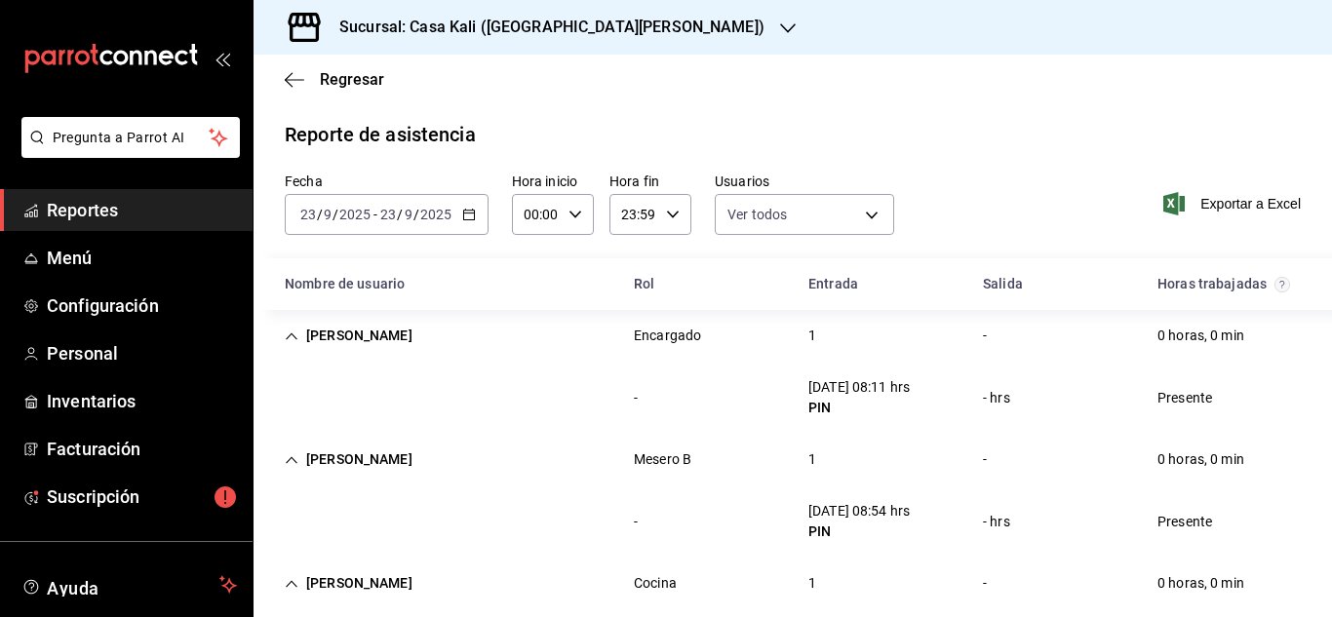
click at [510, 283] on div "Nombre de usuario" at bounding box center [443, 284] width 349 height 36
click at [532, 282] on div "Nombre de usuario" at bounding box center [443, 284] width 349 height 36
click at [297, 335] on icon "Cell" at bounding box center [292, 337] width 14 height 14
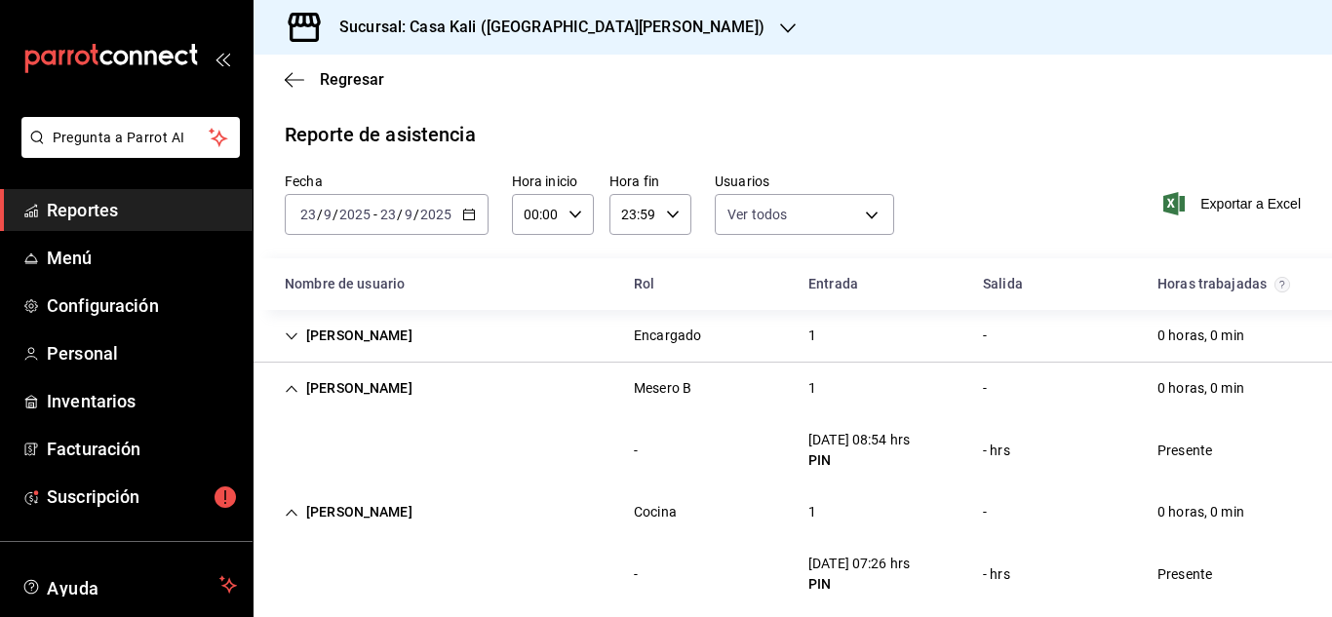
click at [297, 336] on icon "Cell" at bounding box center [292, 337] width 14 height 14
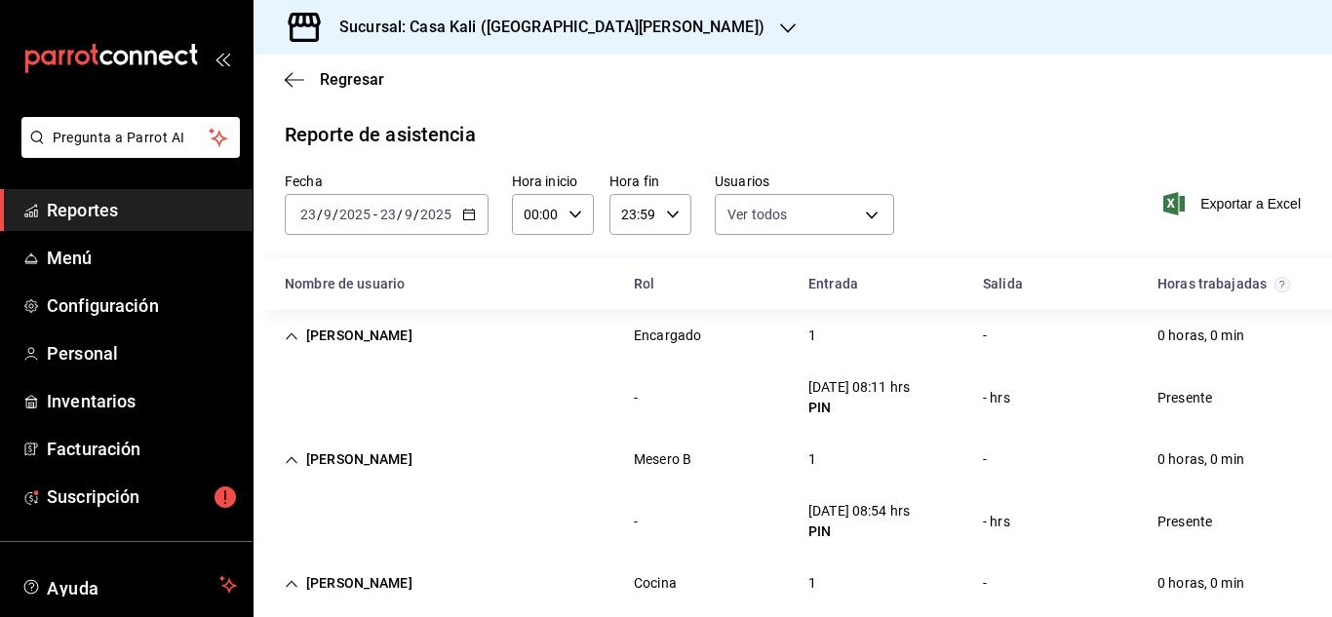
click at [296, 336] on icon "Cell" at bounding box center [292, 337] width 14 height 14
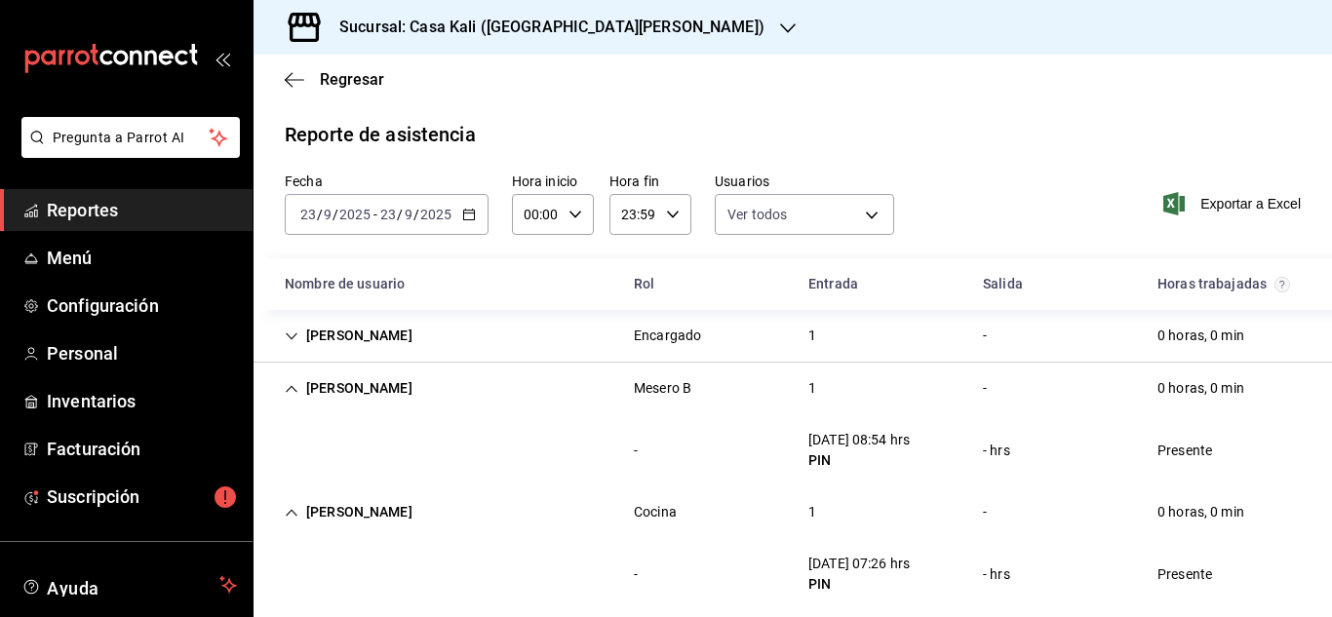
click at [527, 295] on div "Nombre de usuario" at bounding box center [443, 284] width 349 height 36
click at [289, 344] on div "[PERSON_NAME]" at bounding box center [348, 336] width 159 height 36
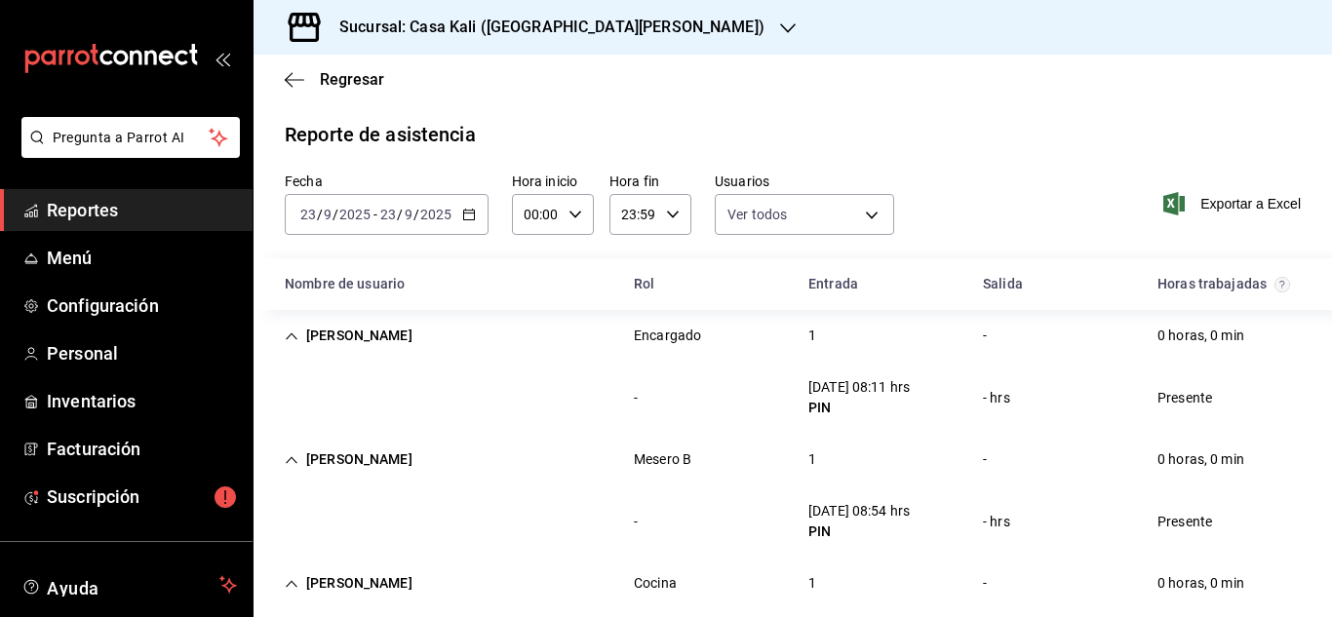
click at [478, 282] on div "Nombre de usuario" at bounding box center [443, 284] width 349 height 36
click at [291, 331] on icon "Cell" at bounding box center [292, 337] width 14 height 14
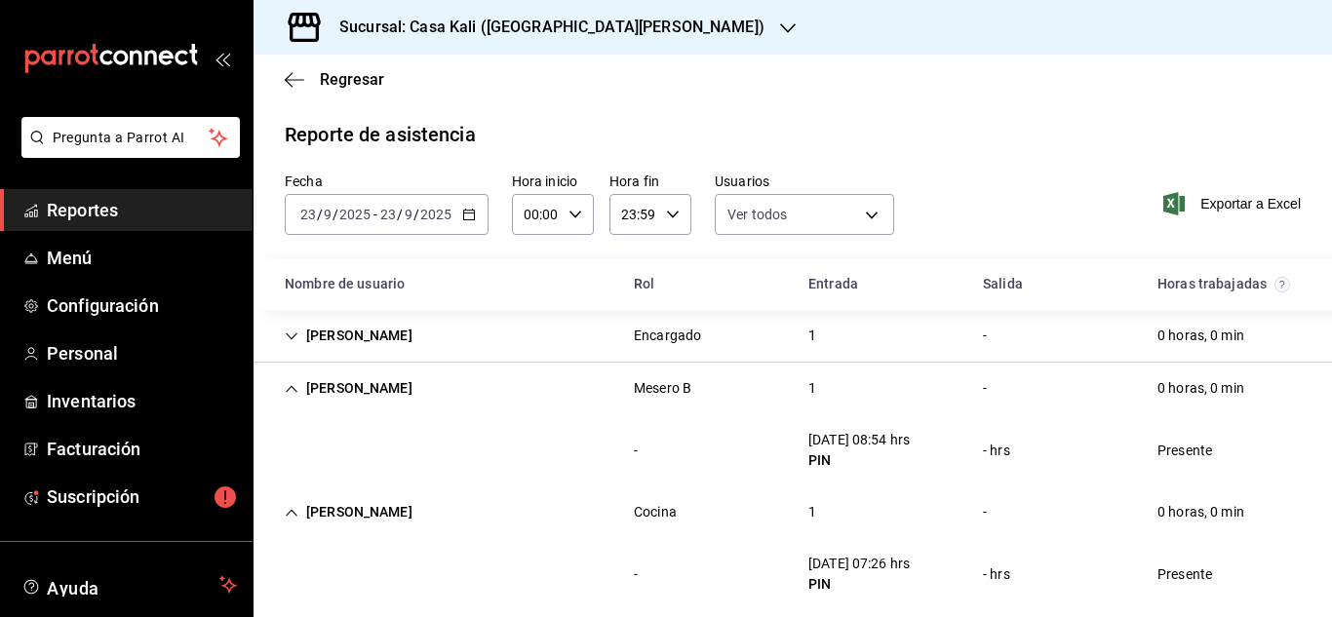
click at [289, 337] on icon "Cell" at bounding box center [292, 337] width 14 height 14
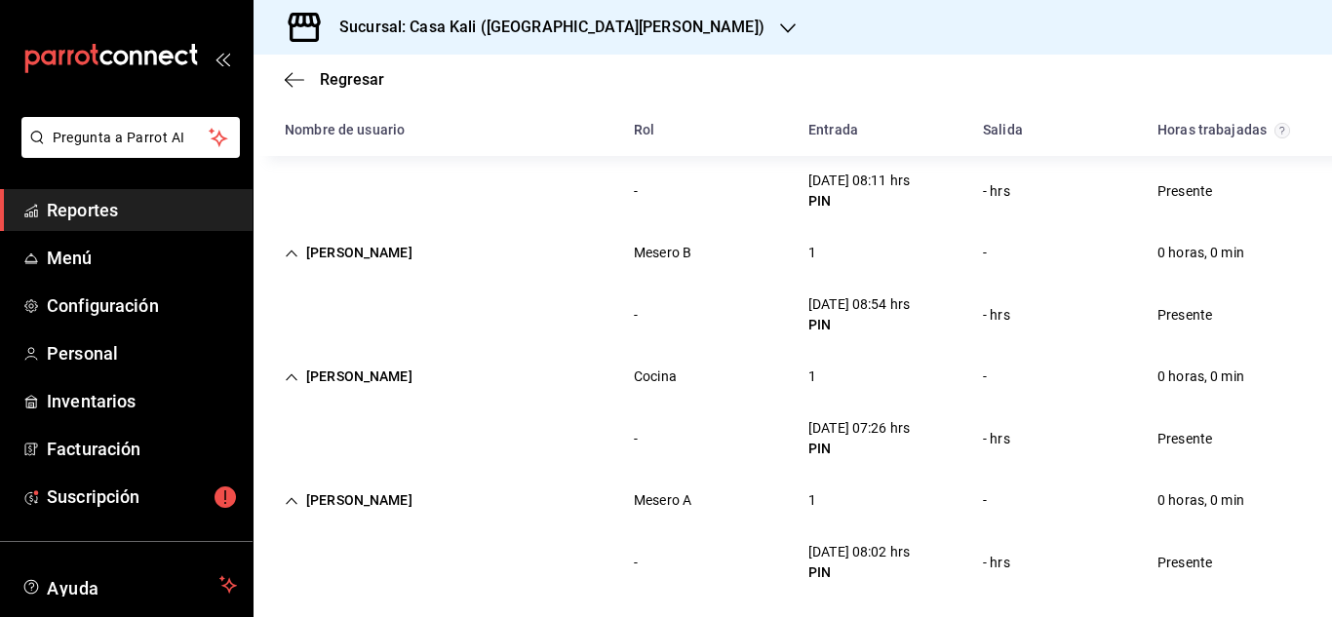
scroll to position [272, 0]
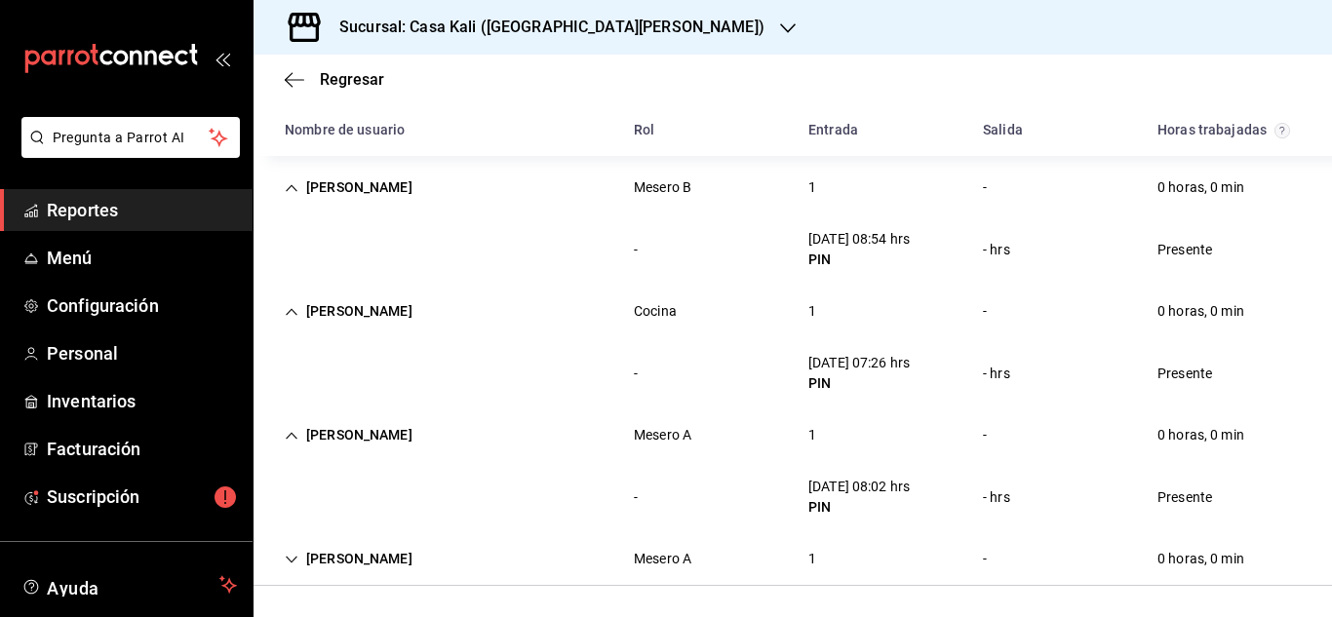
click at [297, 562] on icon "Cell" at bounding box center [292, 560] width 14 height 14
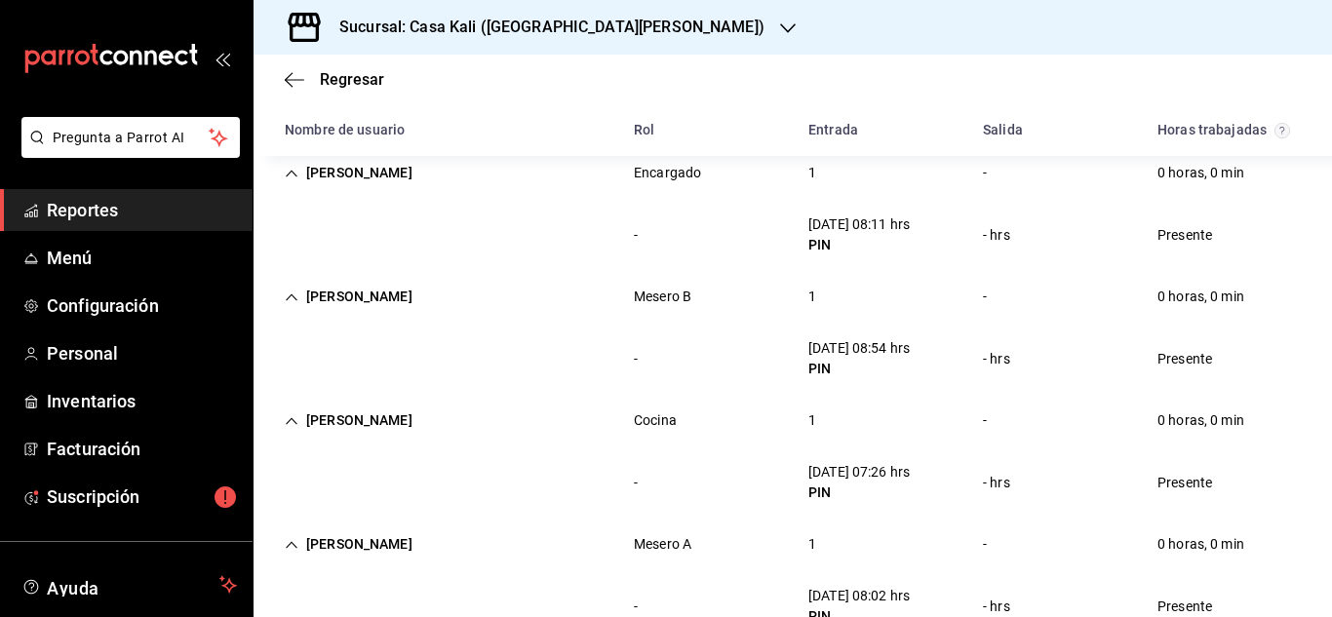
scroll to position [0, 0]
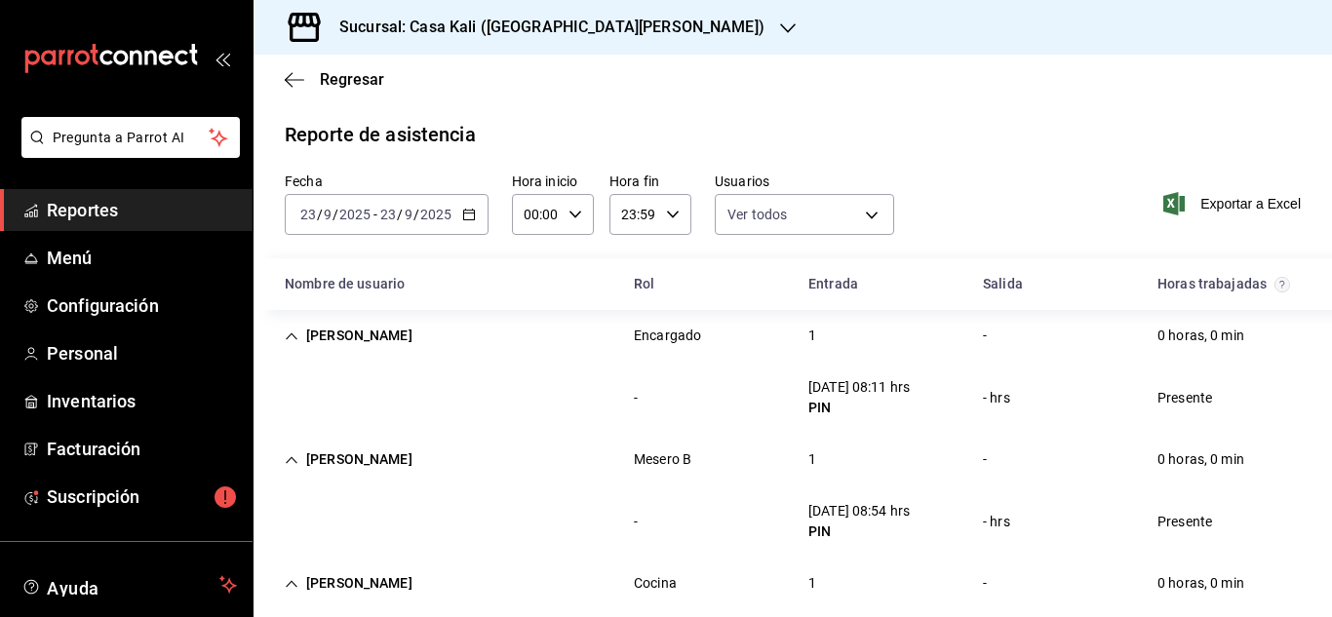
click at [530, 276] on div "Nombre de usuario" at bounding box center [443, 284] width 349 height 36
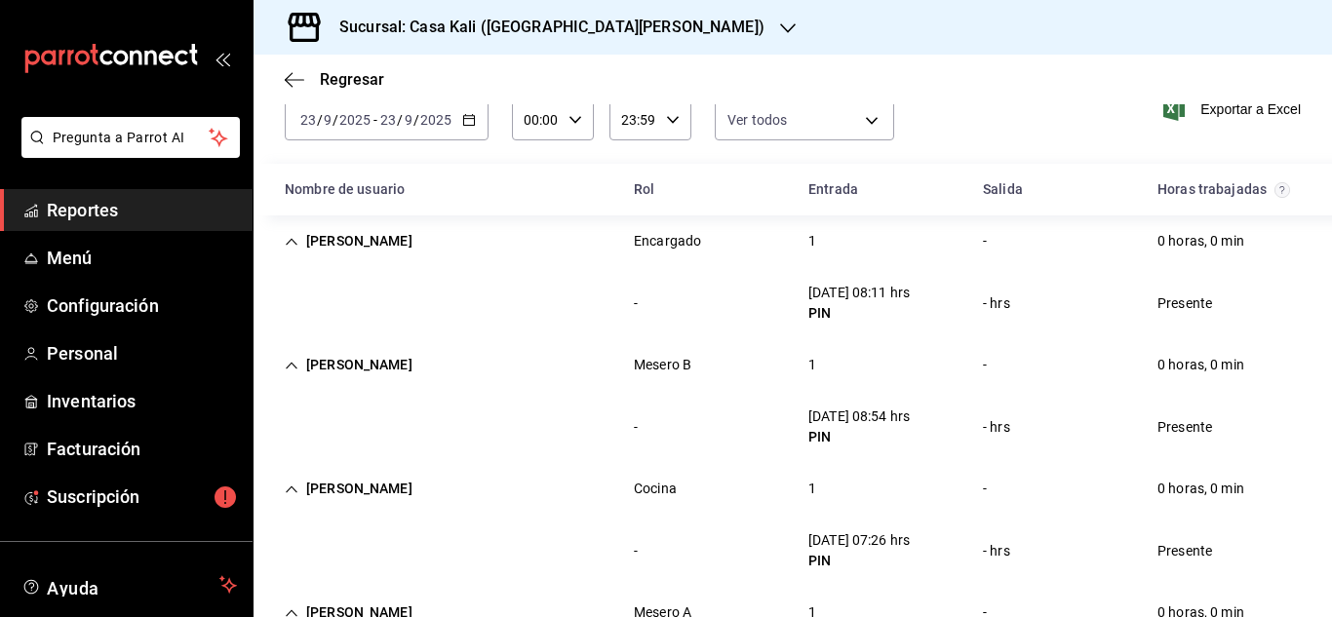
scroll to position [96, 0]
click at [292, 490] on icon "Cell" at bounding box center [292, 489] width 14 height 14
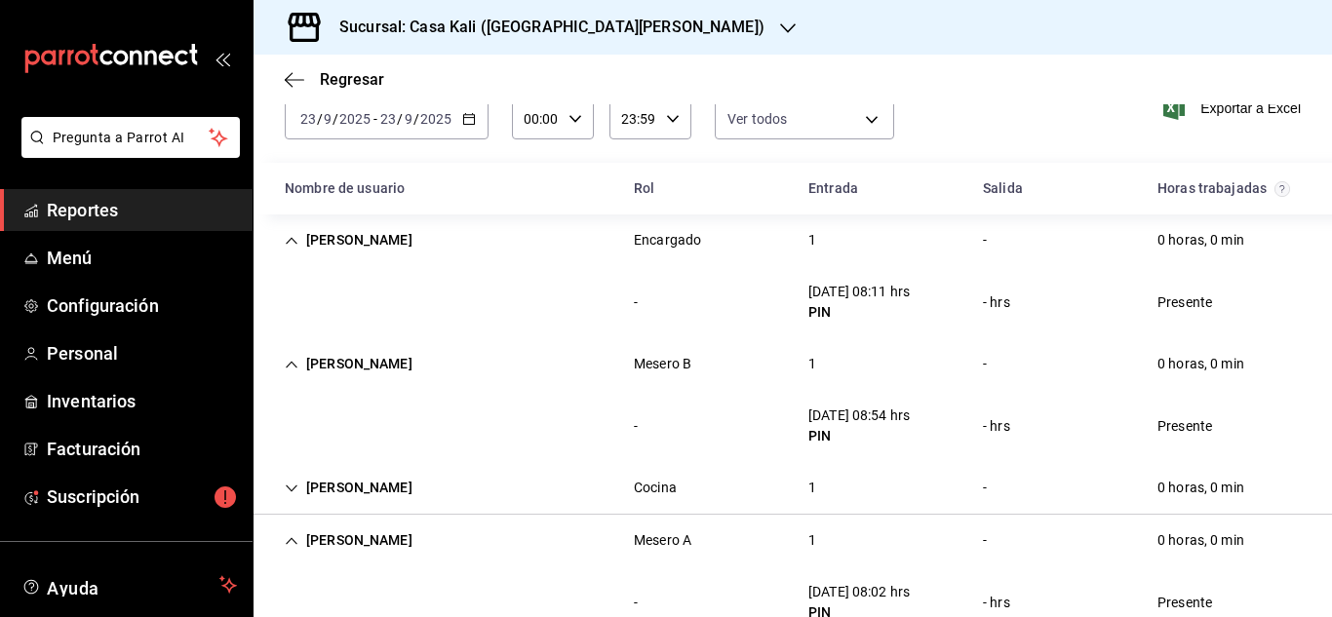
click at [298, 489] on div "[PERSON_NAME]" at bounding box center [348, 488] width 159 height 36
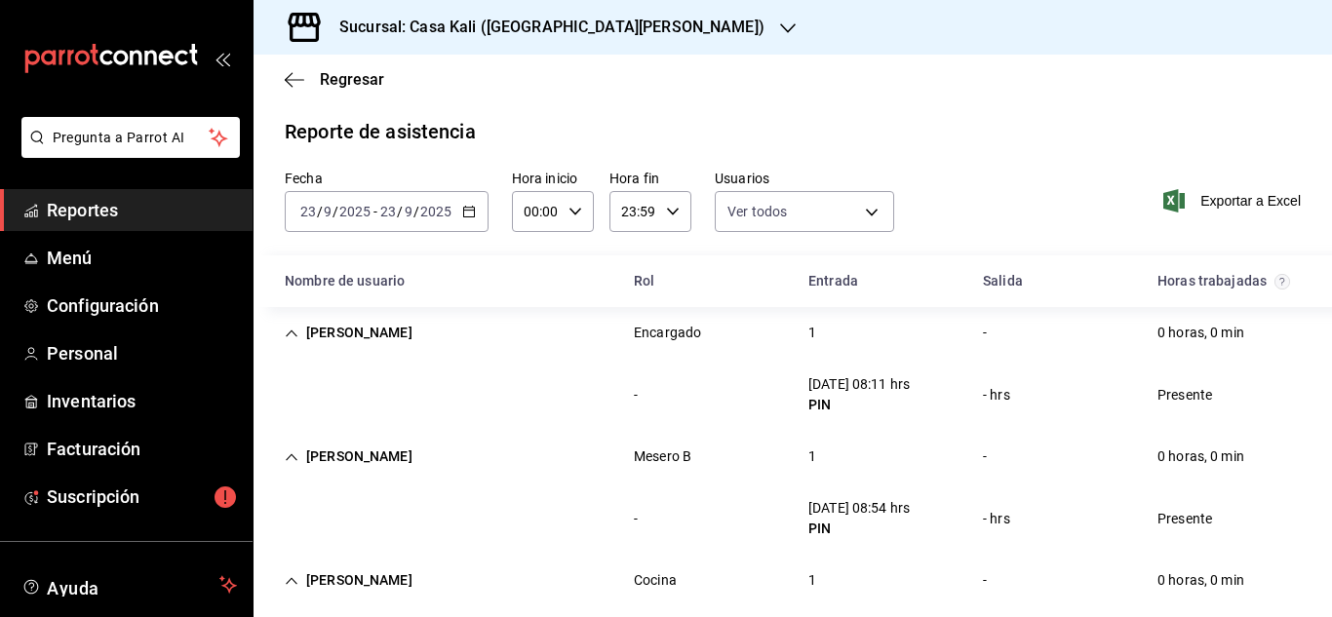
scroll to position [0, 0]
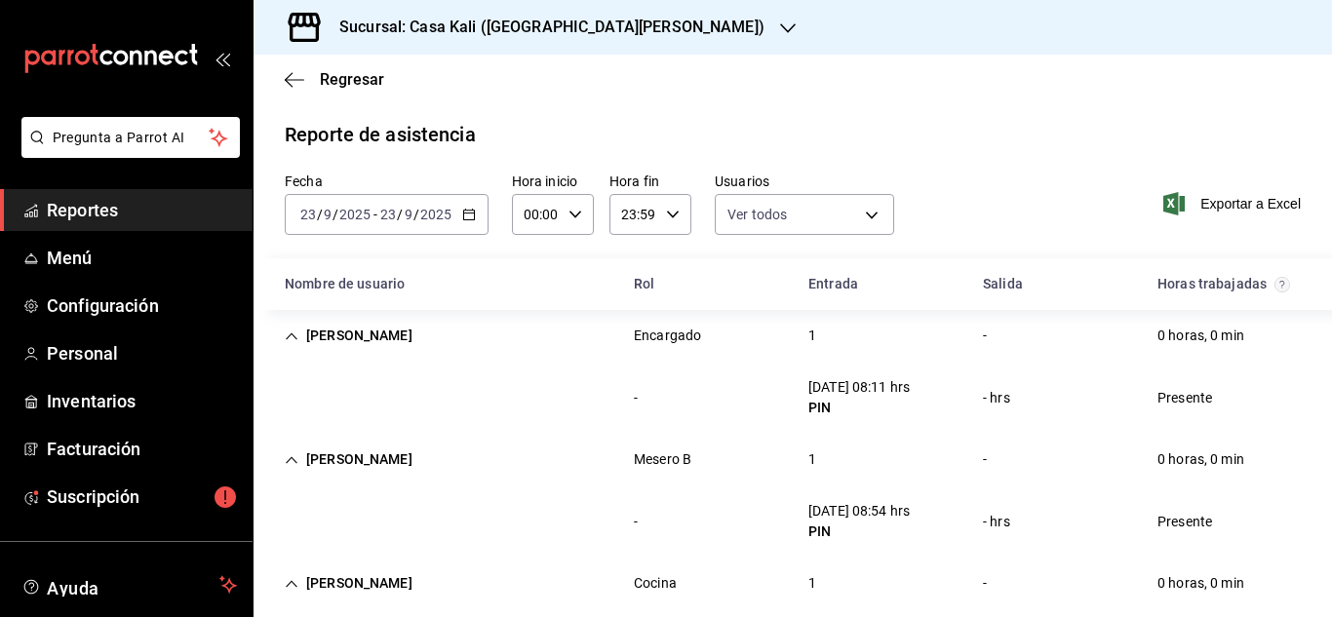
click at [291, 342] on icon "Cell" at bounding box center [292, 337] width 14 height 14
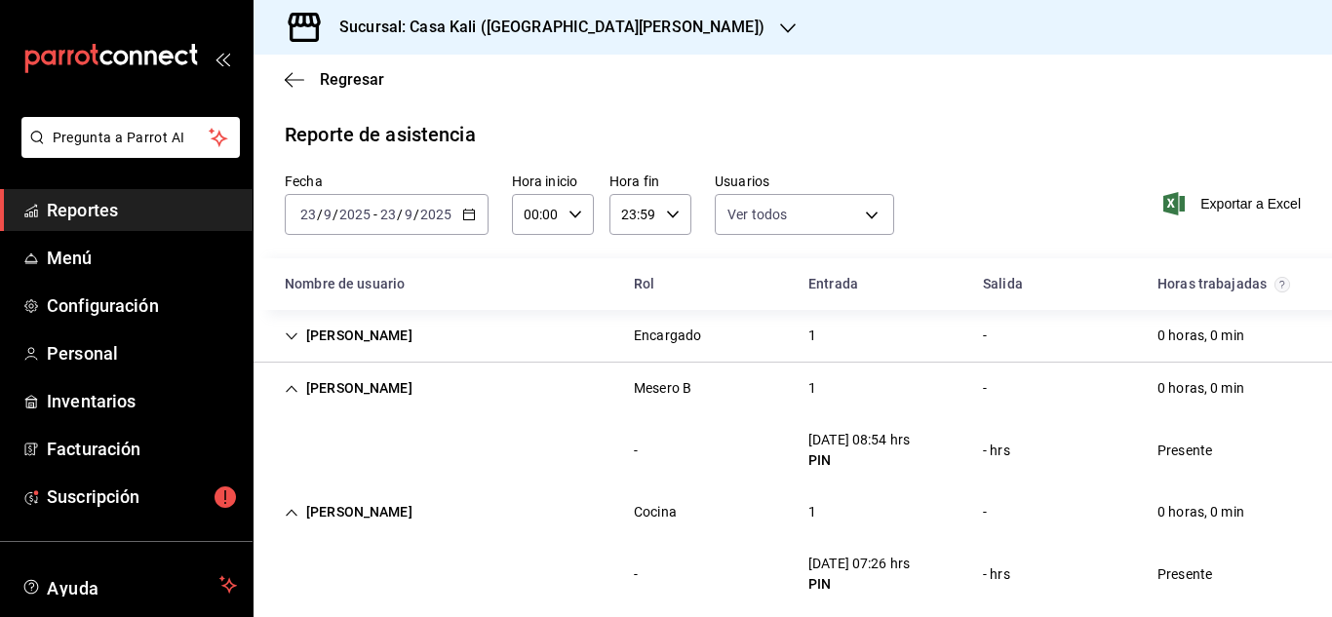
click at [291, 345] on div "[PERSON_NAME]" at bounding box center [348, 336] width 159 height 36
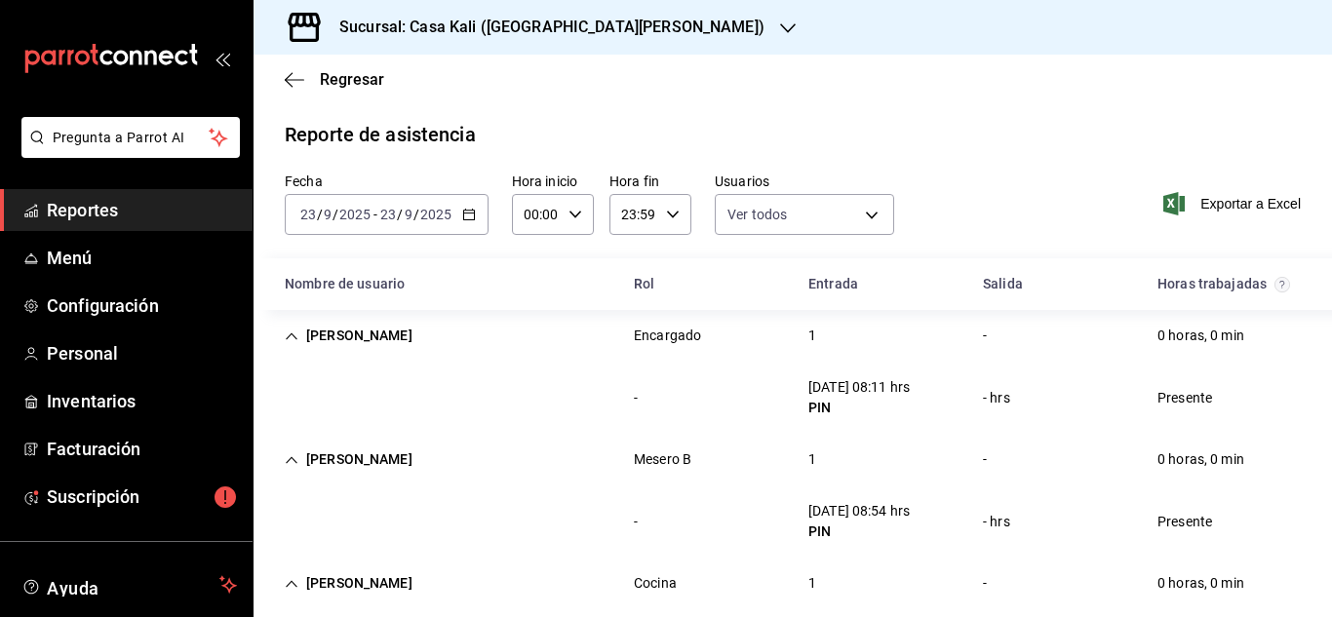
click at [552, 288] on div "Nombre de usuario" at bounding box center [443, 284] width 349 height 36
click at [288, 87] on icon "button" at bounding box center [294, 80] width 19 height 18
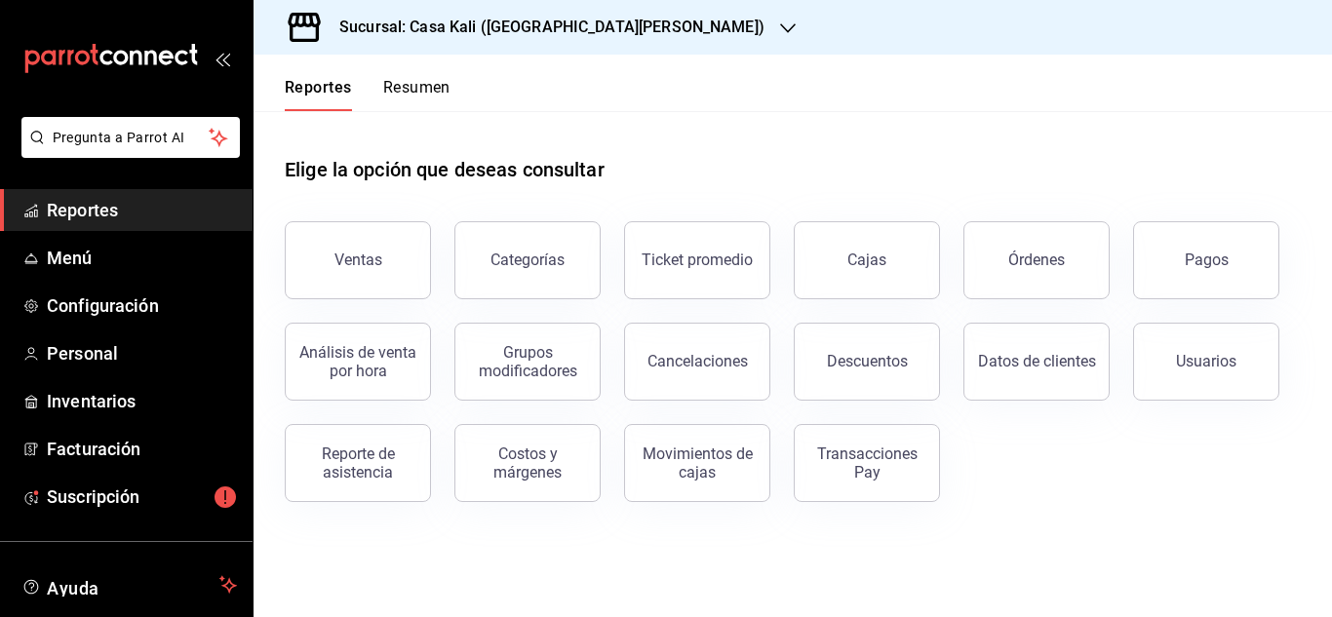
click at [681, 168] on div "Elige la opción que deseas consultar" at bounding box center [793, 154] width 1016 height 87
click at [116, 354] on span "Personal" at bounding box center [142, 353] width 190 height 26
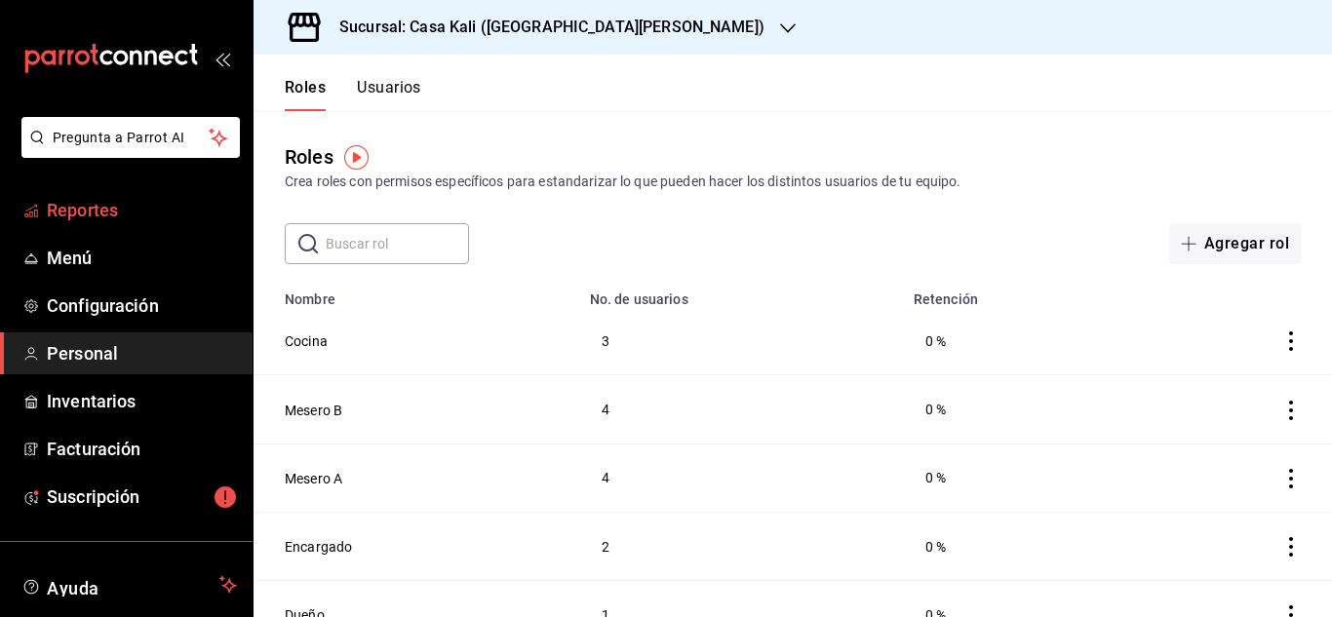
click at [83, 215] on span "Reportes" at bounding box center [142, 210] width 190 height 26
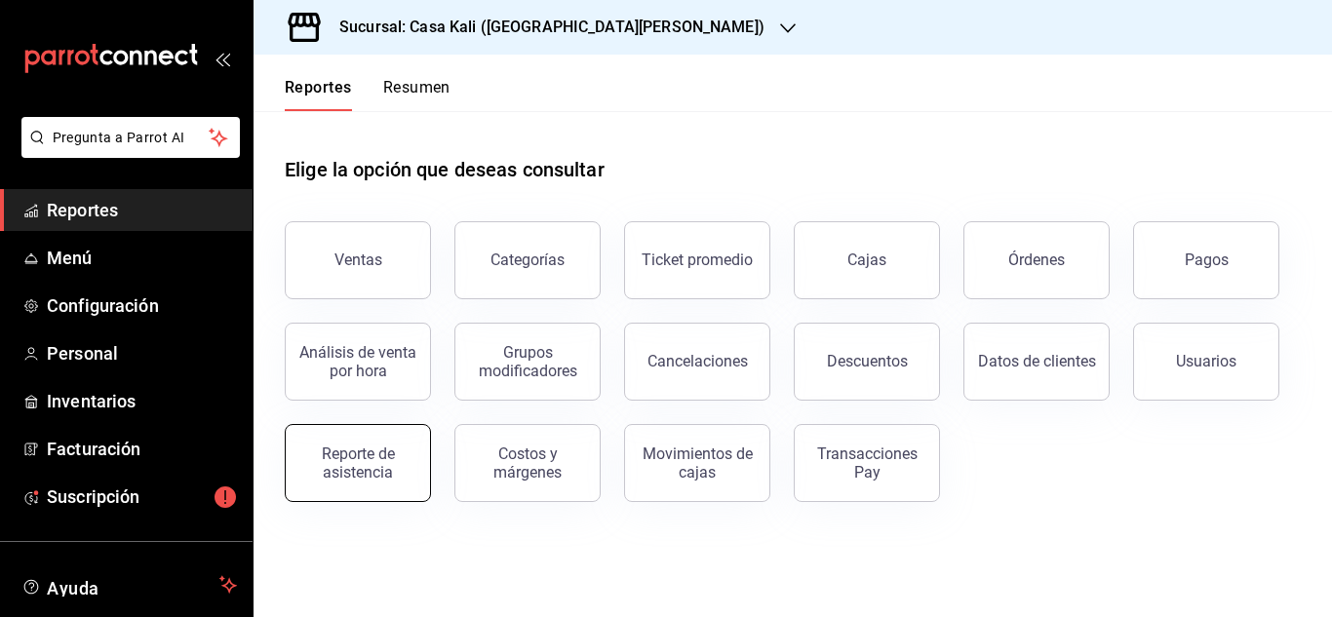
click at [398, 473] on div "Reporte de asistencia" at bounding box center [357, 463] width 121 height 37
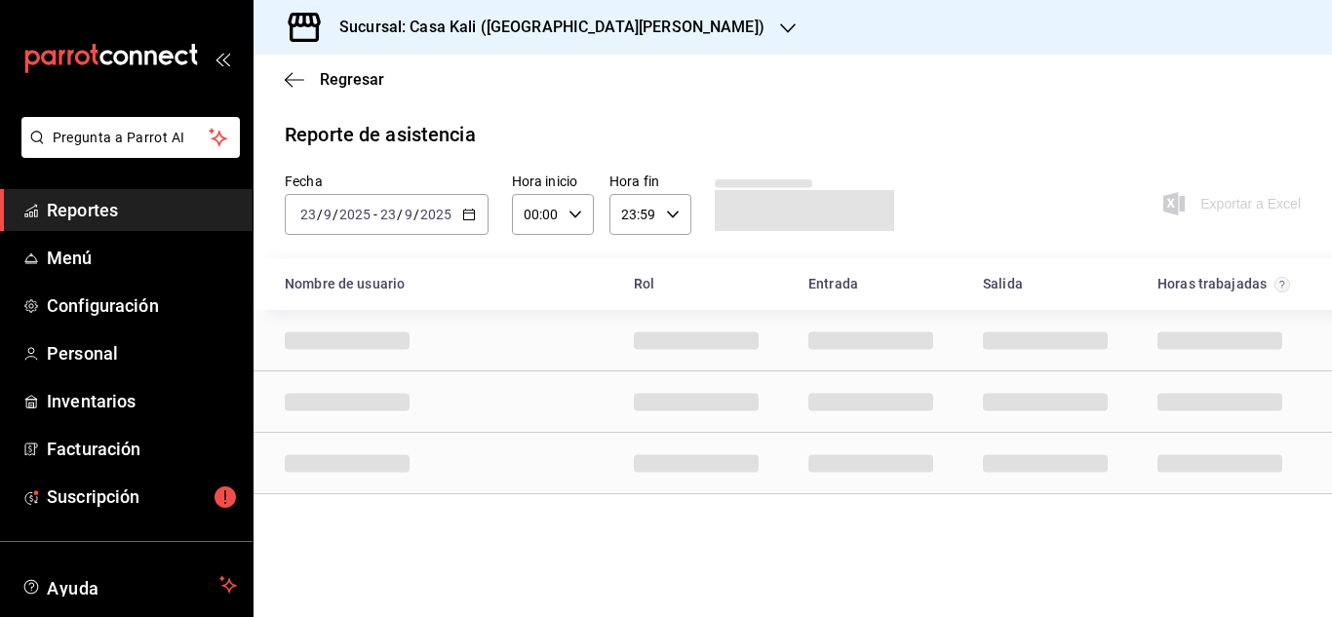
click at [409, 231] on div "[DATE] [DATE] - [DATE] [DATE]" at bounding box center [387, 214] width 204 height 41
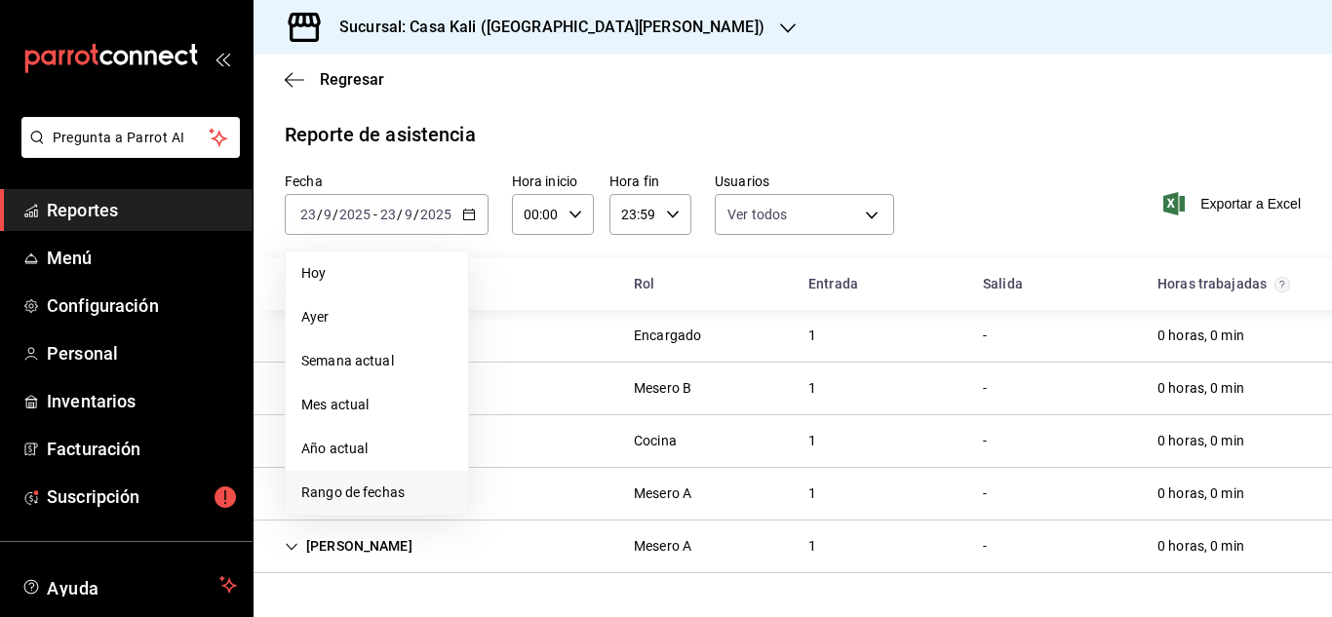
click at [369, 488] on span "Rango de fechas" at bounding box center [376, 493] width 151 height 20
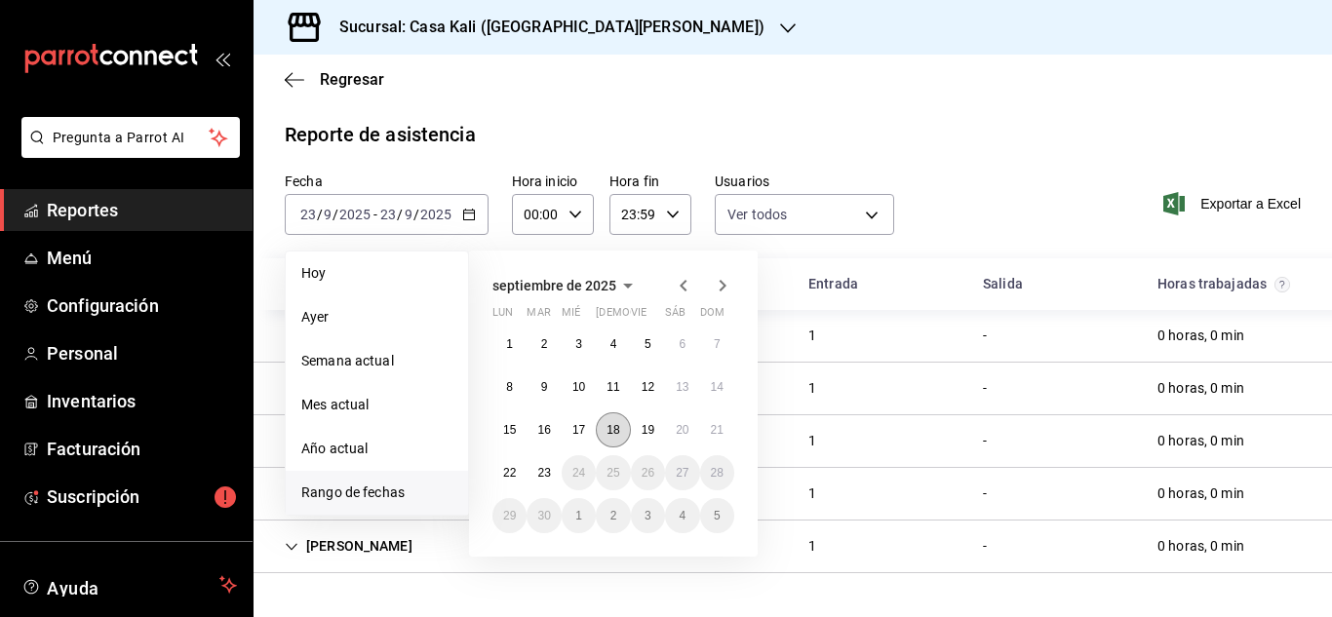
click at [608, 429] on abbr "18" at bounding box center [612, 430] width 13 height 14
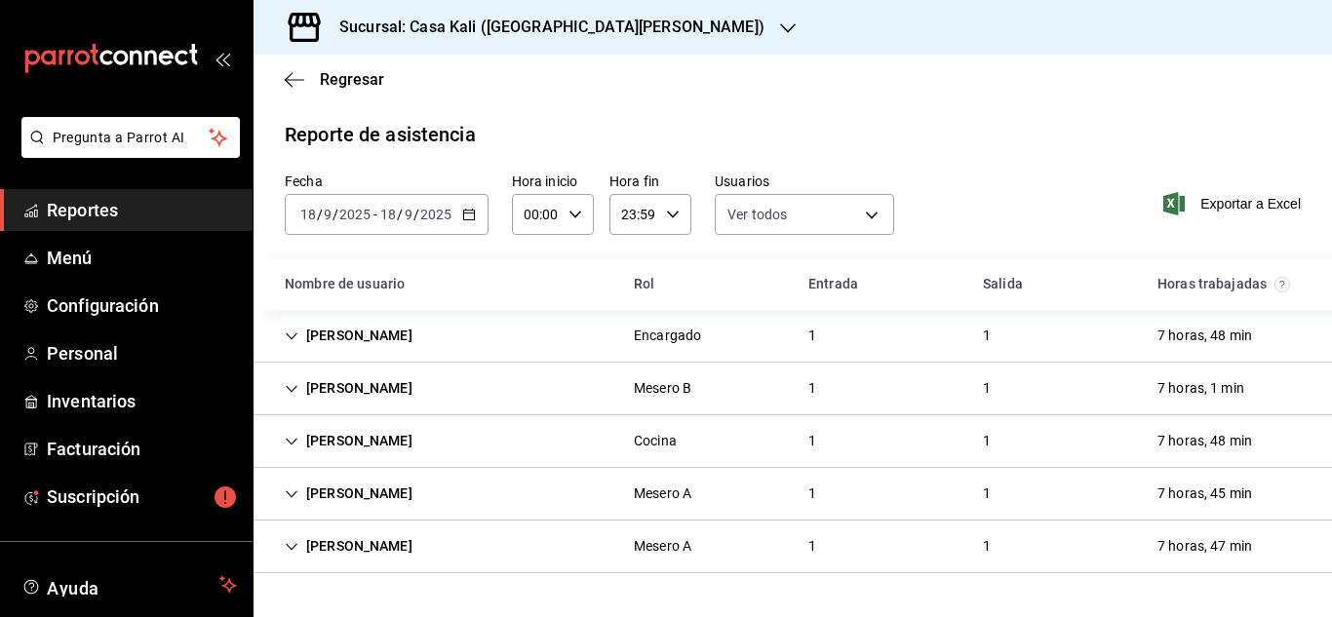
click at [292, 430] on div "[PERSON_NAME]" at bounding box center [348, 441] width 159 height 36
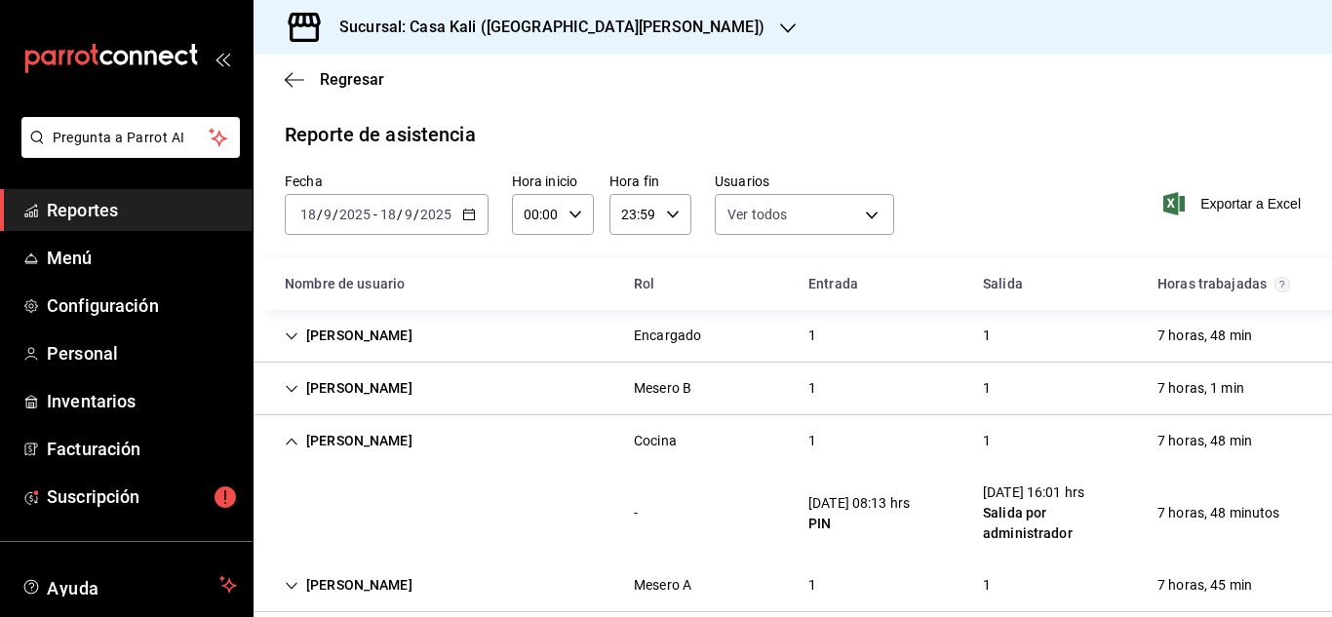
click at [380, 214] on input "18" at bounding box center [388, 215] width 18 height 16
click at [946, 185] on div "Fecha [DATE] [DATE] - [DATE] [DATE] Hora inicio 00:00 Hora inicio Hora fin 23:5…" at bounding box center [792, 216] width 1078 height 86
click at [318, 447] on div "[PERSON_NAME]" at bounding box center [348, 441] width 159 height 36
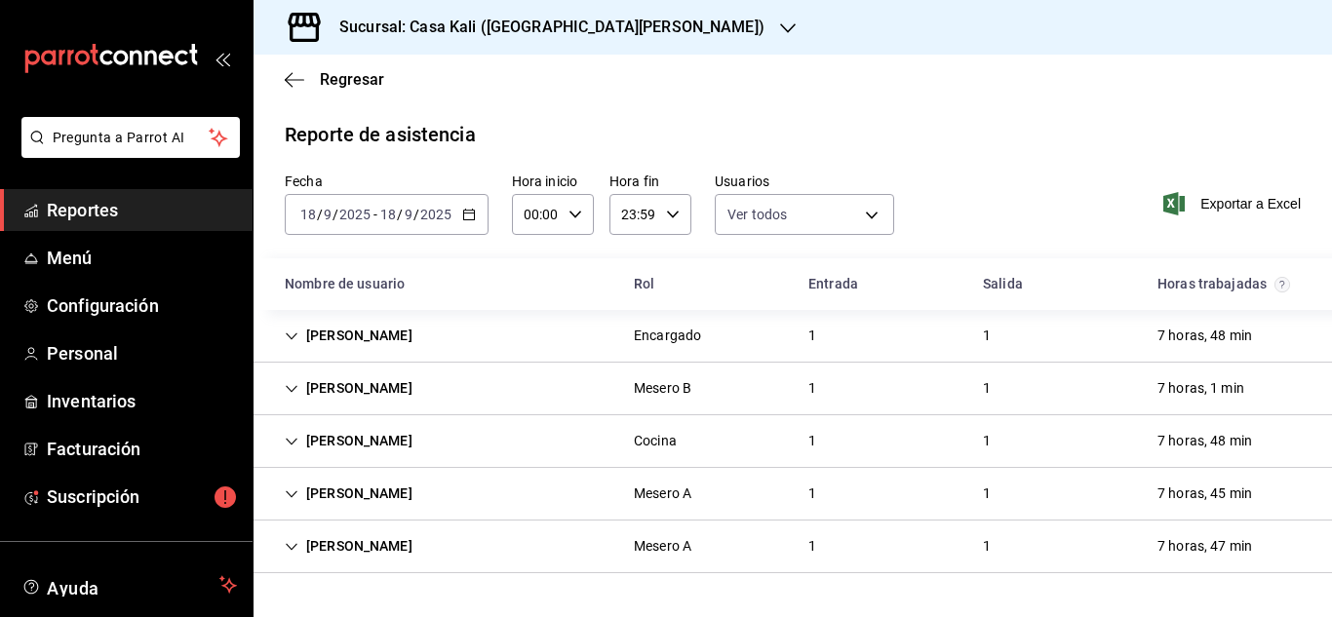
click at [318, 445] on div "[PERSON_NAME]" at bounding box center [348, 441] width 159 height 36
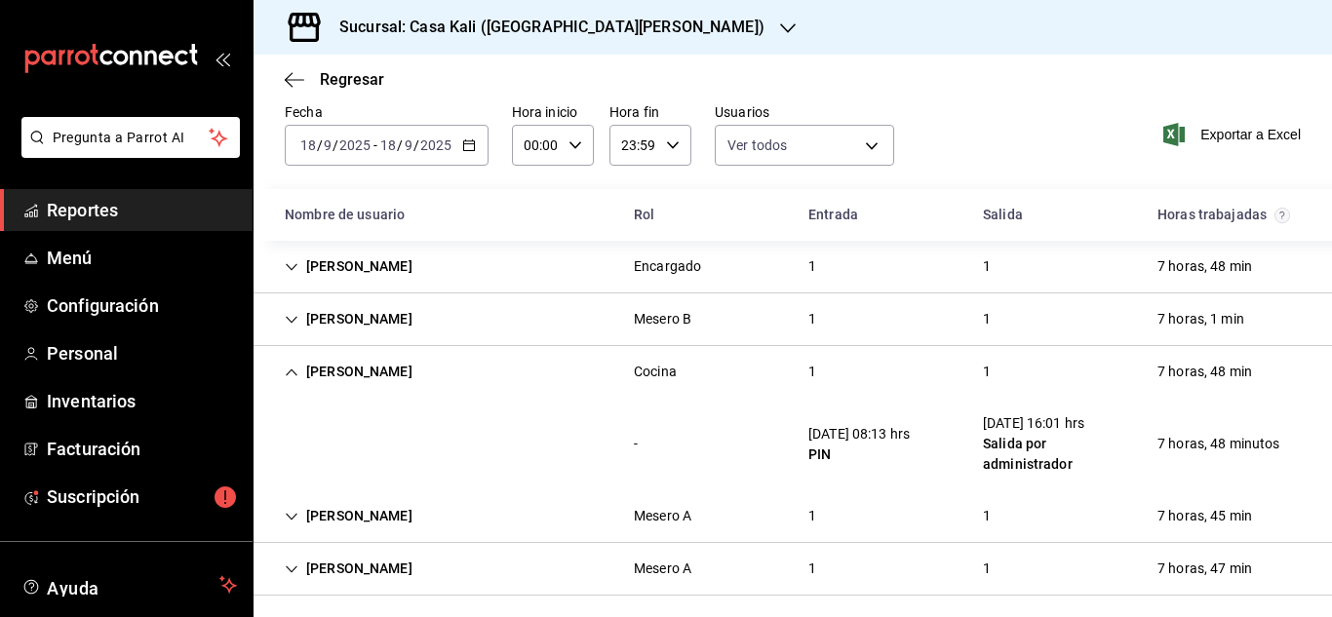
scroll to position [70, 0]
